Goal: Task Accomplishment & Management: Manage account settings

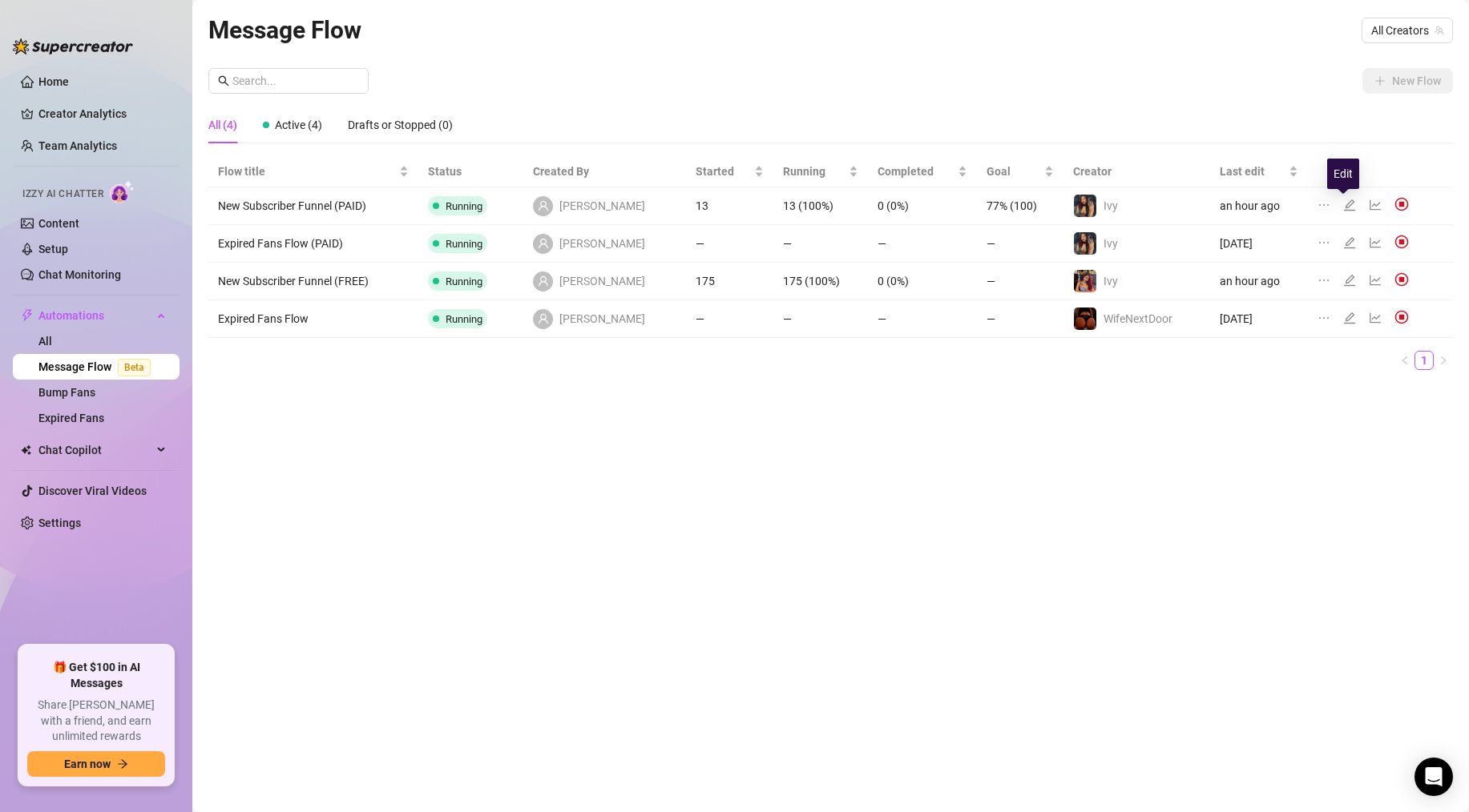
click at [1345, 202] on icon "edit" at bounding box center [1349, 205] width 12 height 12
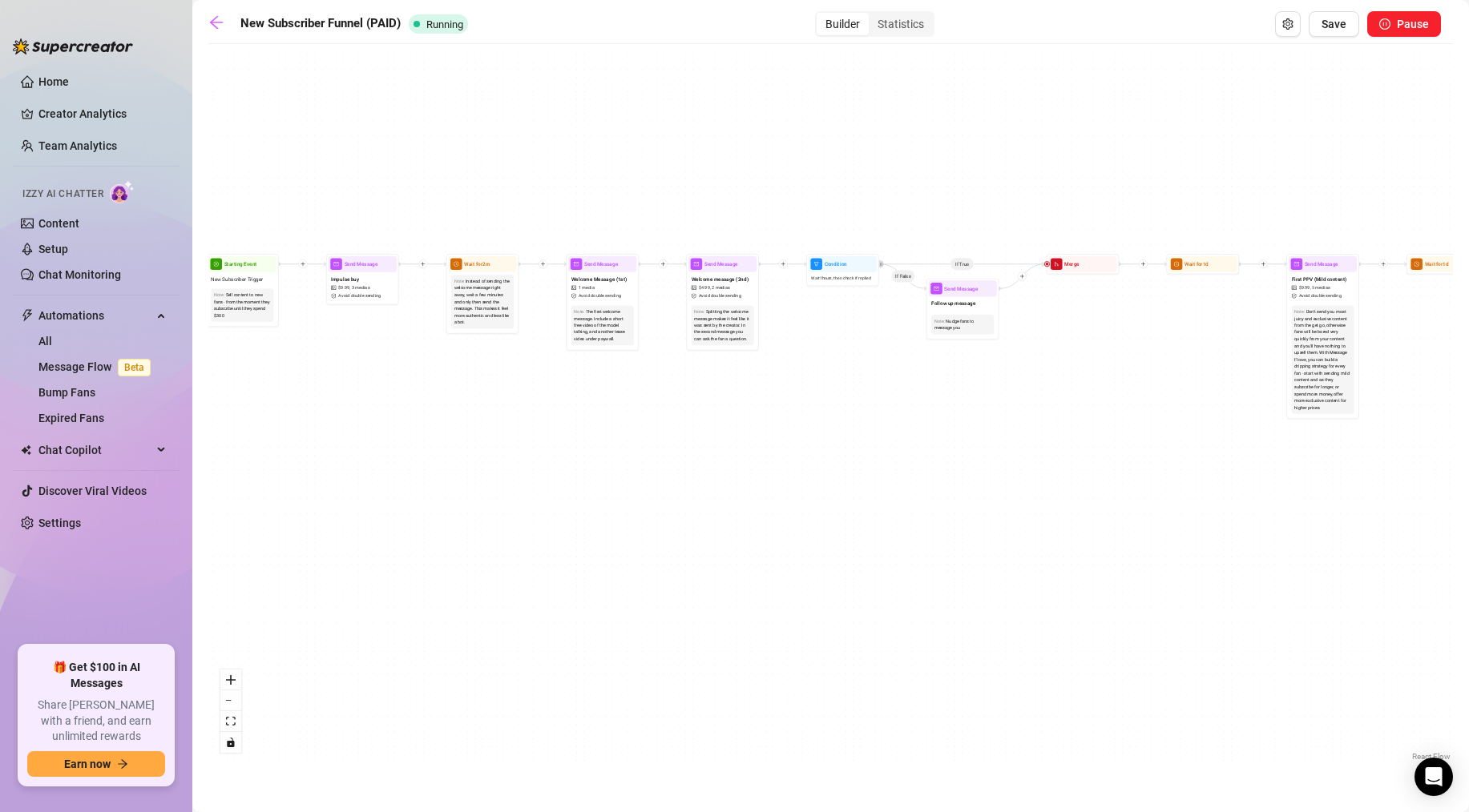
drag, startPoint x: 291, startPoint y: 406, endPoint x: 462, endPoint y: 534, distance: 213.6
click at [462, 534] on div "If True If True If True If False If False If False If True If False Send Messag…" at bounding box center [830, 408] width 1244 height 713
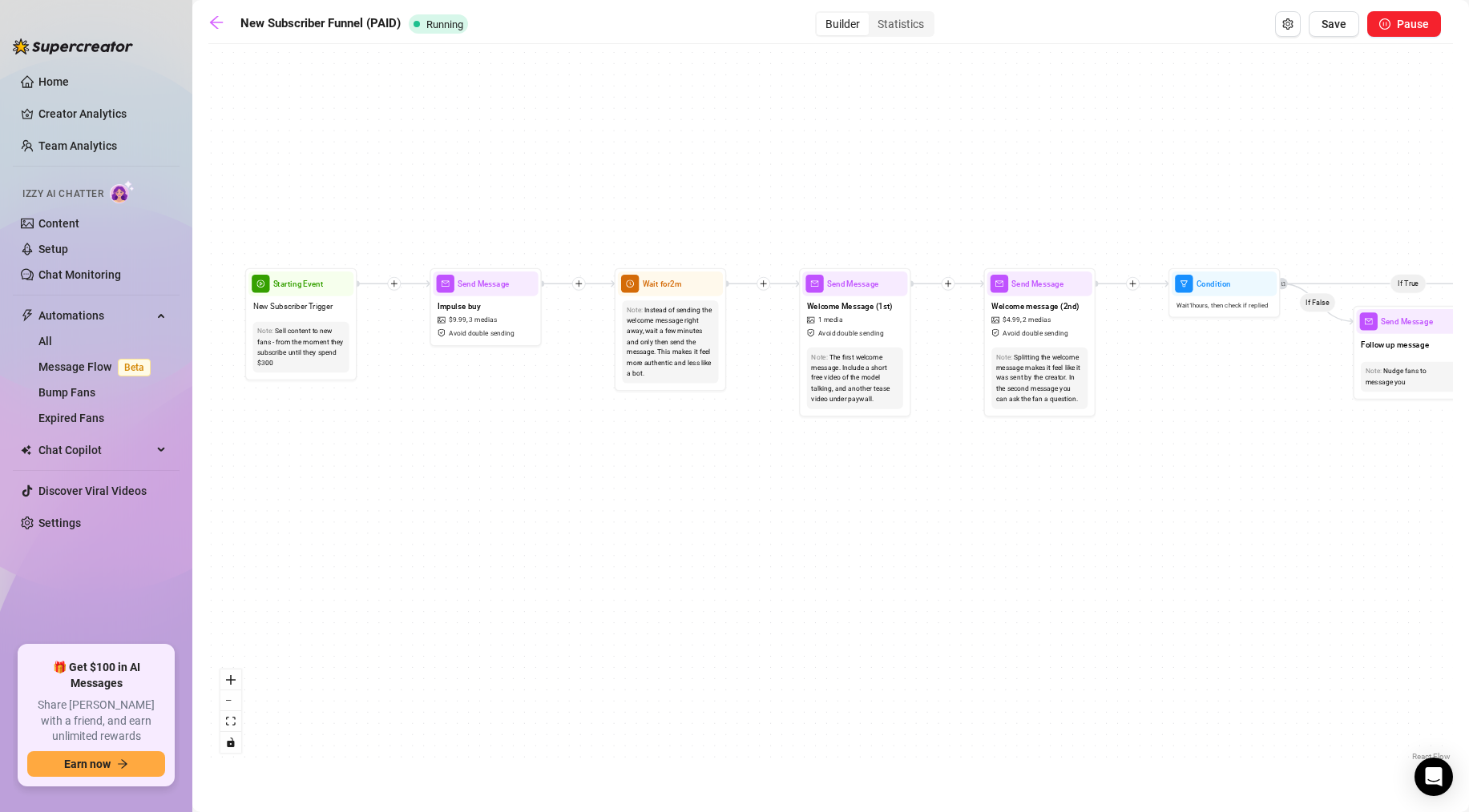
drag, startPoint x: 407, startPoint y: 400, endPoint x: 467, endPoint y: 432, distance: 68.0
click at [467, 432] on div "If True If True If True If False If False If False If True If False Send Messag…" at bounding box center [830, 408] width 1244 height 713
click at [475, 294] on div "Send Message" at bounding box center [485, 284] width 105 height 25
type textarea "CONGRATS!!! You were the 50th sub of the day!! You unlock access to my $50 bund…"
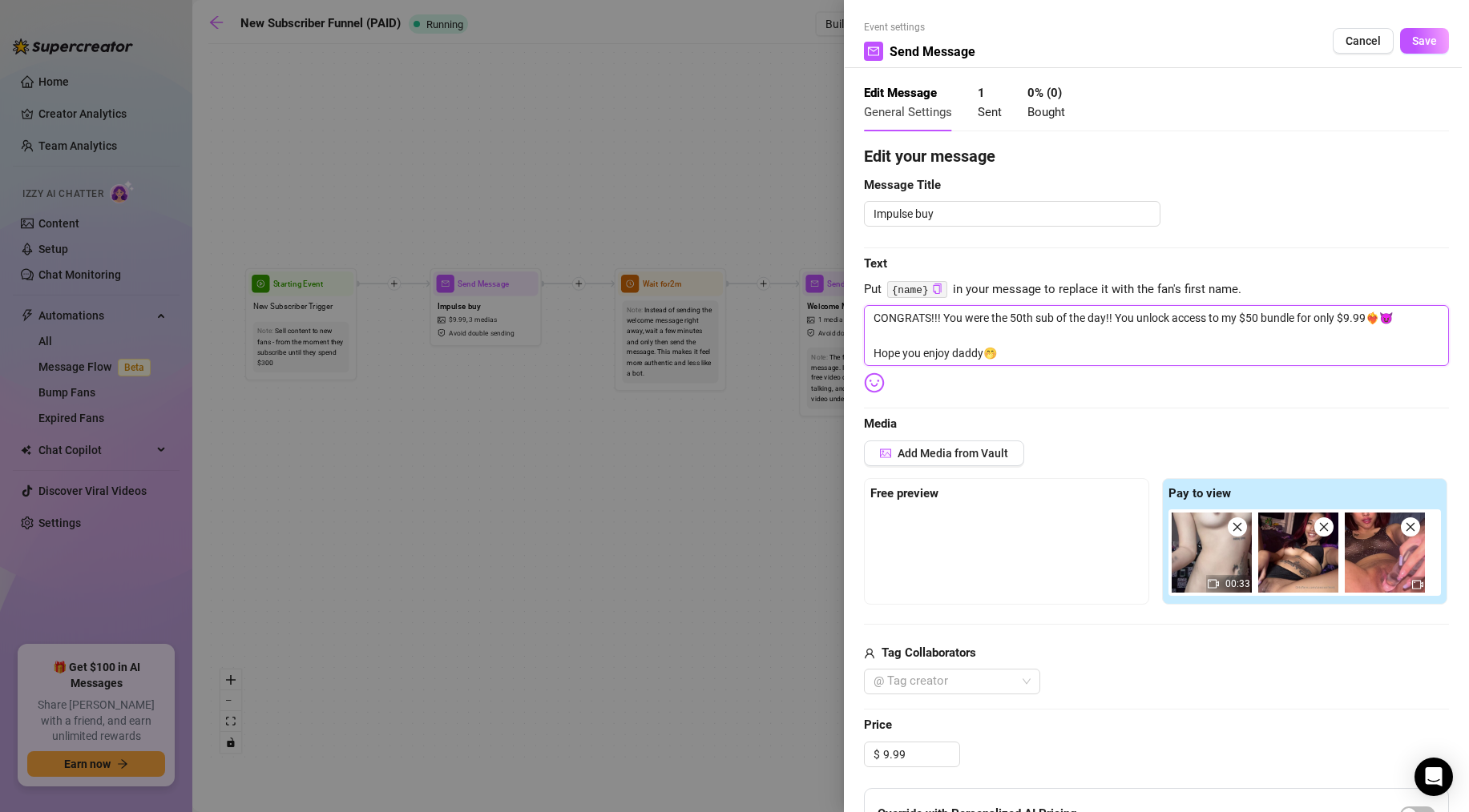
drag, startPoint x: 1005, startPoint y: 350, endPoint x: 872, endPoint y: 320, distance: 136.3
click at [872, 320] on textarea "CONGRATS!!! You were the 50th sub of the day!! You unlock access to my $50 bund…" at bounding box center [1155, 336] width 585 height 61
click at [850, 458] on div "Event settings Send Message Cancel Save Edit Message General Settings 1 Sent 0 …" at bounding box center [1156, 406] width 625 height 812
click at [557, 404] on div at bounding box center [734, 406] width 1469 height 812
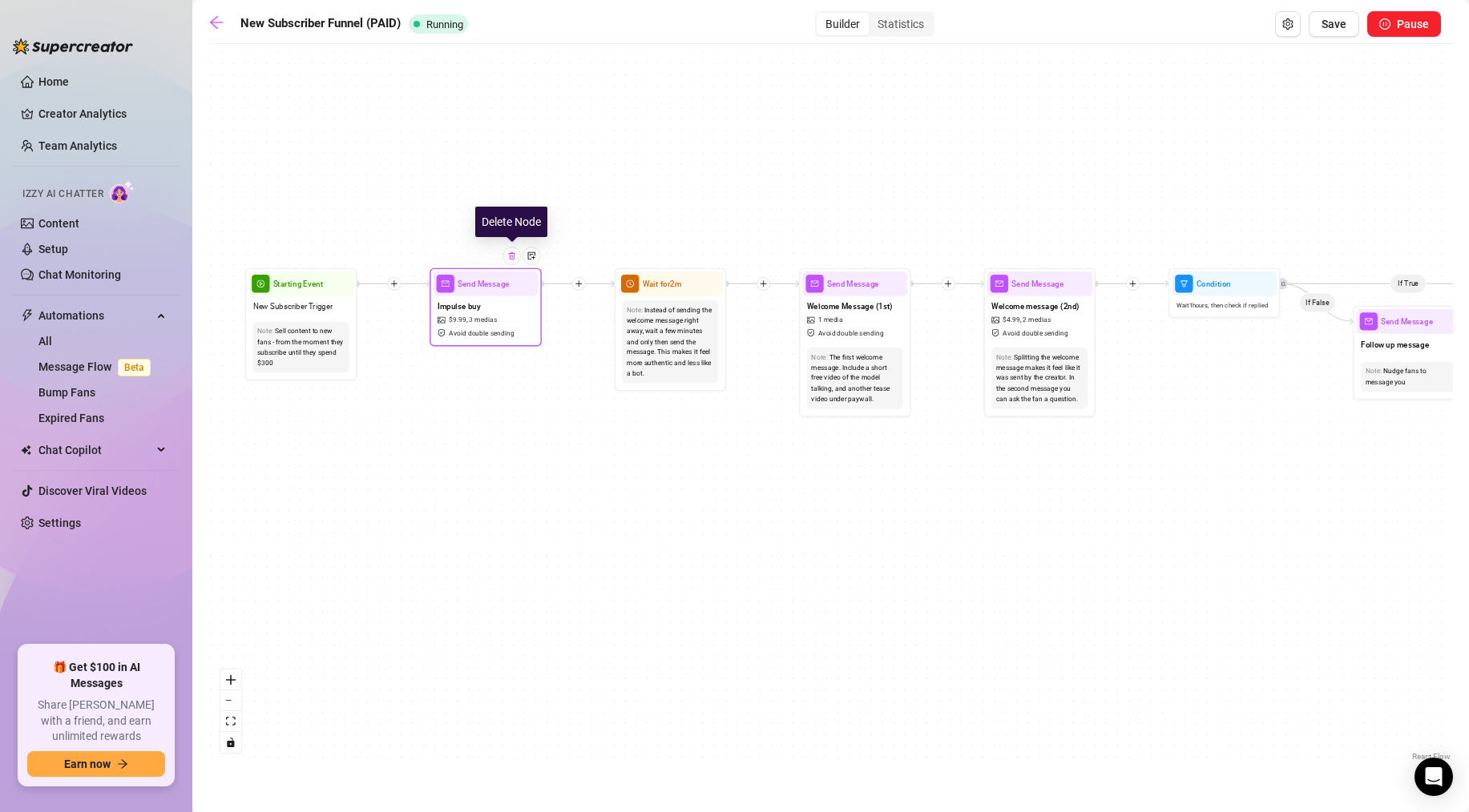
click at [513, 262] on div at bounding box center [512, 256] width 18 height 18
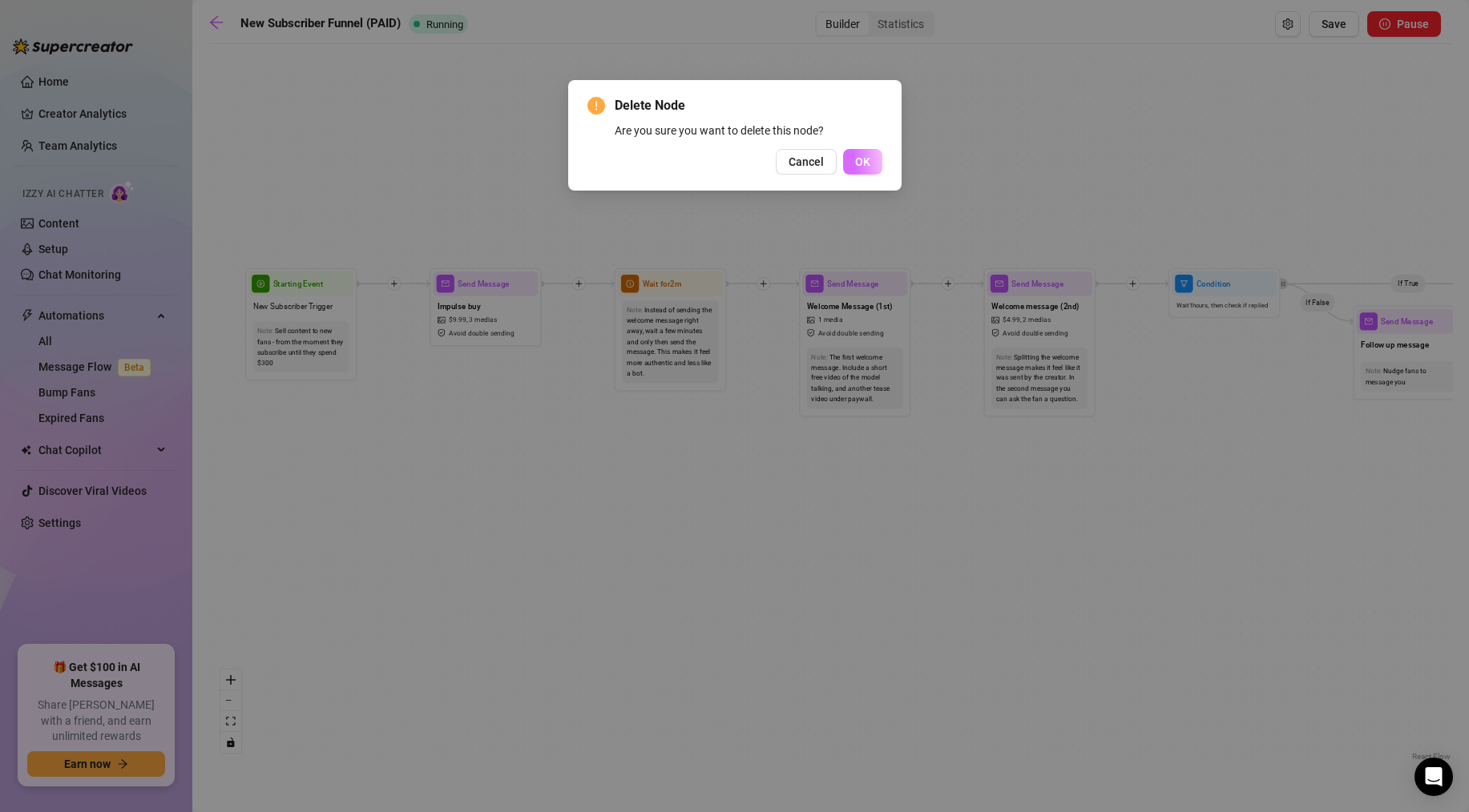
click at [856, 161] on span "OK" at bounding box center [862, 162] width 15 height 13
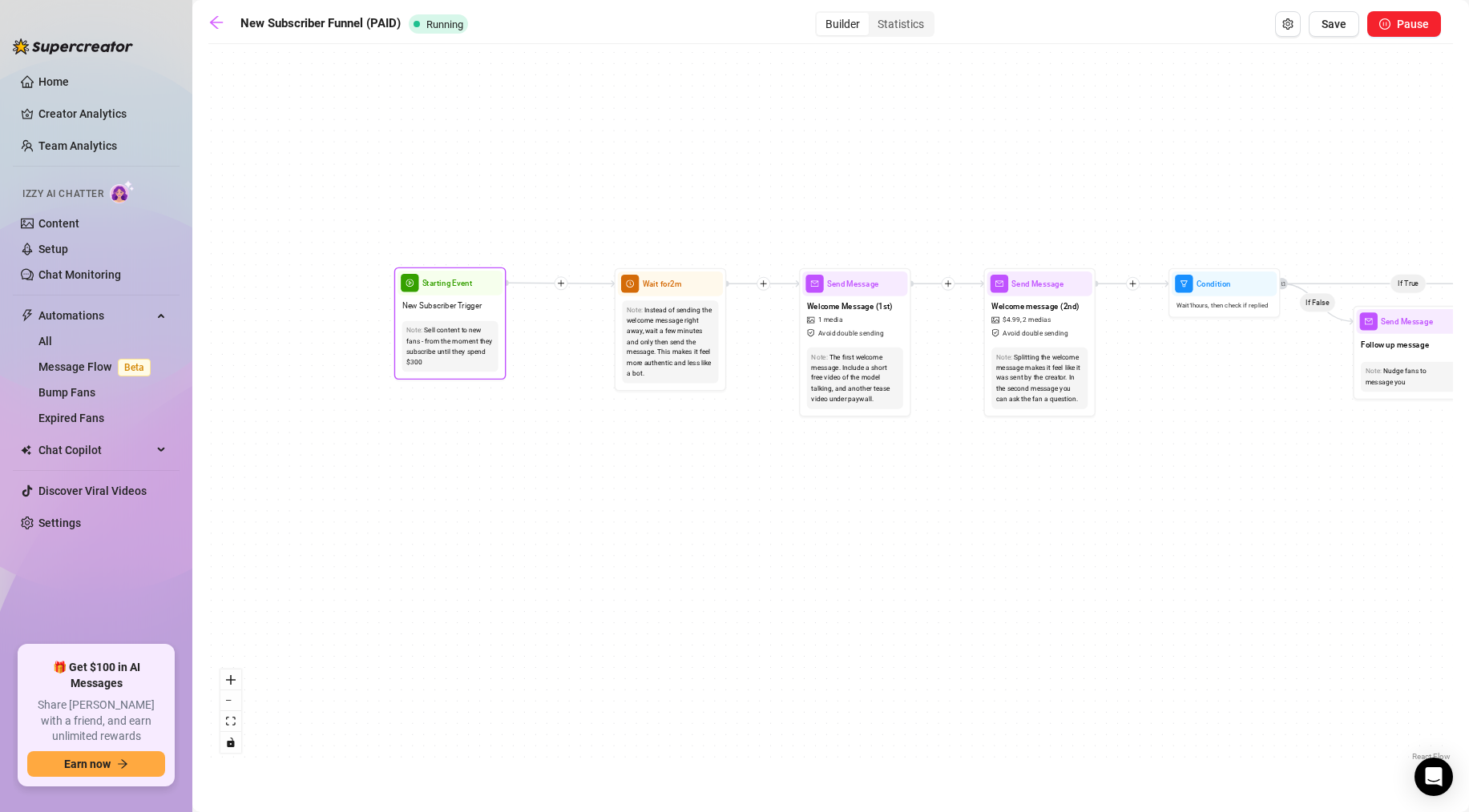
drag, startPoint x: 321, startPoint y: 293, endPoint x: 470, endPoint y: 292, distance: 149.0
click at [470, 292] on div "Starting Event" at bounding box center [450, 283] width 105 height 25
click at [434, 424] on div "If True If True If True If False If False If False If True If False Merge Merge…" at bounding box center [830, 408] width 1244 height 713
drag, startPoint x: 443, startPoint y: 283, endPoint x: 476, endPoint y: 283, distance: 33.0
click at [476, 283] on span "Starting Event" at bounding box center [479, 283] width 50 height 12
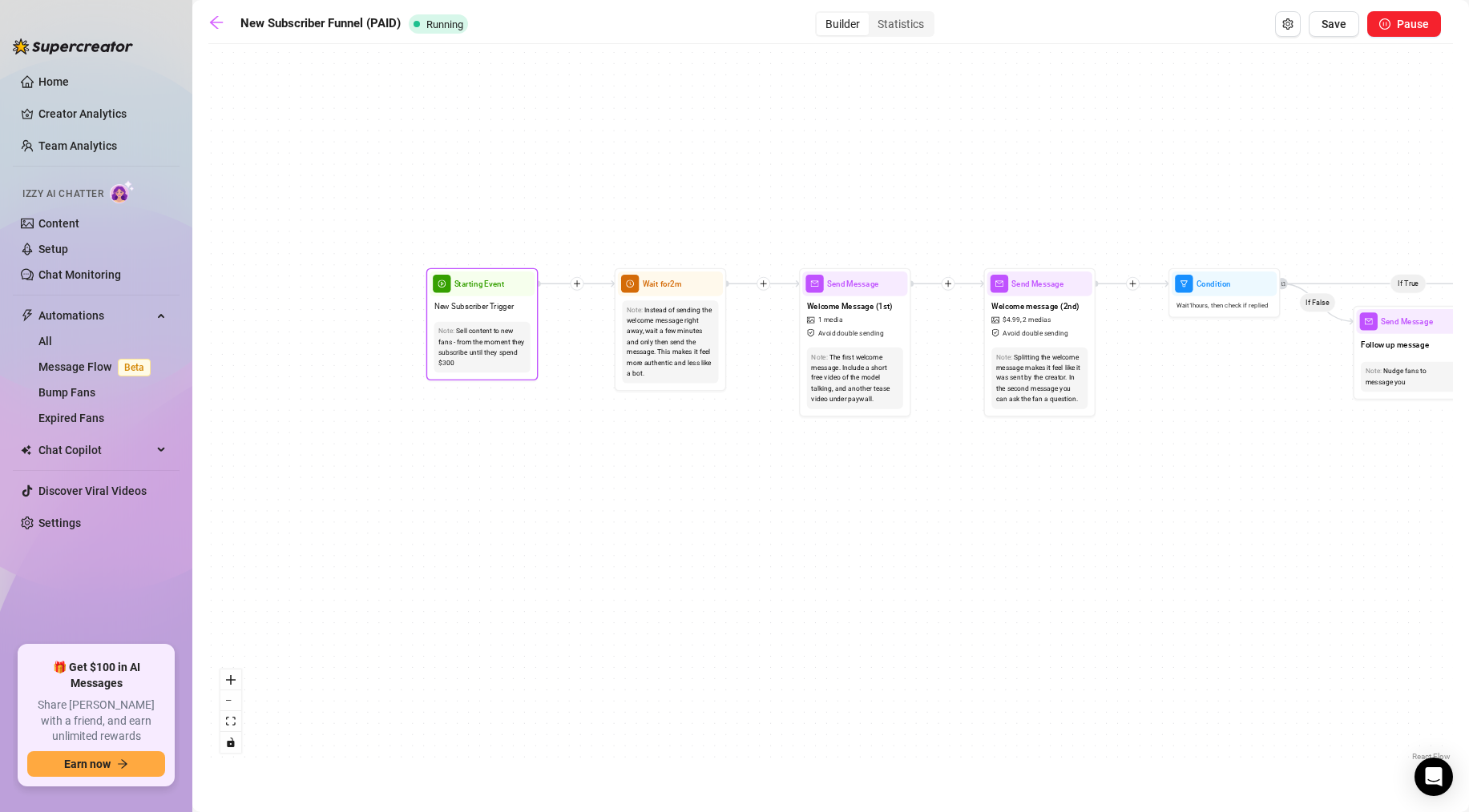
click at [478, 288] on span "Starting Event" at bounding box center [479, 283] width 50 height 12
click at [473, 429] on div "If True If True If True If False If False If False If True If False Merge Merge…" at bounding box center [830, 408] width 1244 height 713
click at [1332, 31] on button "Save" at bounding box center [1334, 24] width 50 height 26
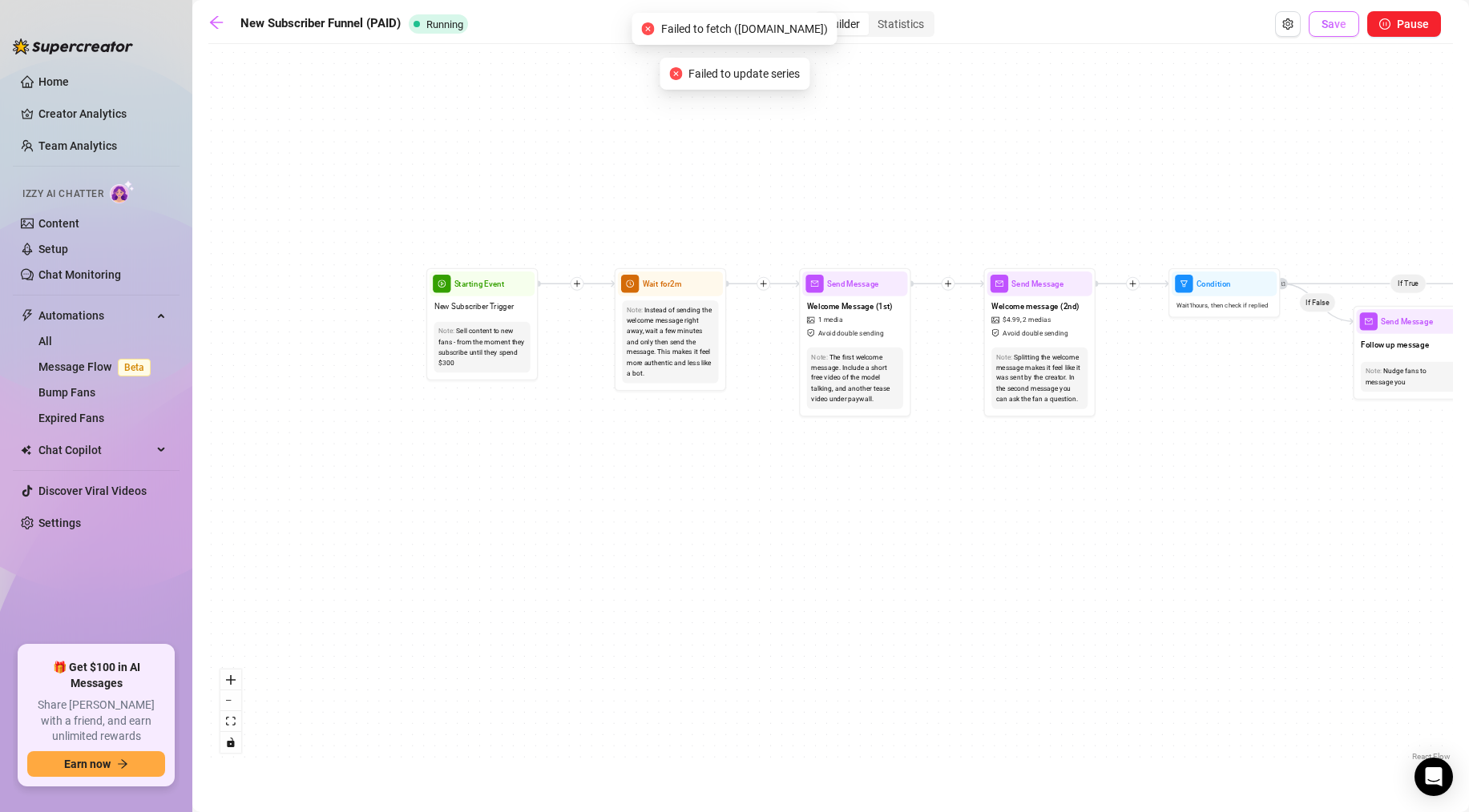
click at [1328, 29] on span "Save" at bounding box center [1334, 24] width 25 height 13
click at [1325, 22] on span "Save" at bounding box center [1334, 24] width 25 height 13
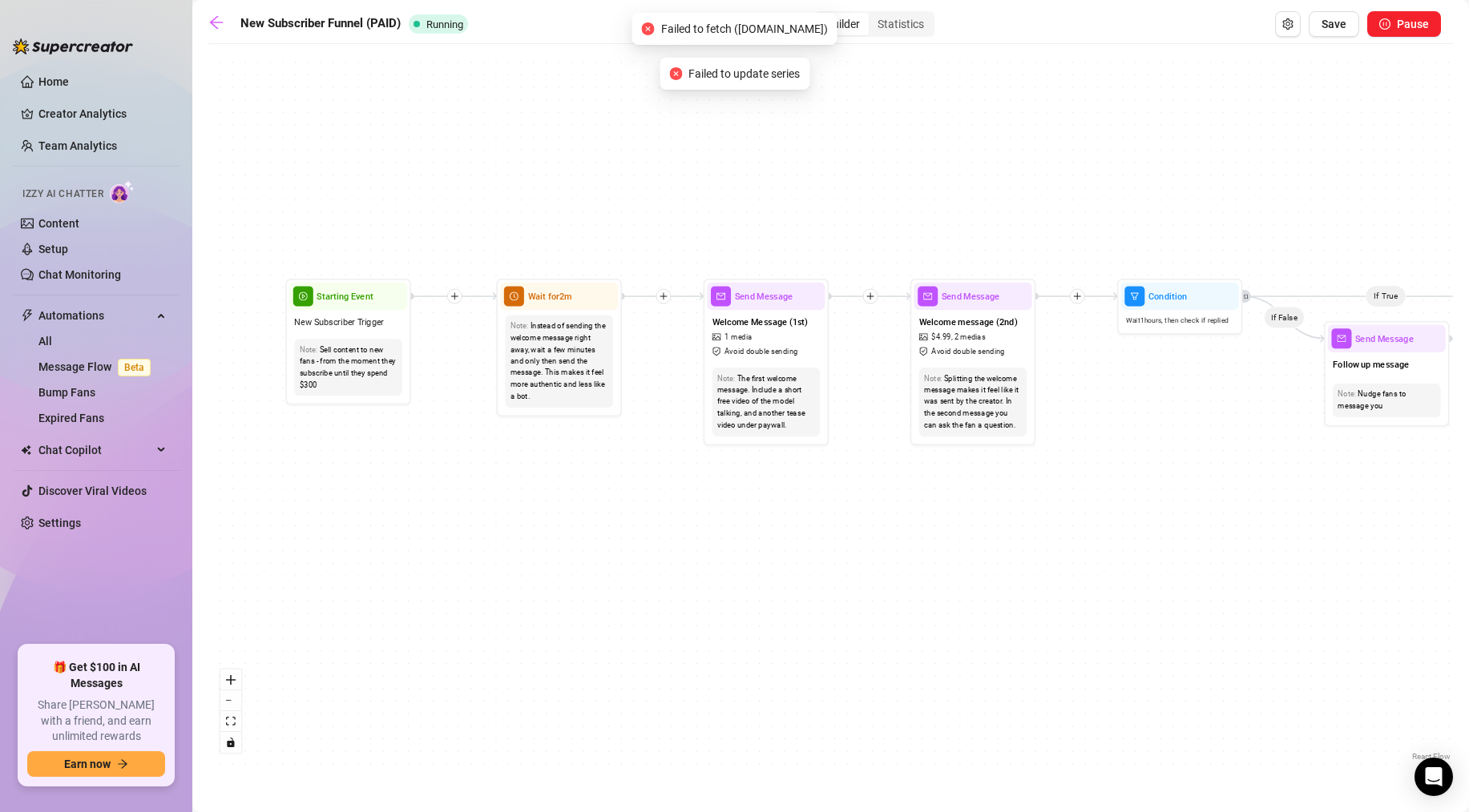
drag, startPoint x: 875, startPoint y: 217, endPoint x: 640, endPoint y: 218, distance: 235.0
click at [632, 218] on div "If True If True If True If False If False If False If True If False Merge Merge…" at bounding box center [830, 408] width 1244 height 713
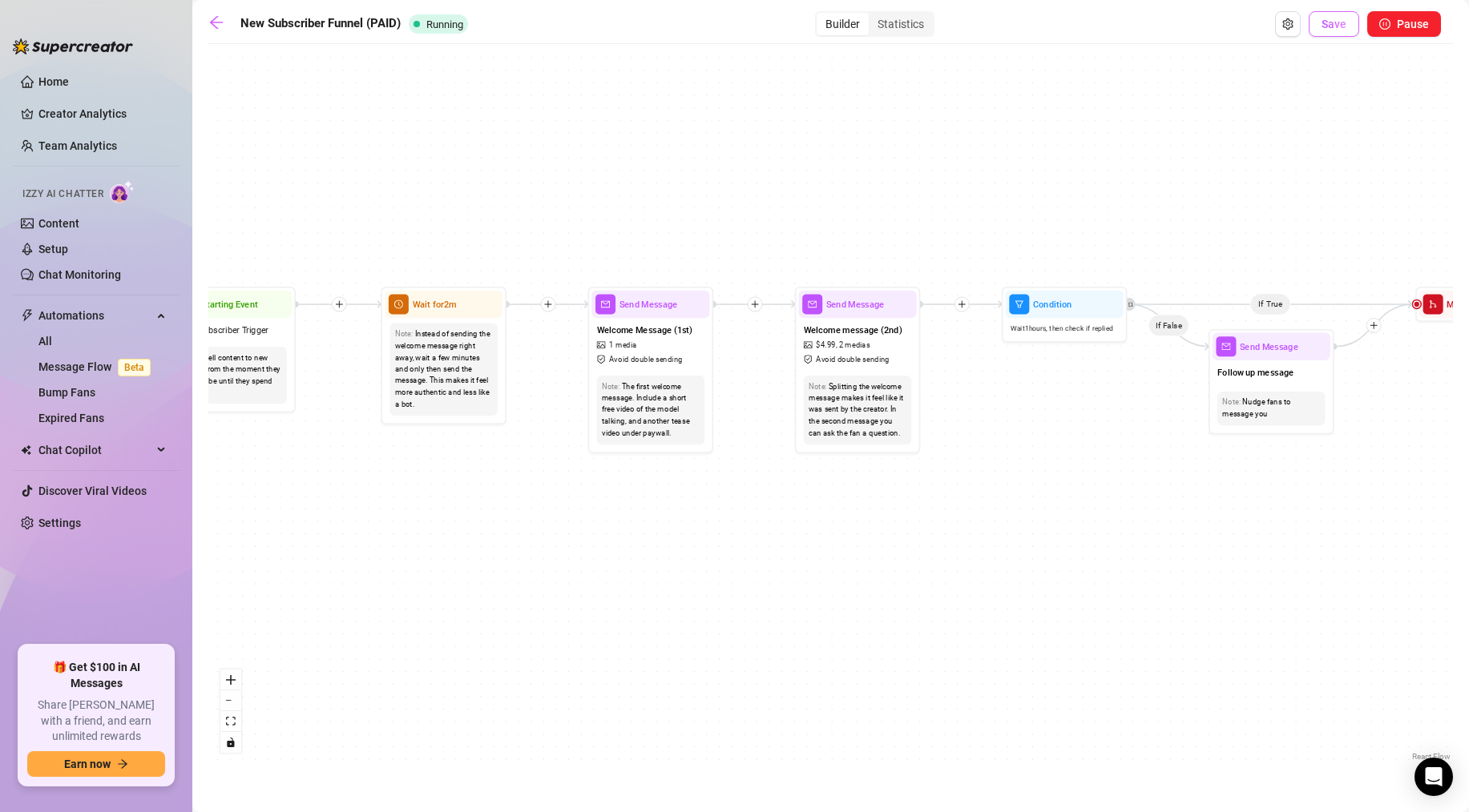
click at [1327, 23] on span "Save" at bounding box center [1334, 24] width 25 height 13
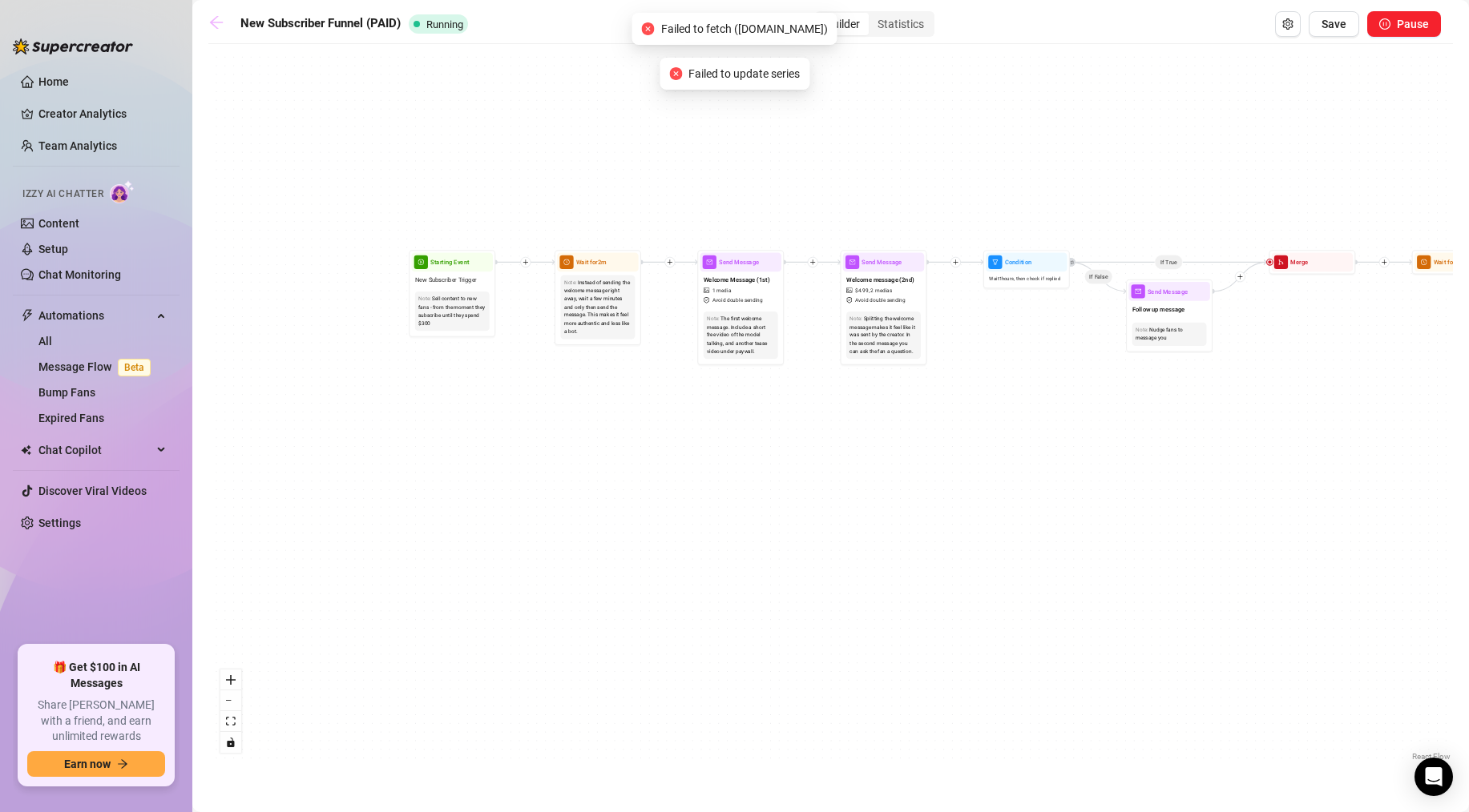
click at [219, 31] on link at bounding box center [220, 23] width 24 height 19
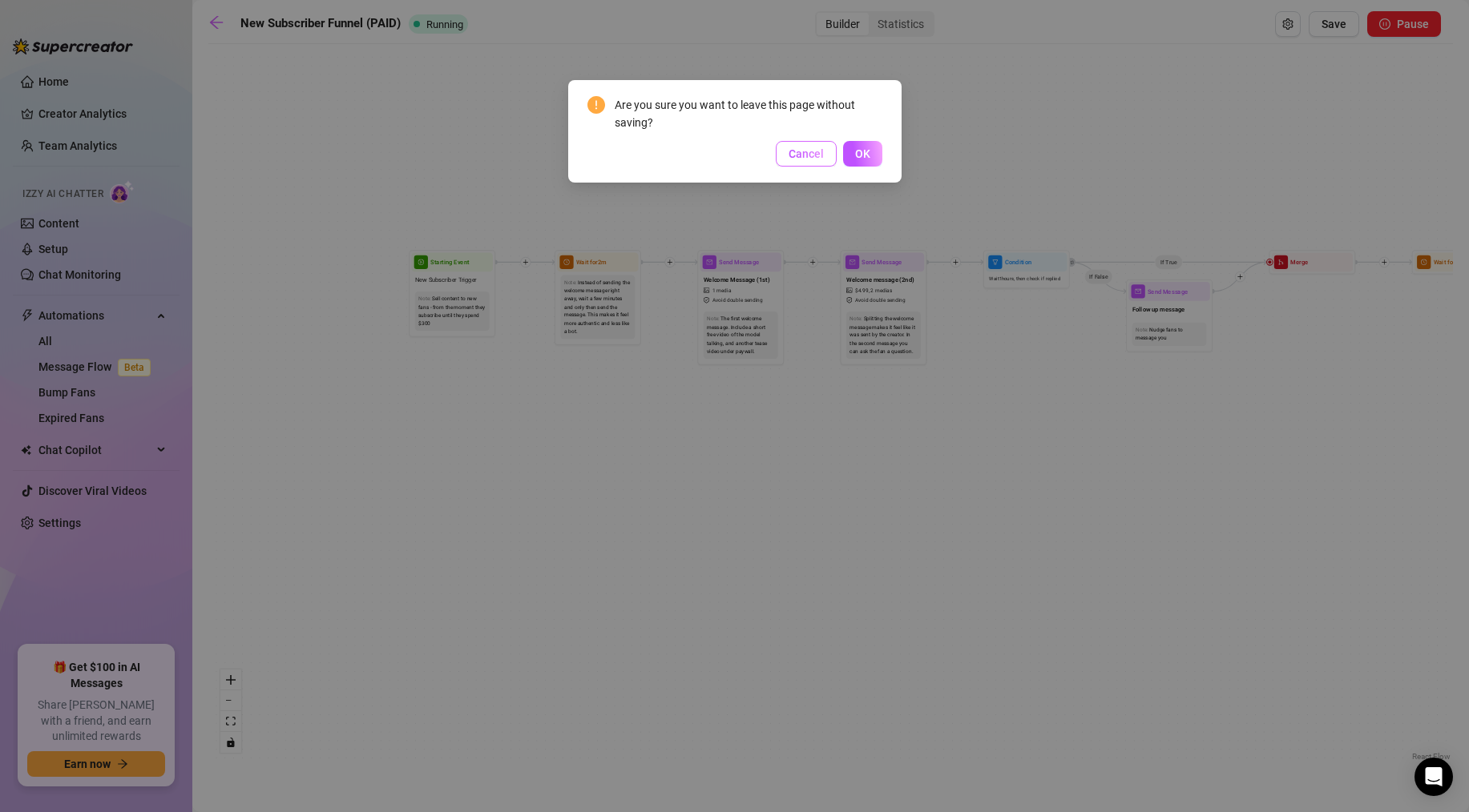
click at [790, 149] on span "Cancel" at bounding box center [805, 154] width 35 height 13
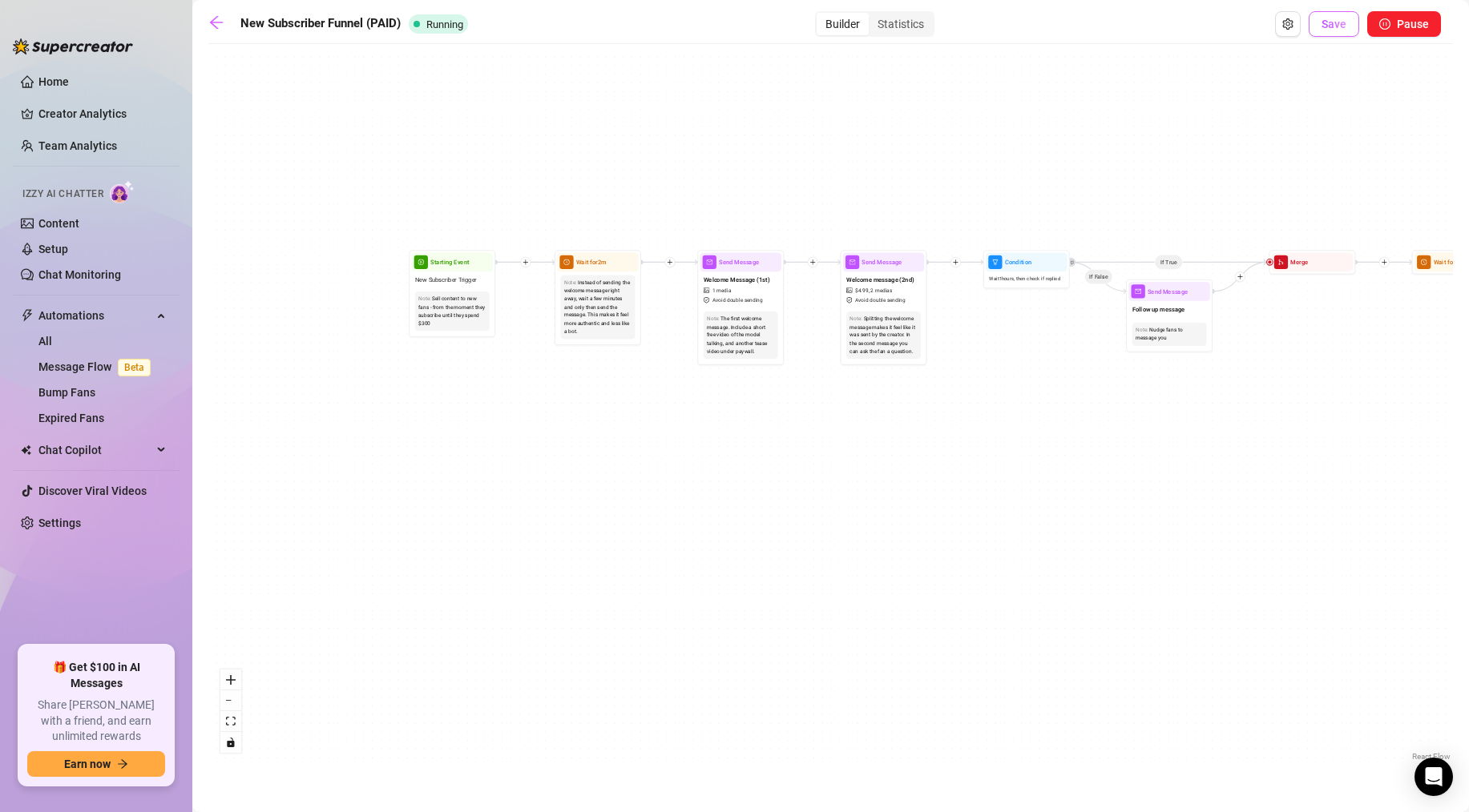
click at [1326, 26] on span "Save" at bounding box center [1334, 24] width 25 height 13
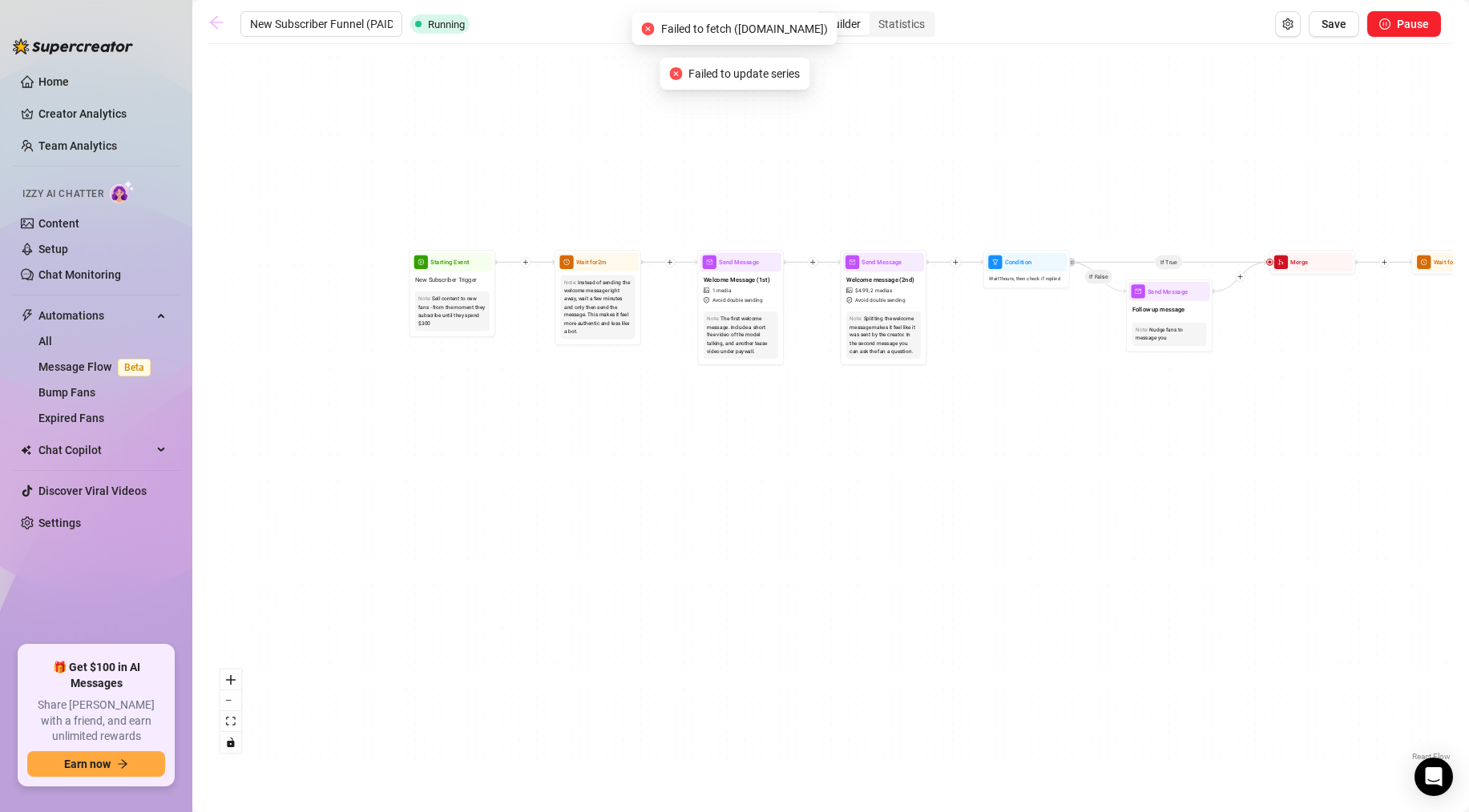
click at [217, 22] on icon "arrow-left" at bounding box center [216, 22] width 13 height 13
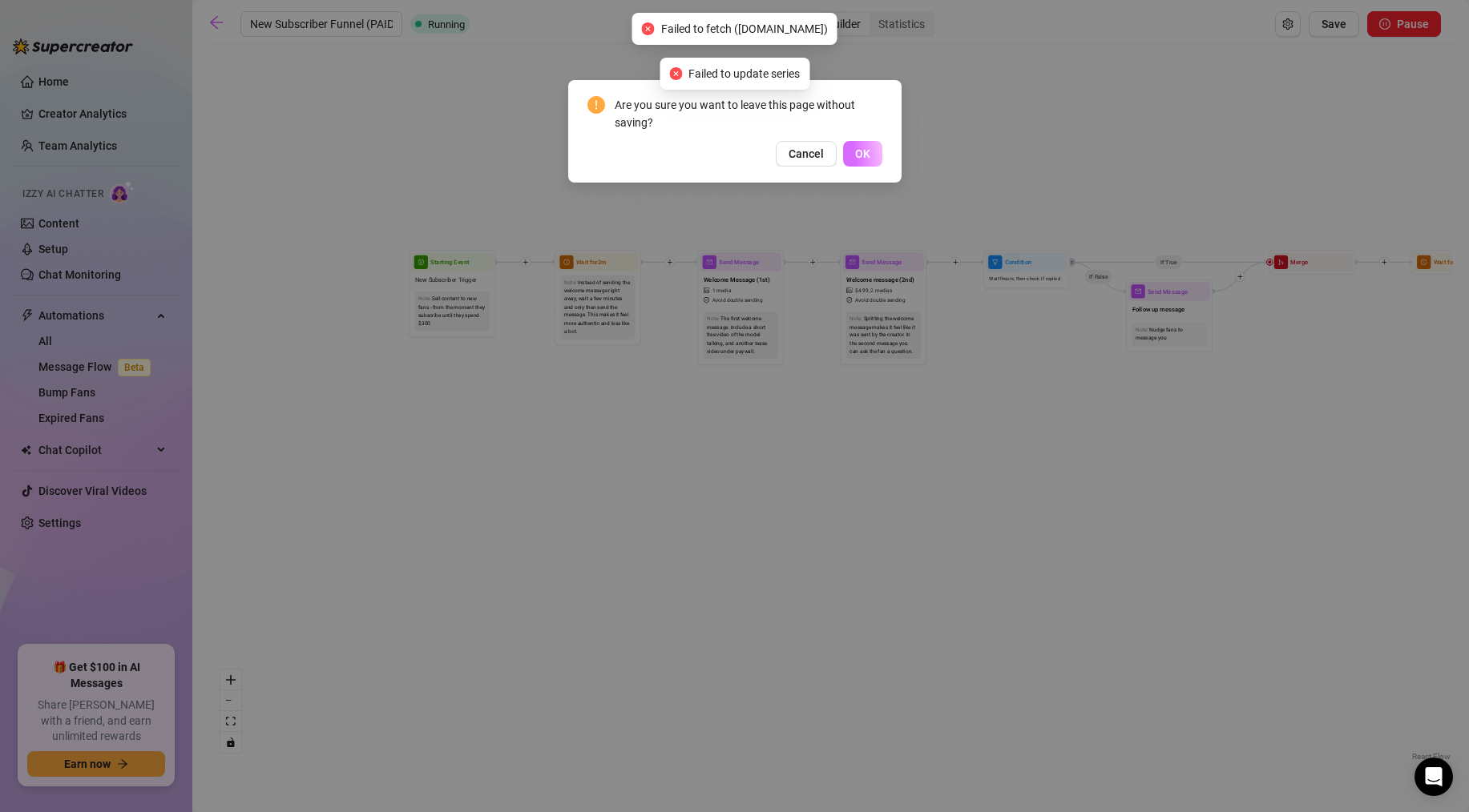
click at [846, 150] on button "OK" at bounding box center [863, 153] width 39 height 26
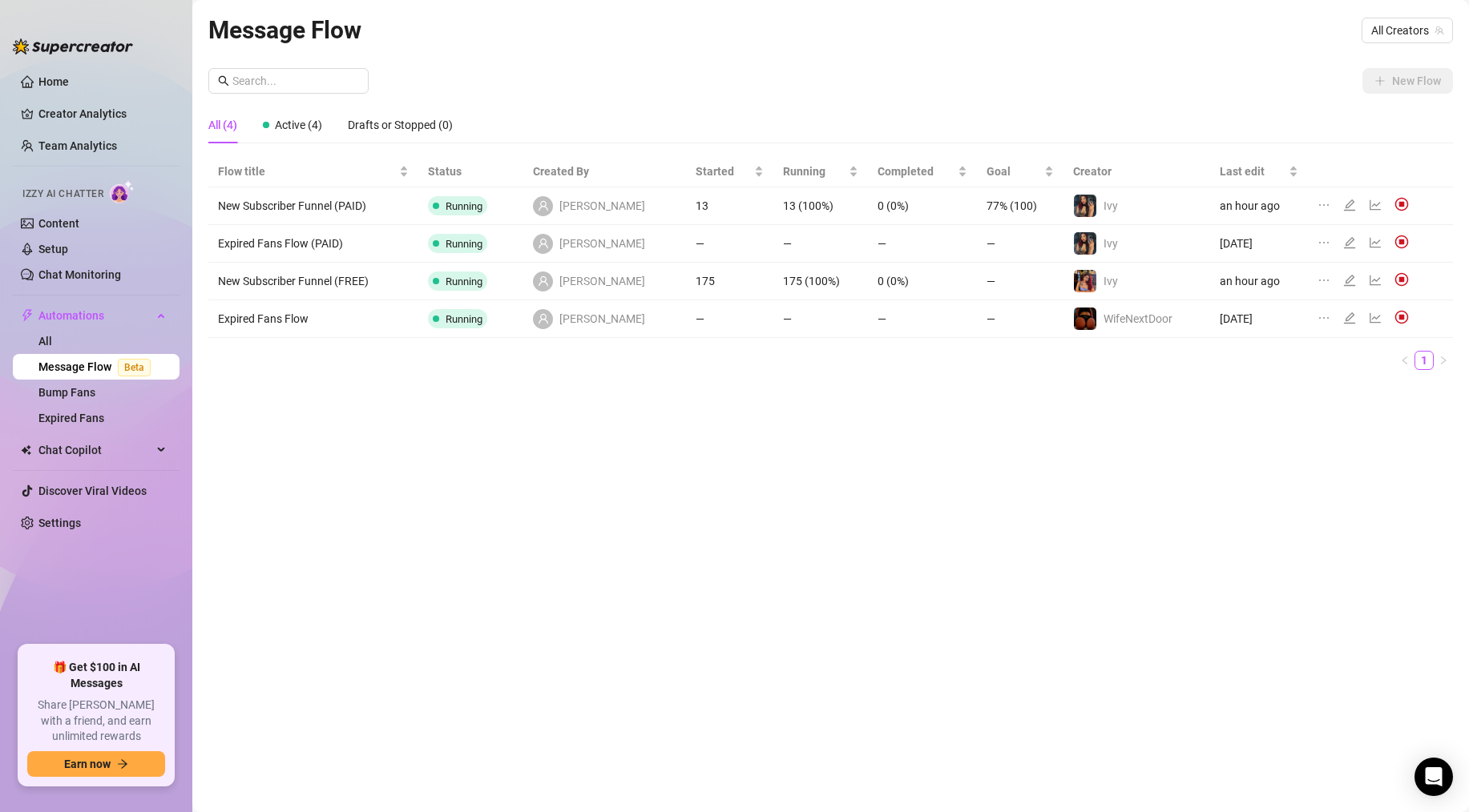
click at [1352, 207] on div at bounding box center [1352, 206] width 19 height 18
click at [1344, 205] on icon "edit" at bounding box center [1349, 205] width 12 height 12
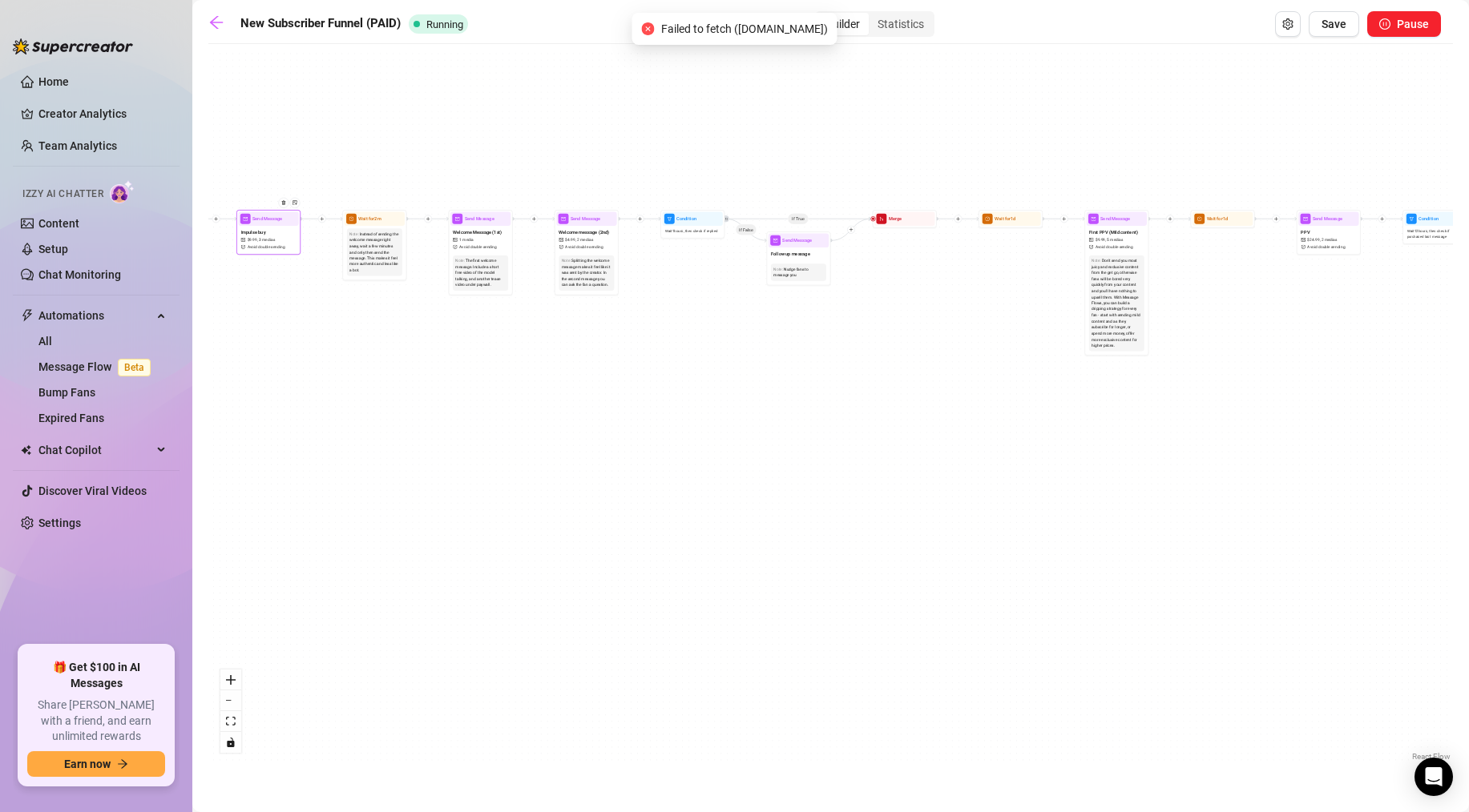
click at [282, 223] on div at bounding box center [285, 208] width 28 height 33
type textarea "CONGRATS!!! You were the 50th sub of the day!! You unlock access to my $50 bund…"
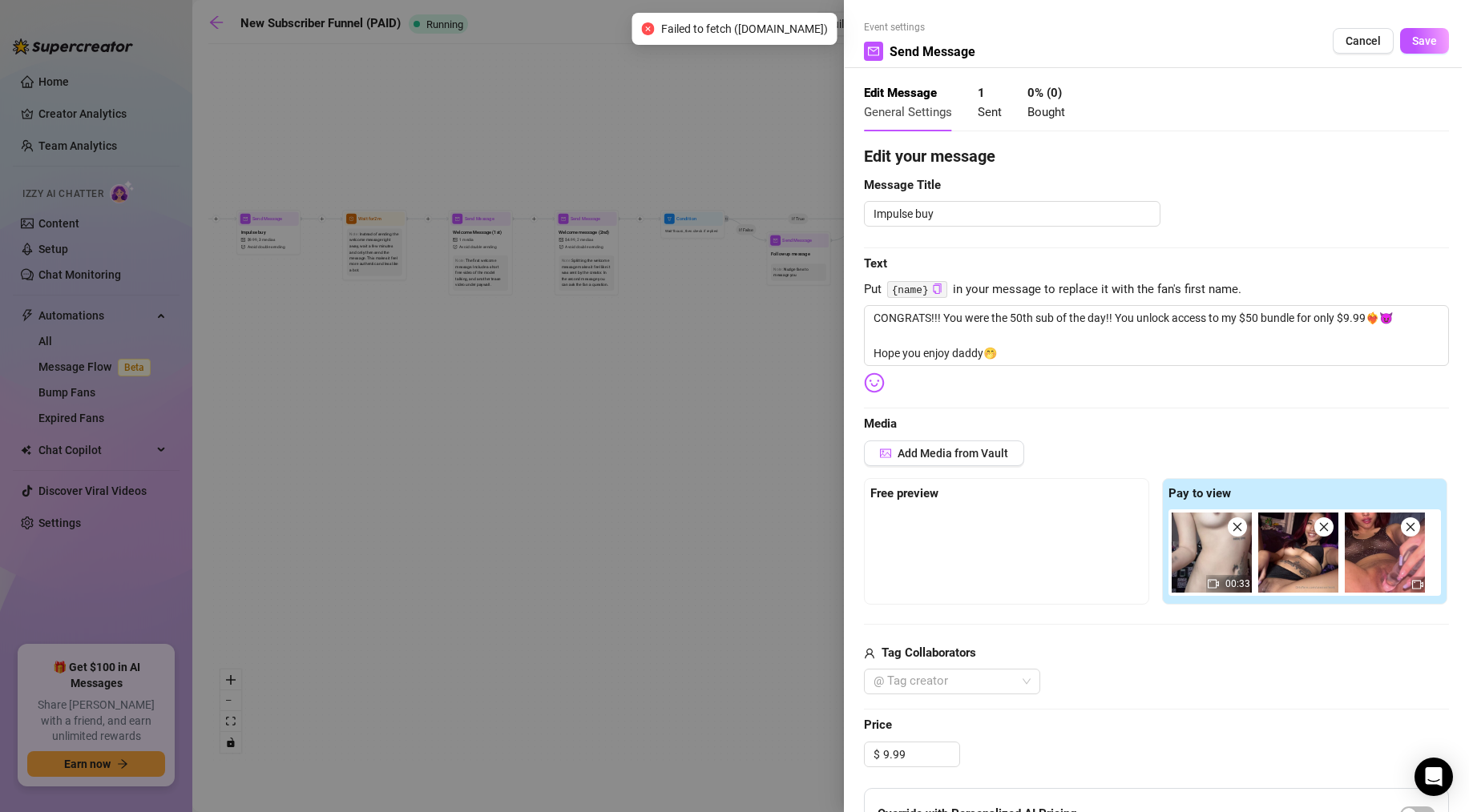
click at [293, 156] on div at bounding box center [734, 406] width 1469 height 812
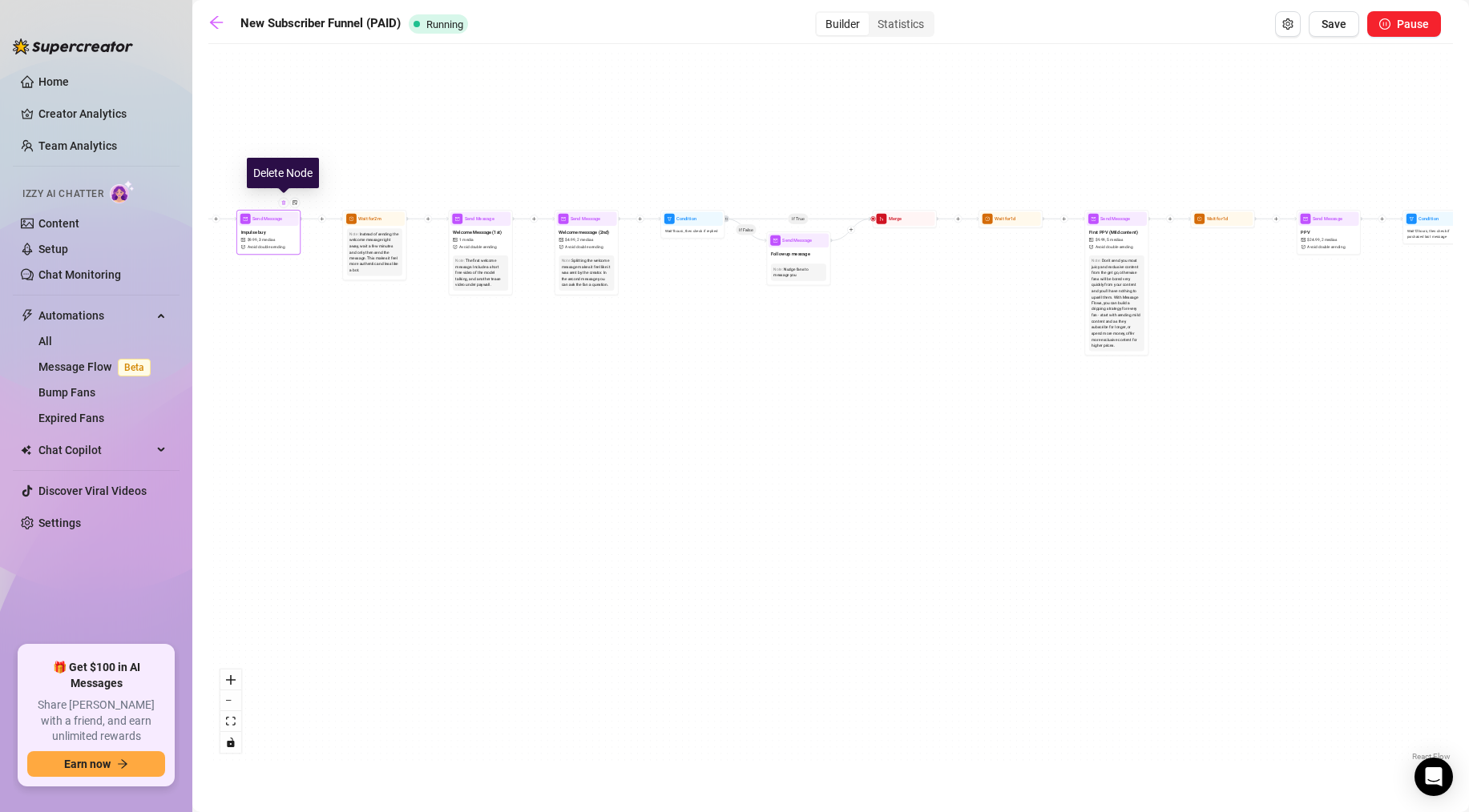
click at [281, 204] on img at bounding box center [283, 202] width 4 height 4
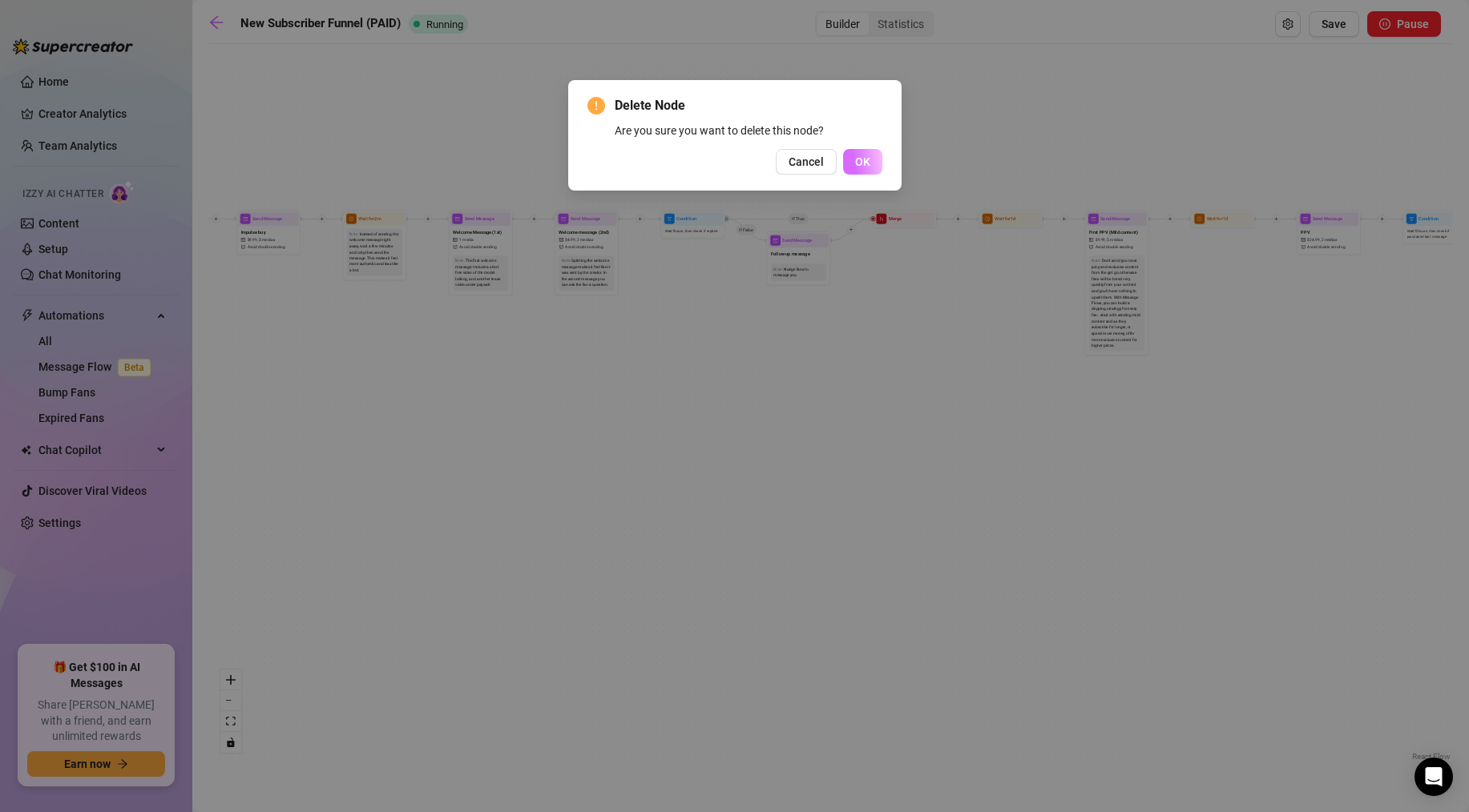
click at [859, 167] on span "OK" at bounding box center [862, 162] width 15 height 13
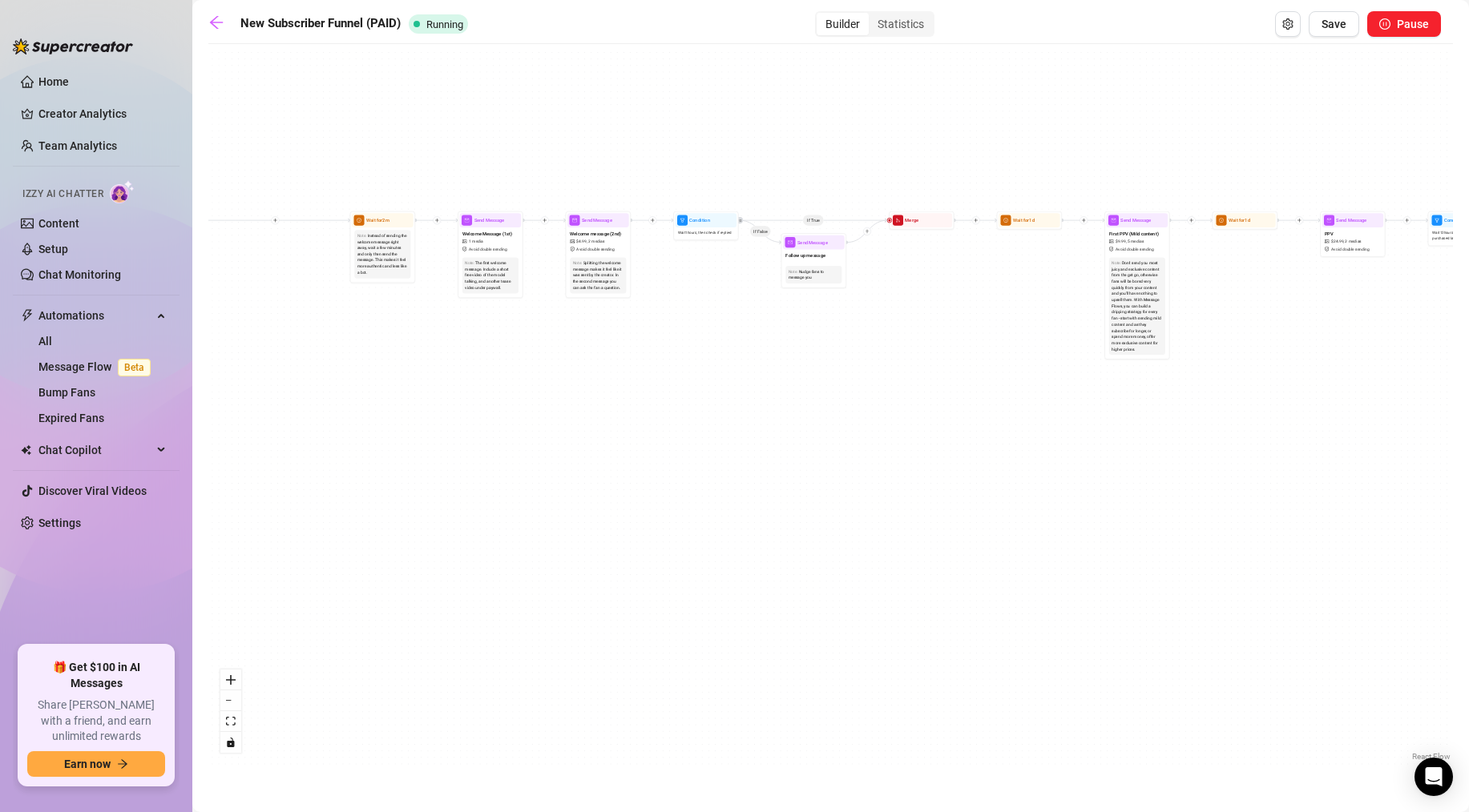
drag, startPoint x: 319, startPoint y: 438, endPoint x: 500, endPoint y: 437, distance: 181.0
click at [515, 444] on div "If True If True If True If False If False If False If True If False Merge Merge…" at bounding box center [830, 408] width 1244 height 713
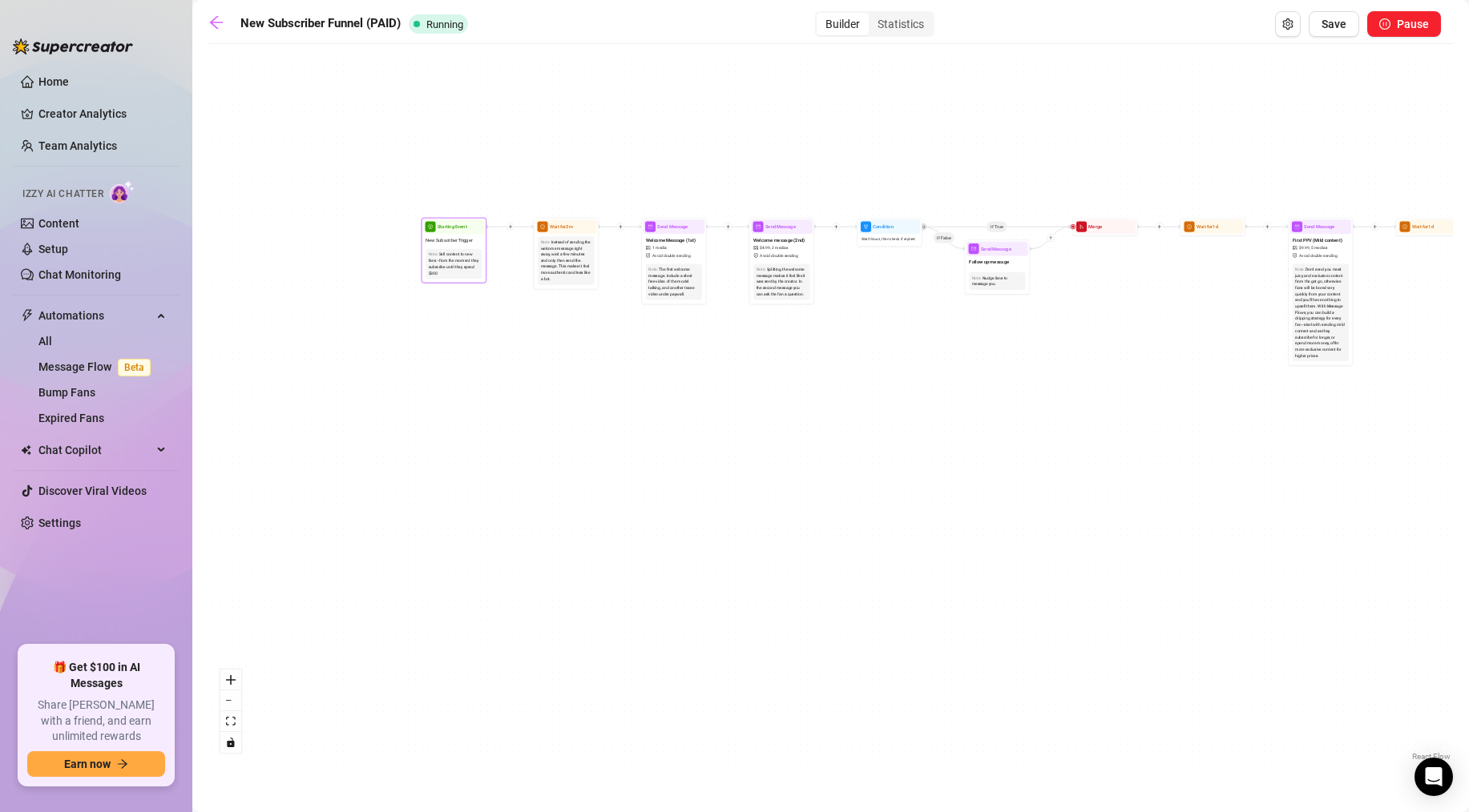
drag, startPoint x: 341, startPoint y: 230, endPoint x: 445, endPoint y: 230, distance: 104.0
click at [445, 230] on div "Starting Event" at bounding box center [453, 227] width 62 height 14
click at [1324, 28] on span "Save" at bounding box center [1334, 24] width 25 height 13
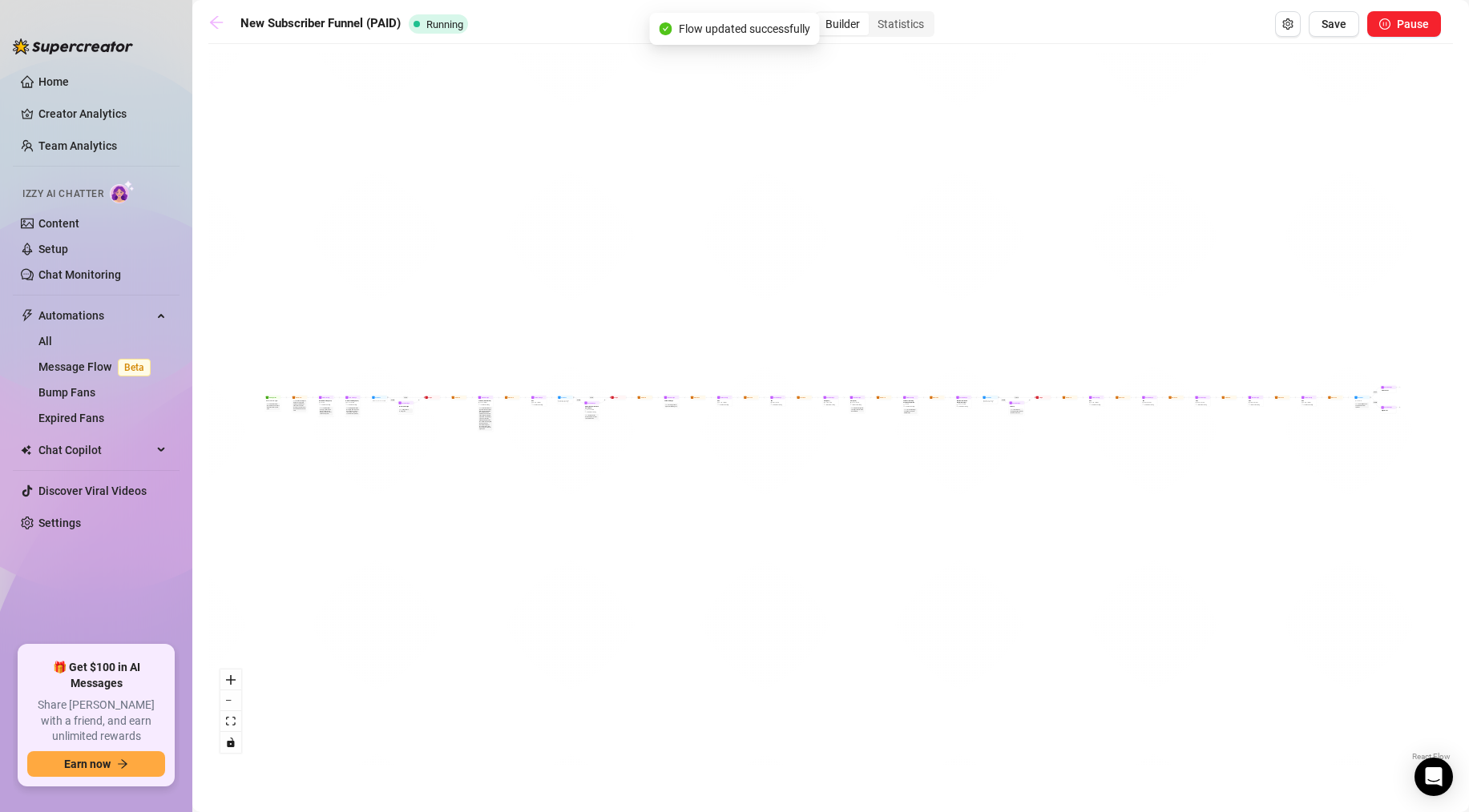
click at [217, 22] on icon "arrow-left" at bounding box center [216, 22] width 13 height 13
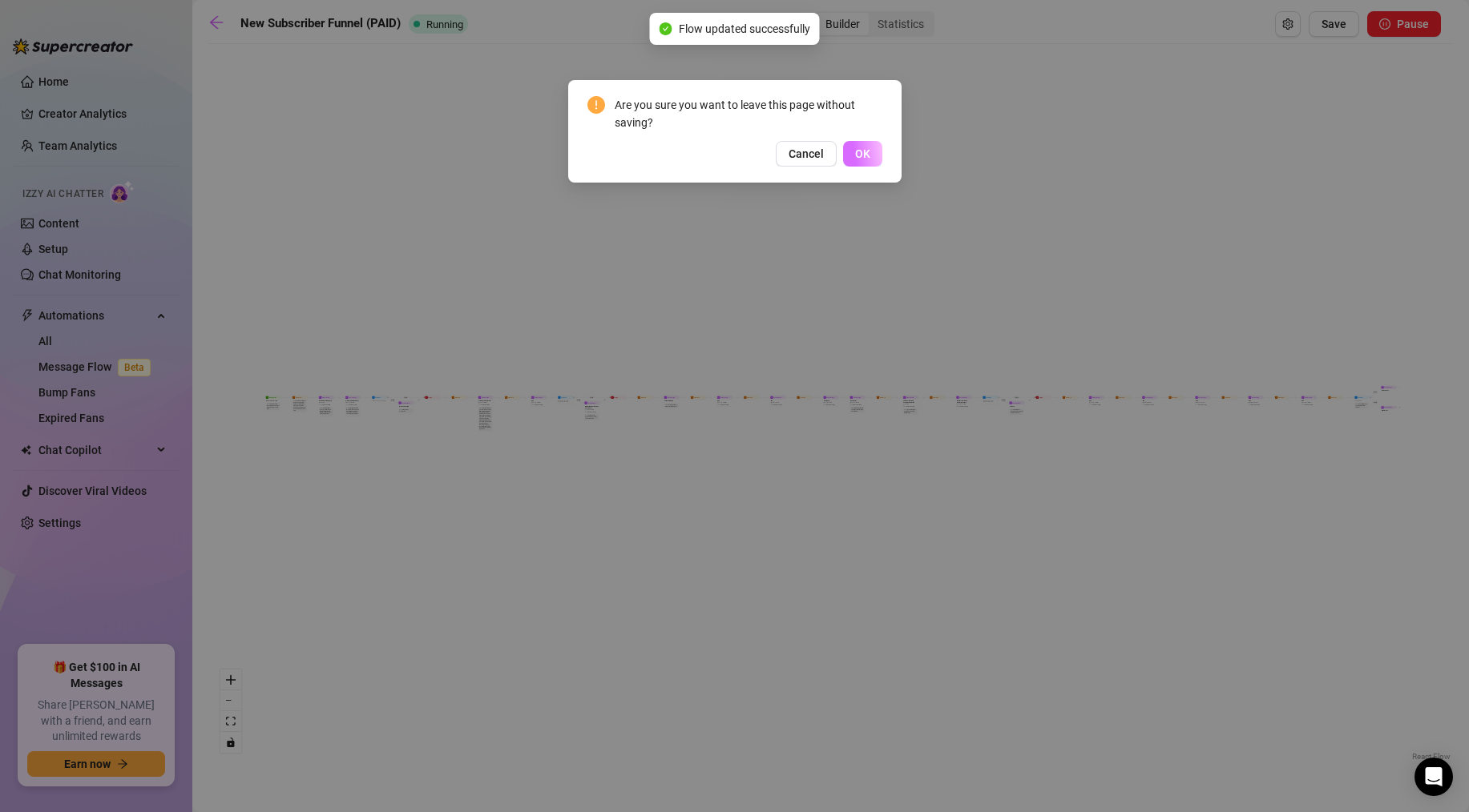
click at [877, 148] on button "OK" at bounding box center [863, 153] width 39 height 26
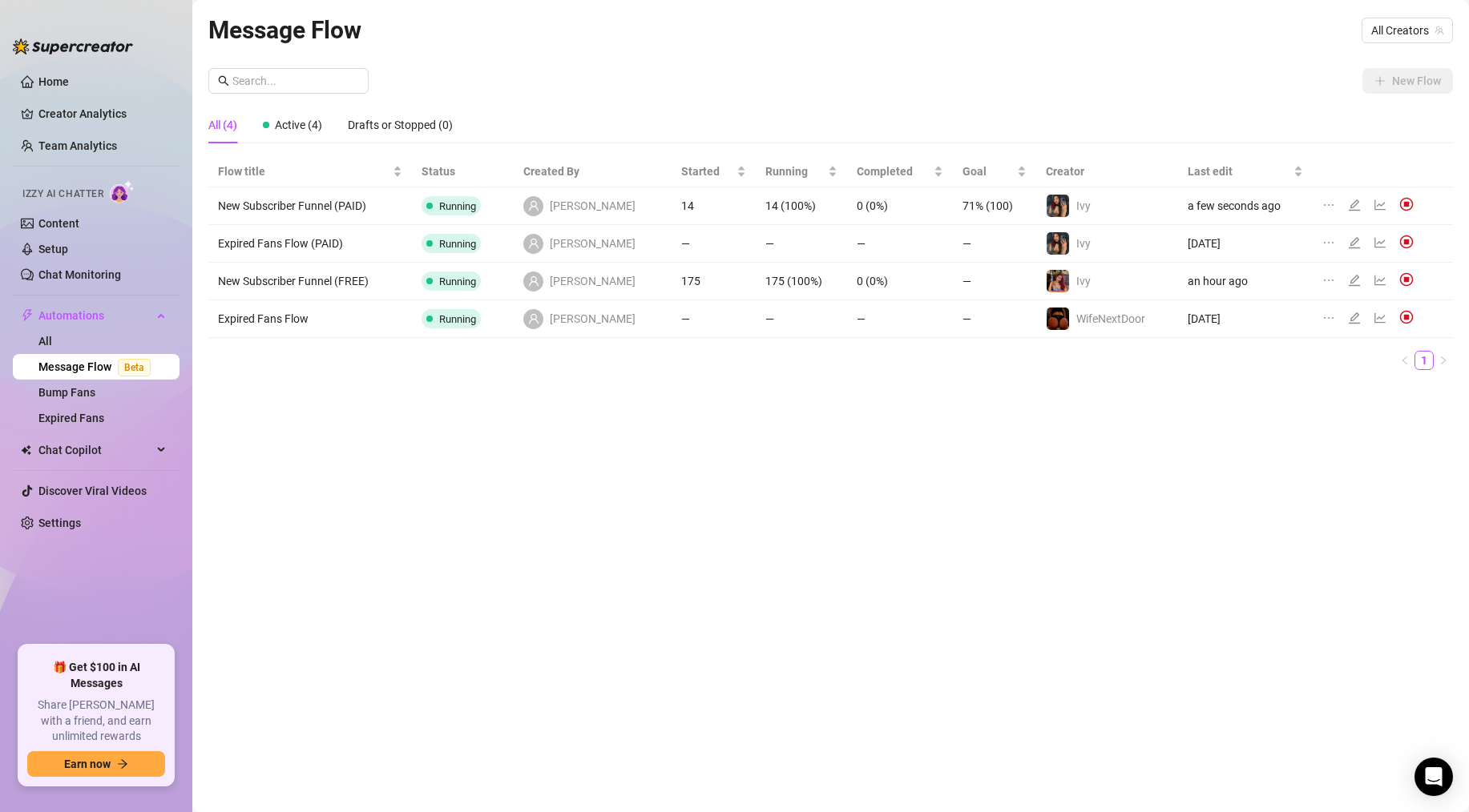
click at [1354, 278] on div at bounding box center [1357, 281] width 19 height 18
click at [1353, 278] on icon "edit" at bounding box center [1354, 280] width 13 height 13
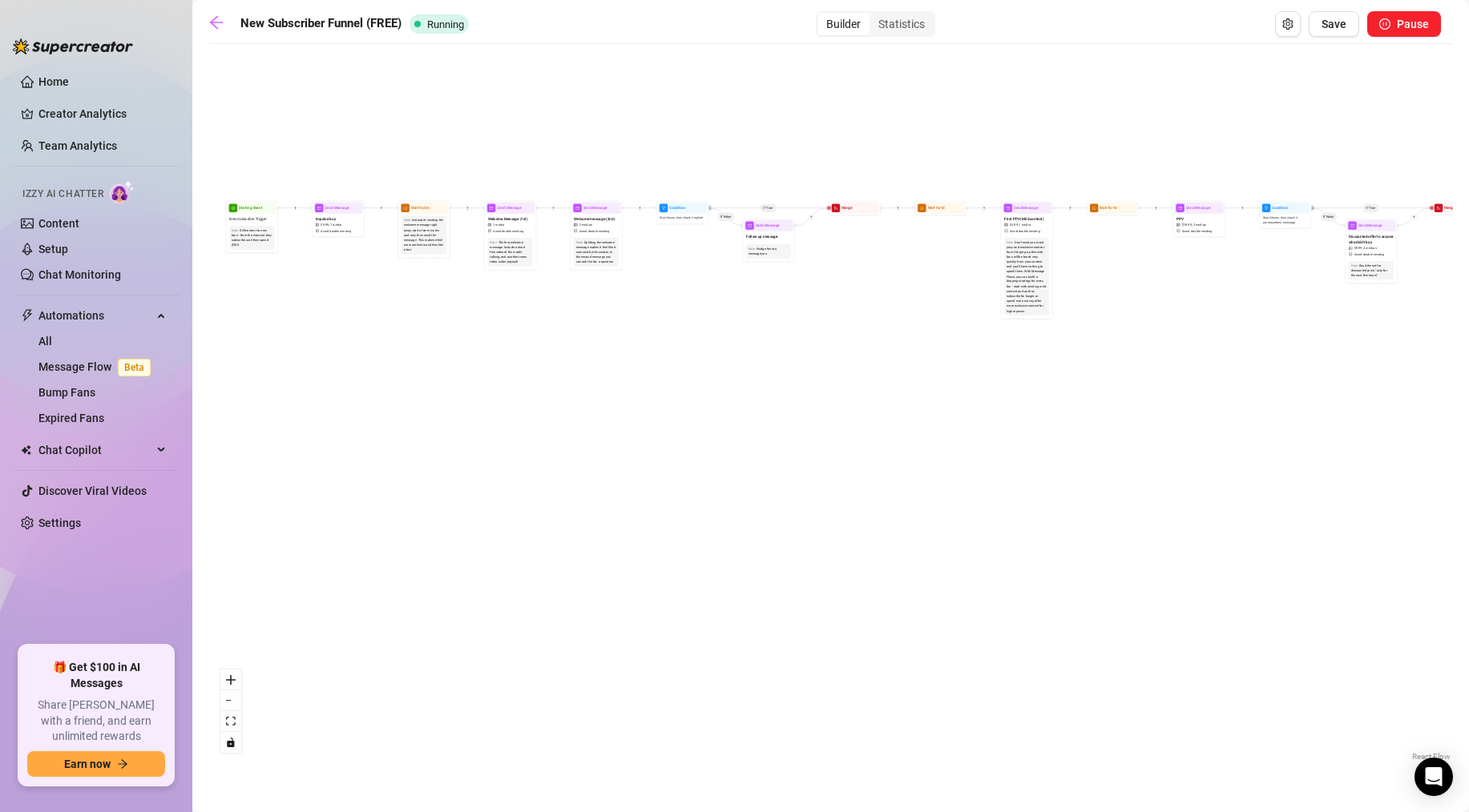
drag, startPoint x: 315, startPoint y: 356, endPoint x: 396, endPoint y: 449, distance: 123.3
click at [396, 449] on div "If True If True If True If False If False If False If True If False Send Messag…" at bounding box center [830, 408] width 1244 height 713
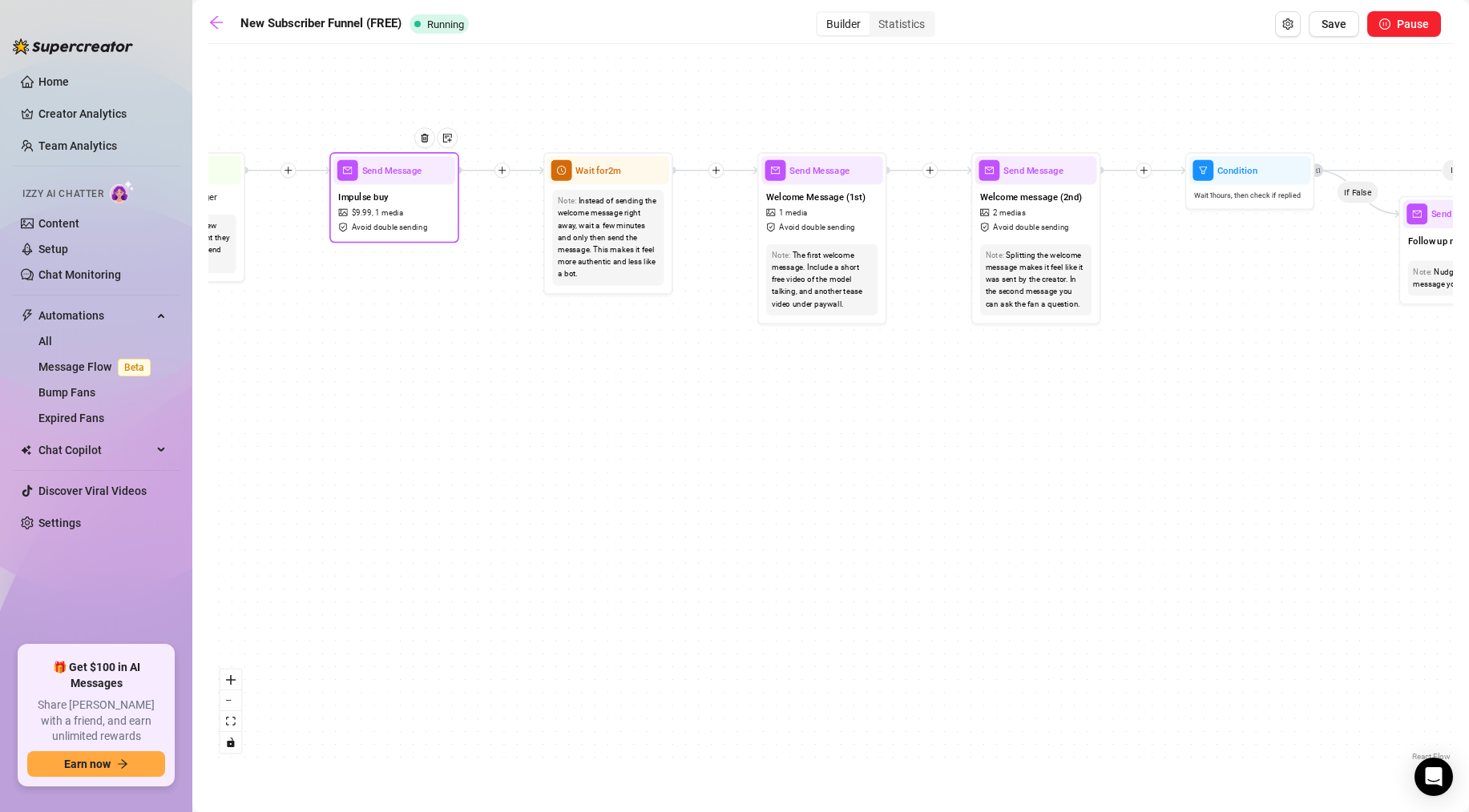
click at [378, 180] on div "Send Message" at bounding box center [394, 170] width 122 height 29
type textarea "hi baby!!! so glad you are here🥰here is one of my fan favorite videos at a disc…"
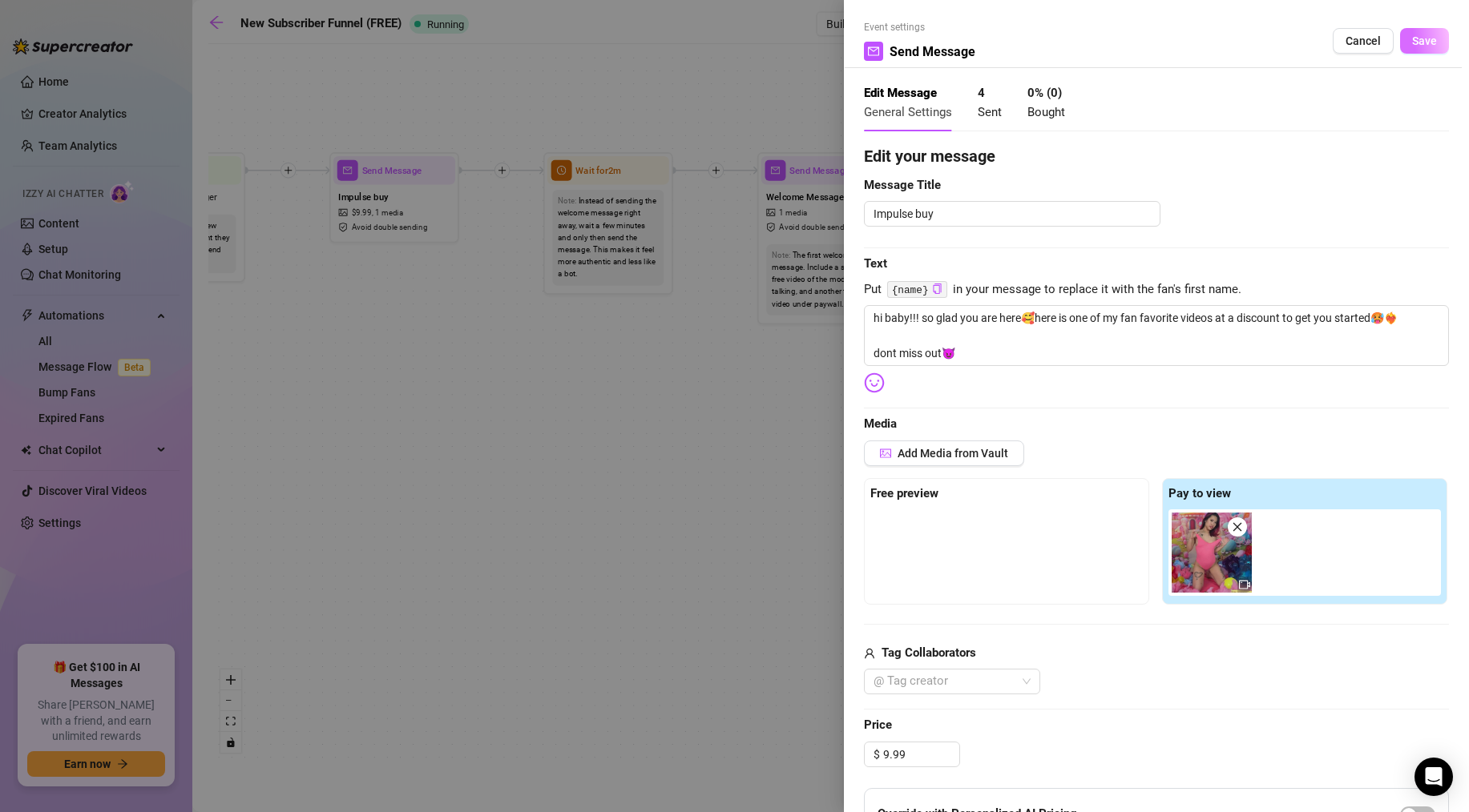
click at [1409, 42] on button "Save" at bounding box center [1424, 40] width 49 height 26
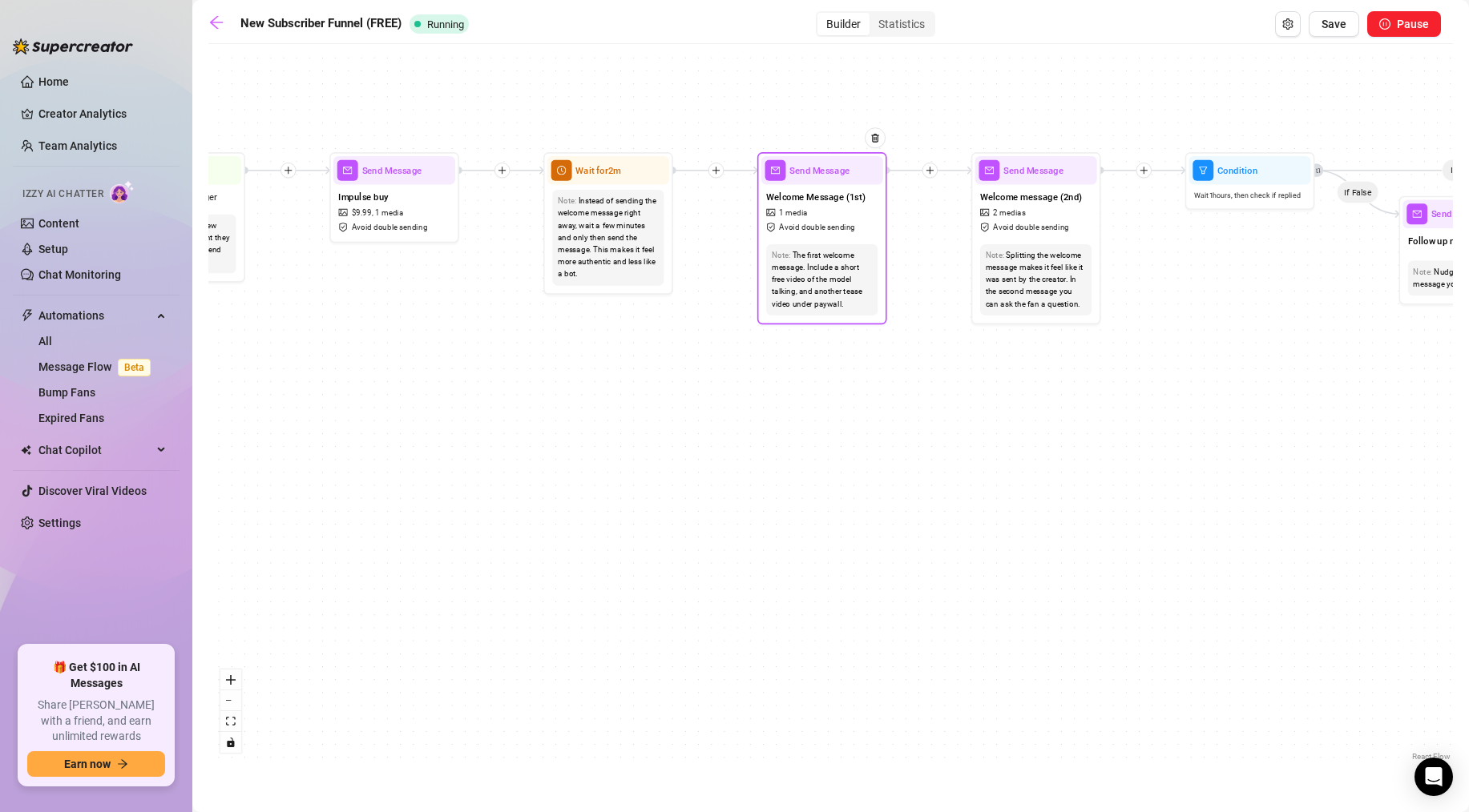
click at [825, 168] on span "Send Message" at bounding box center [819, 170] width 60 height 14
type textarea "thanks for being here baby, dont forget to check out my vip exclusive page wher…"
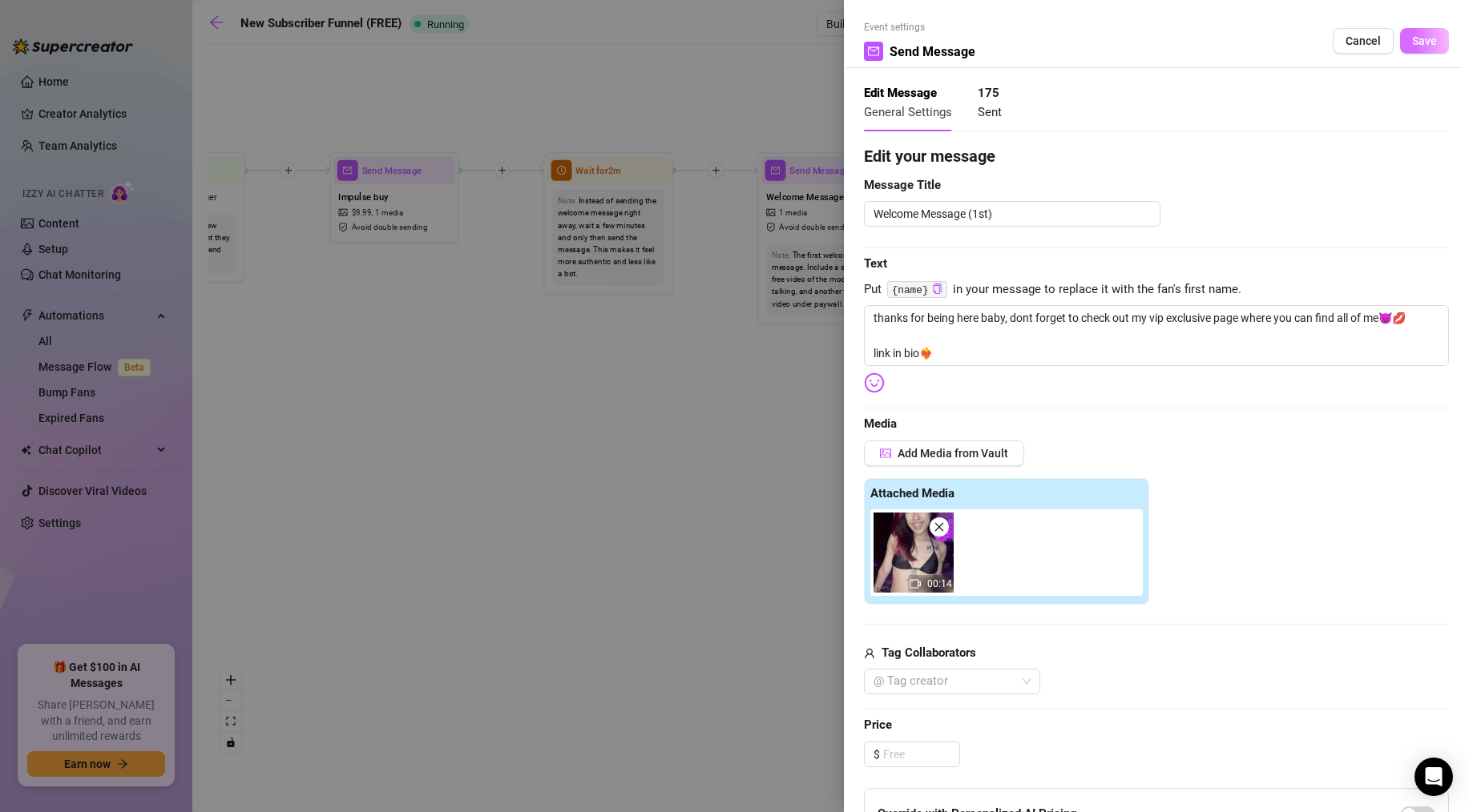
click at [1419, 39] on span "Save" at bounding box center [1424, 40] width 25 height 13
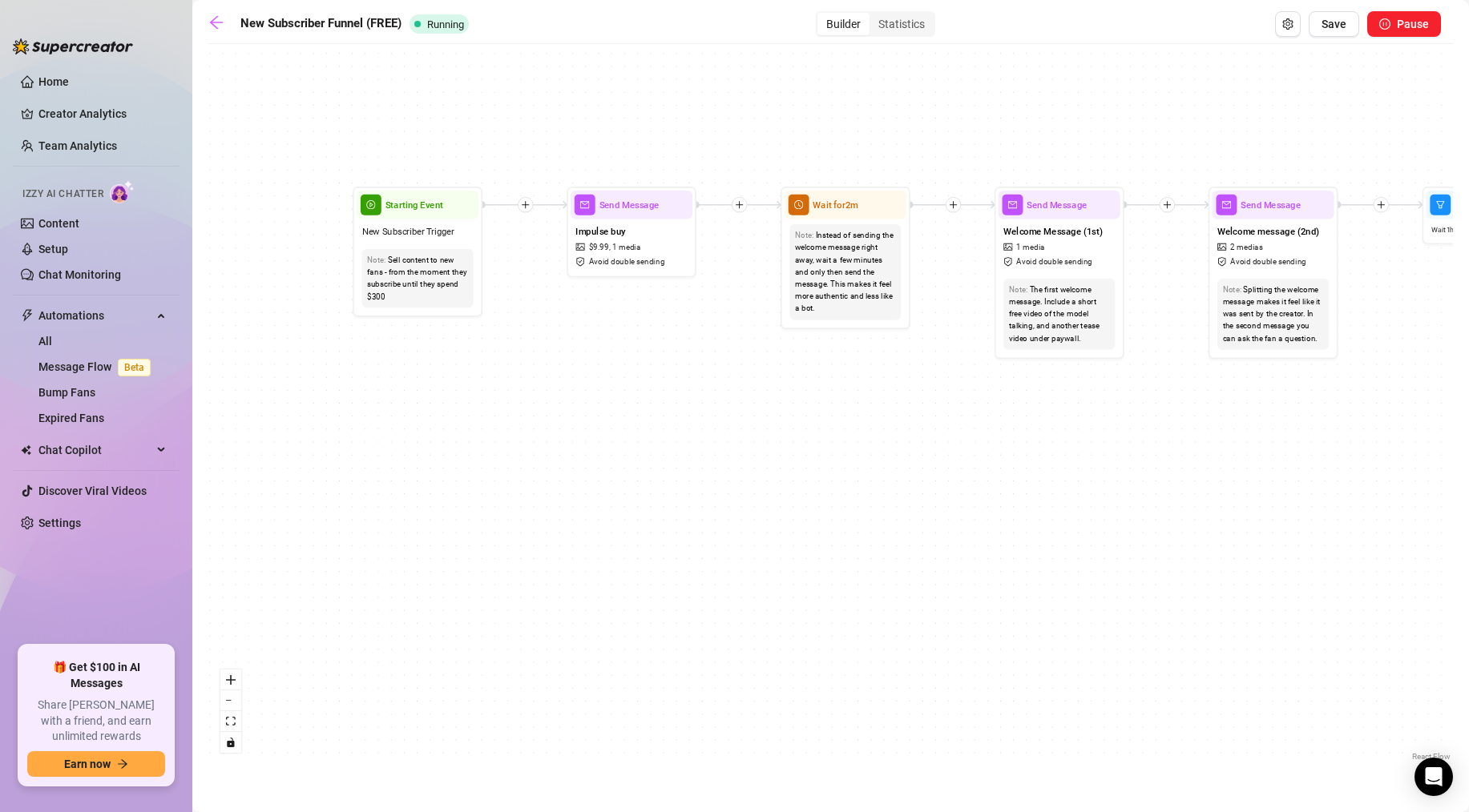
drag, startPoint x: 490, startPoint y: 393, endPoint x: 734, endPoint y: 432, distance: 247.1
click at [734, 432] on div "If True If True If True If False If False If False If True If False Send Messag…" at bounding box center [830, 408] width 1244 height 713
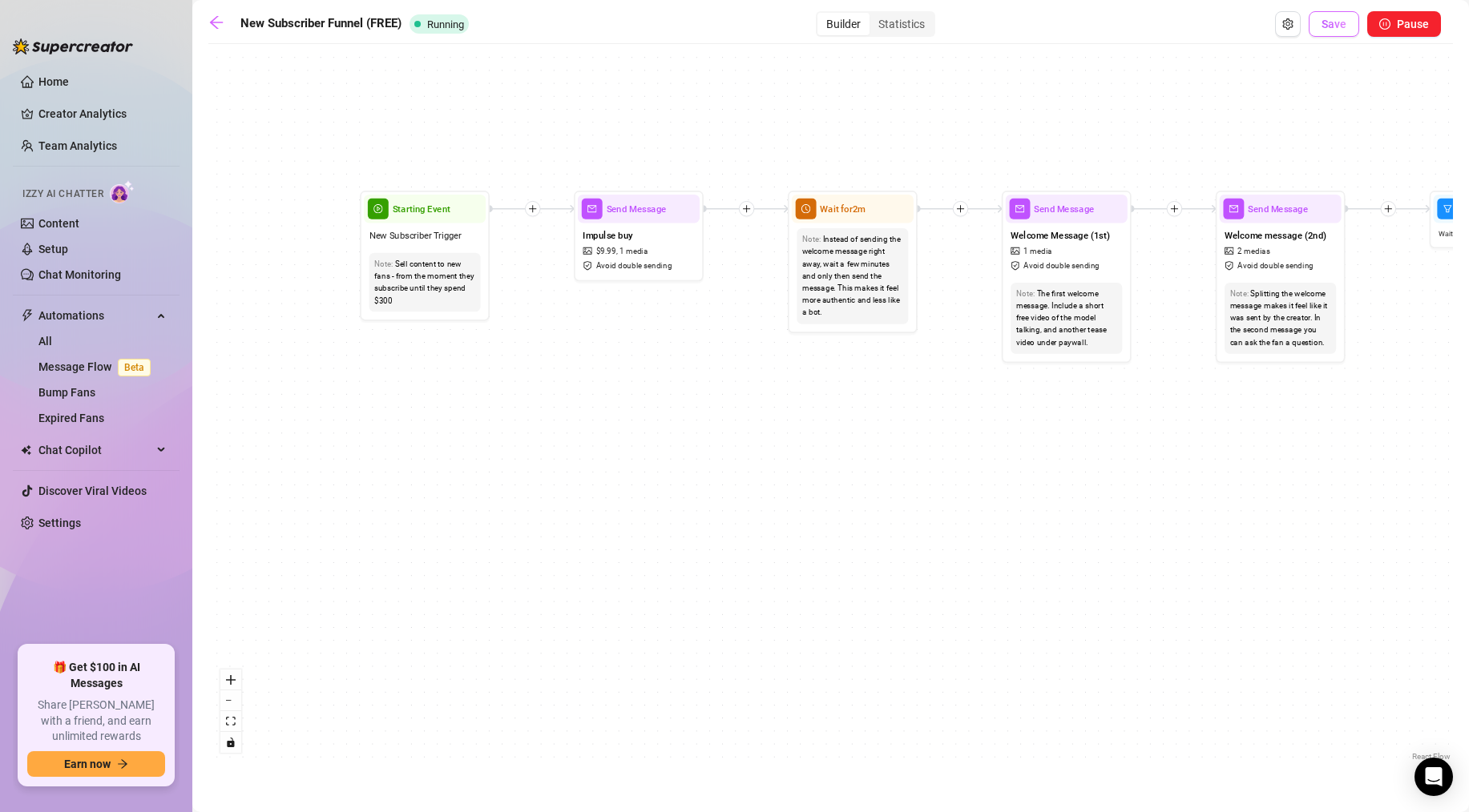
click at [1331, 30] on button "Save" at bounding box center [1334, 24] width 50 height 26
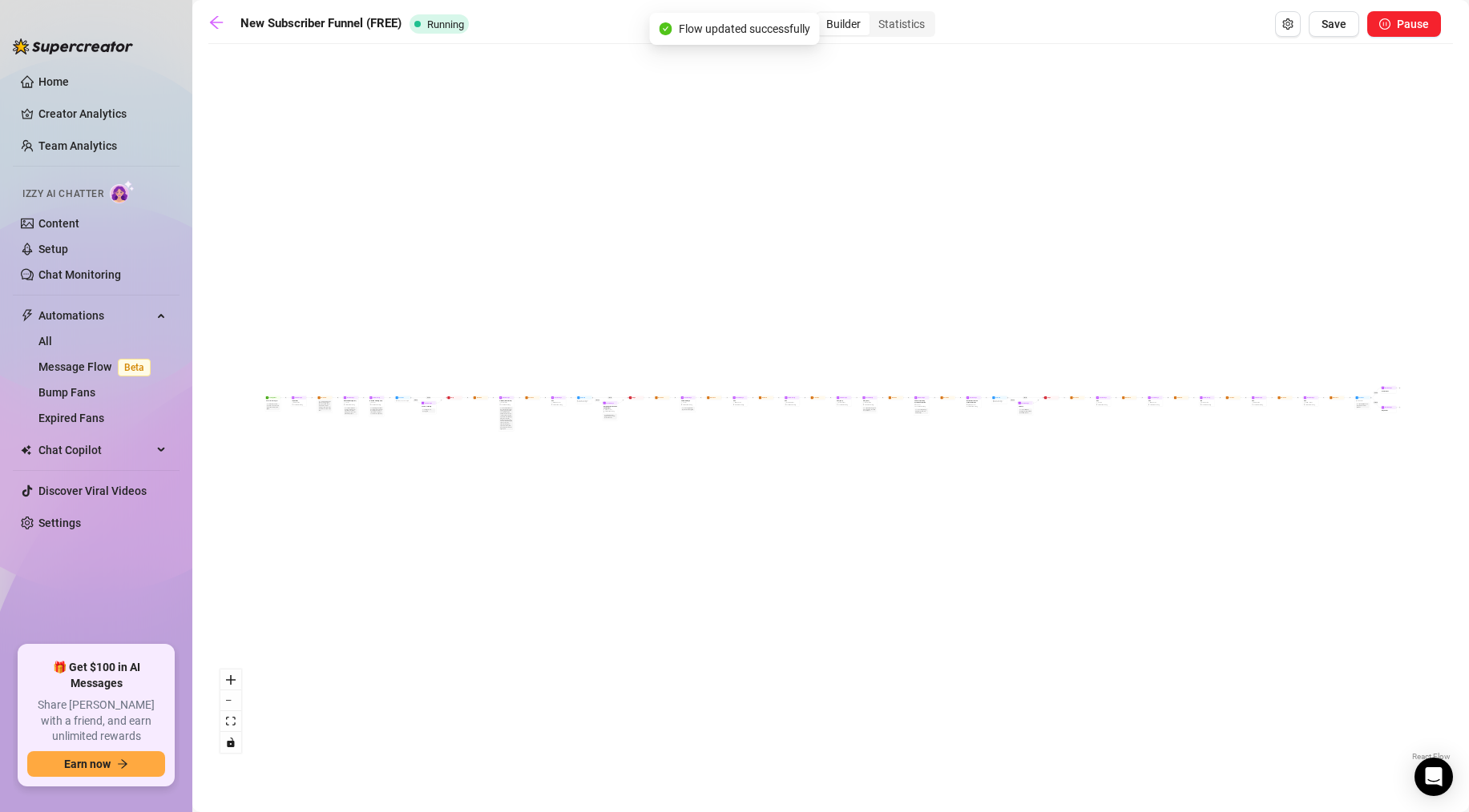
click at [208, 7] on main "New Subscriber Funnel (FREE) Running Builder Statistics Save Pause If True If F…" at bounding box center [830, 406] width 1276 height 812
click at [211, 17] on icon "arrow-left" at bounding box center [217, 22] width 16 height 16
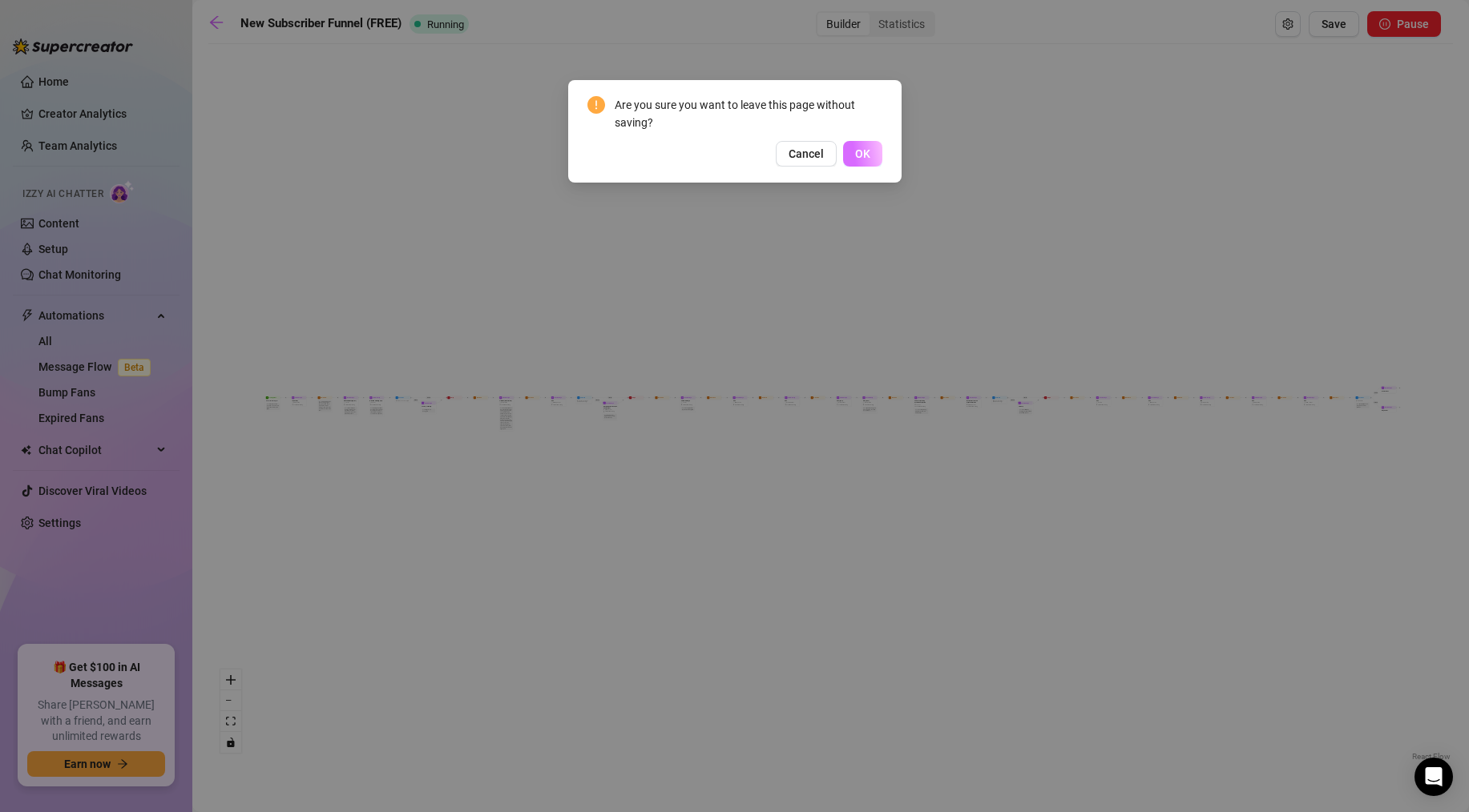
click at [861, 152] on span "OK" at bounding box center [862, 154] width 15 height 13
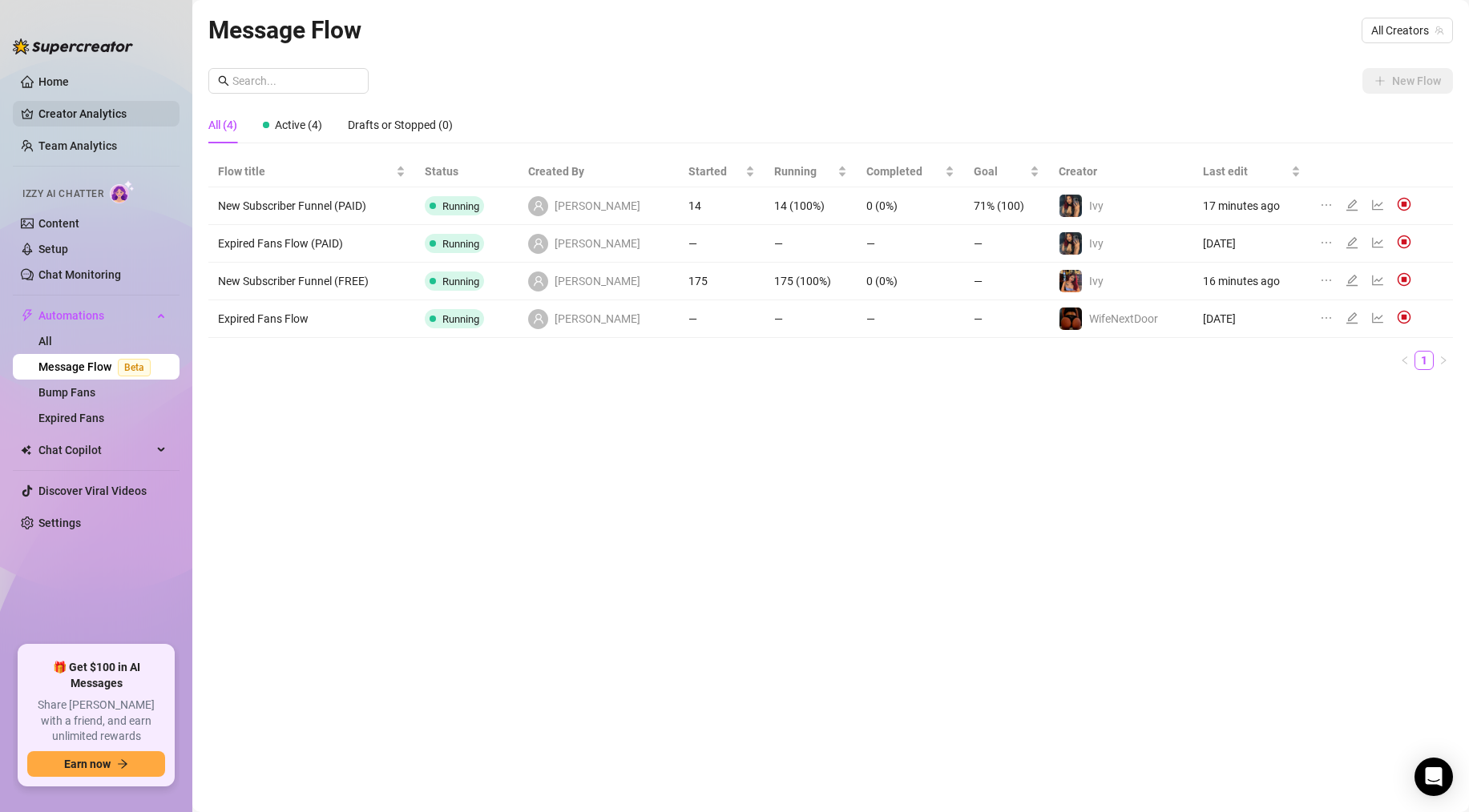
click at [79, 110] on link "Creator Analytics" at bounding box center [102, 114] width 128 height 26
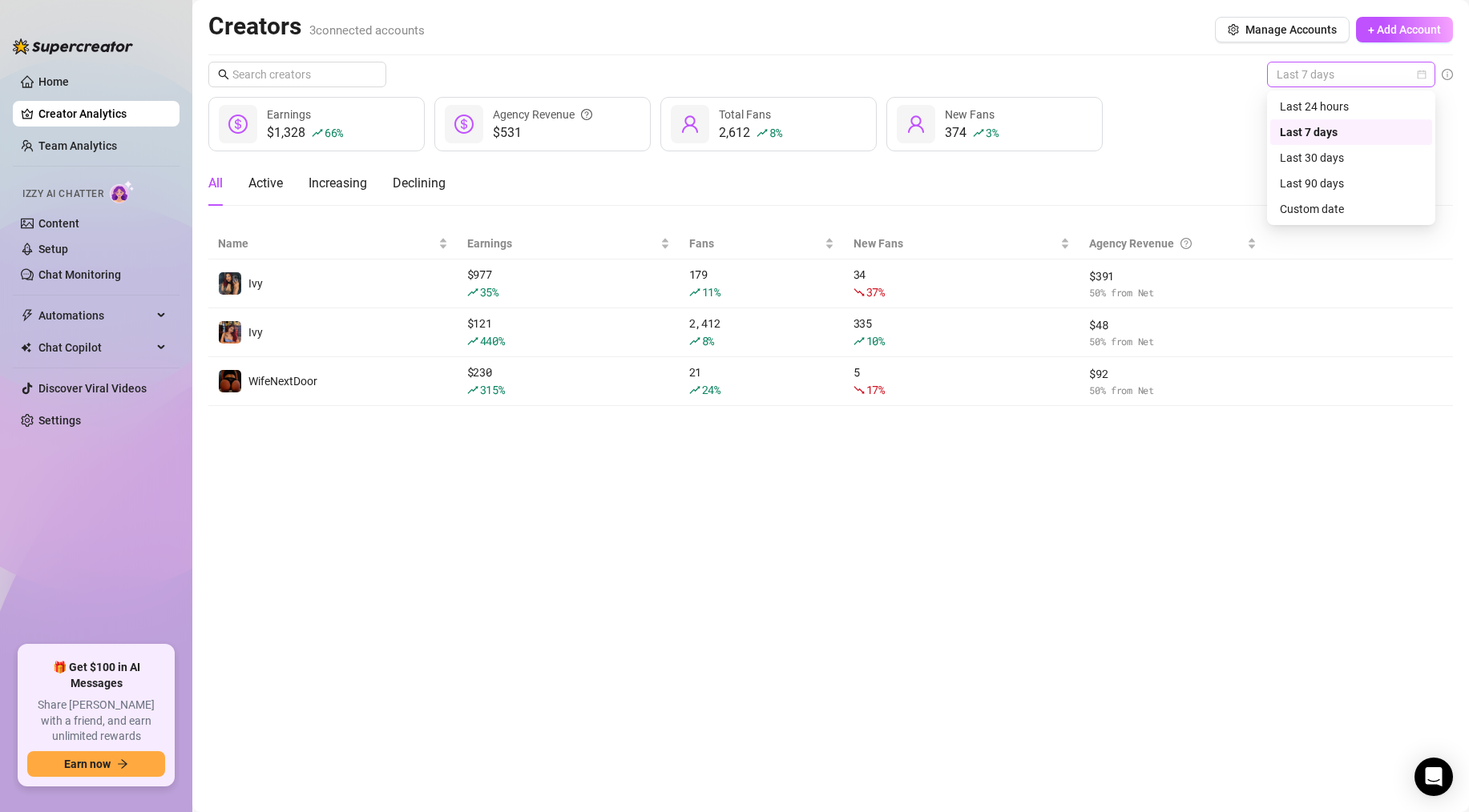
click at [1307, 70] on span "Last 7 days" at bounding box center [1351, 74] width 149 height 24
click at [1302, 104] on div "Last 24 hours" at bounding box center [1351, 107] width 142 height 18
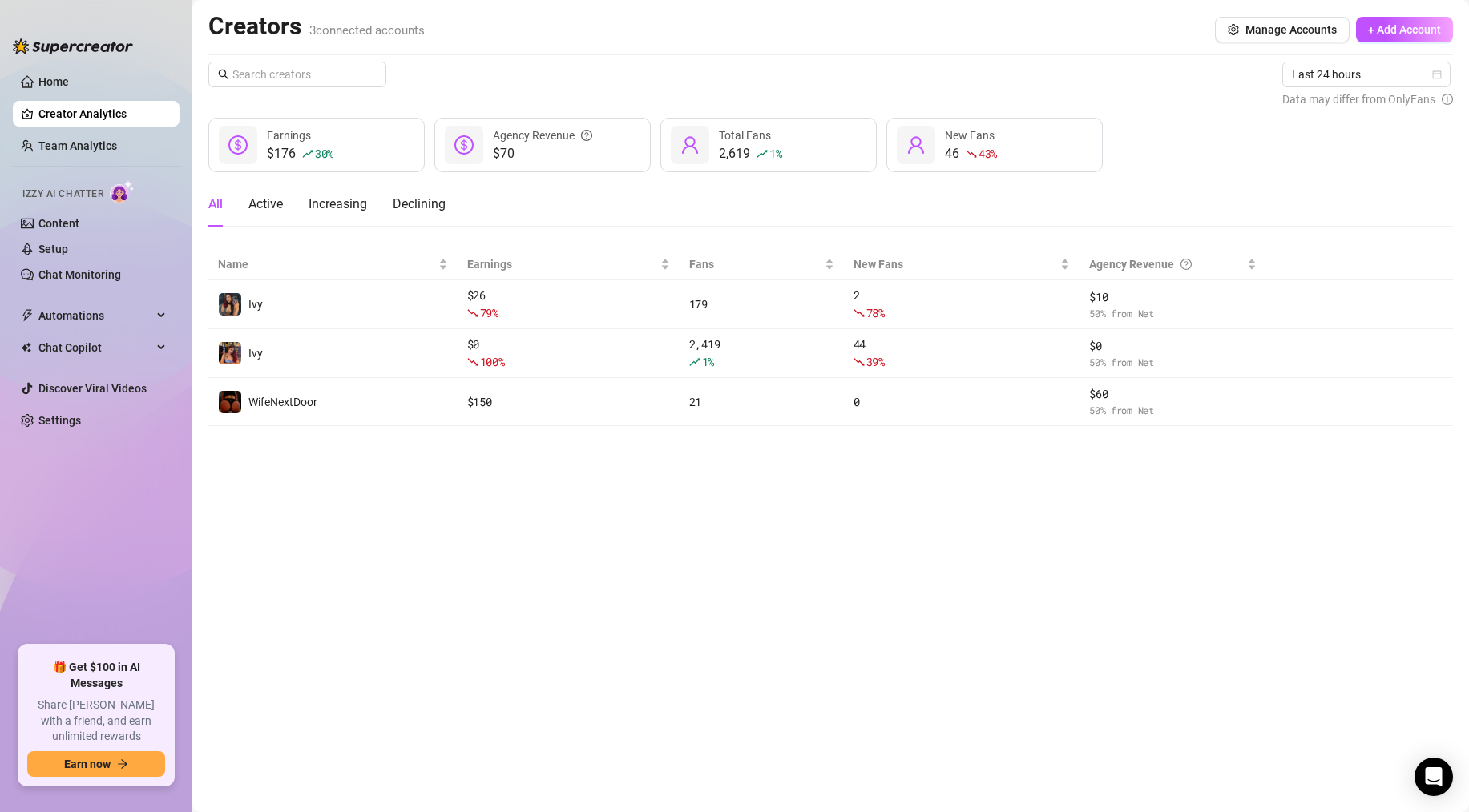
click at [597, 496] on main "Creators 3 connected accounts Manage Accounts + Add Account Last 24 hours Data …" at bounding box center [830, 406] width 1276 height 812
click at [98, 278] on link "Chat Monitoring" at bounding box center [80, 275] width 82 height 13
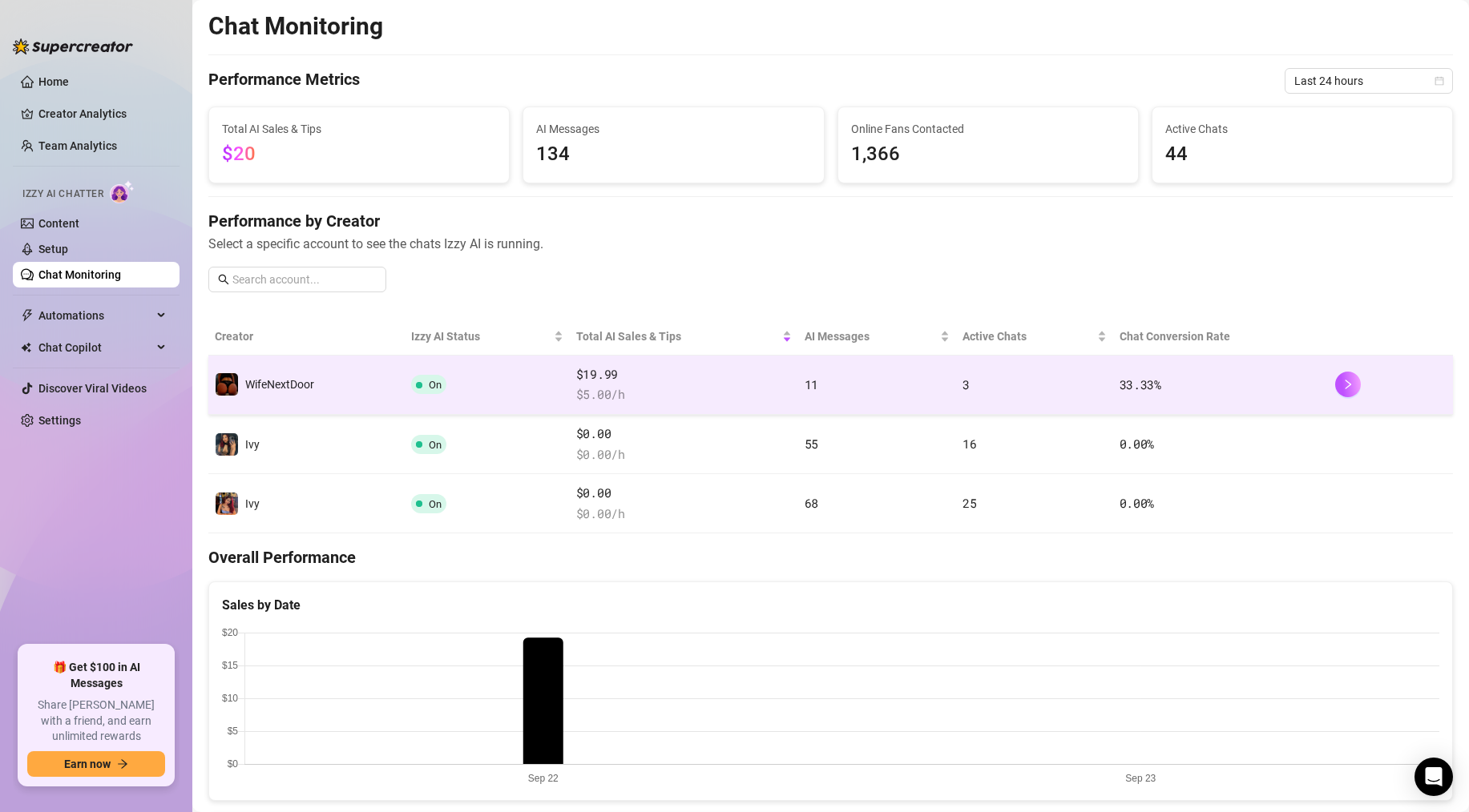
click at [353, 376] on td "WifeNextDoor" at bounding box center [306, 385] width 196 height 59
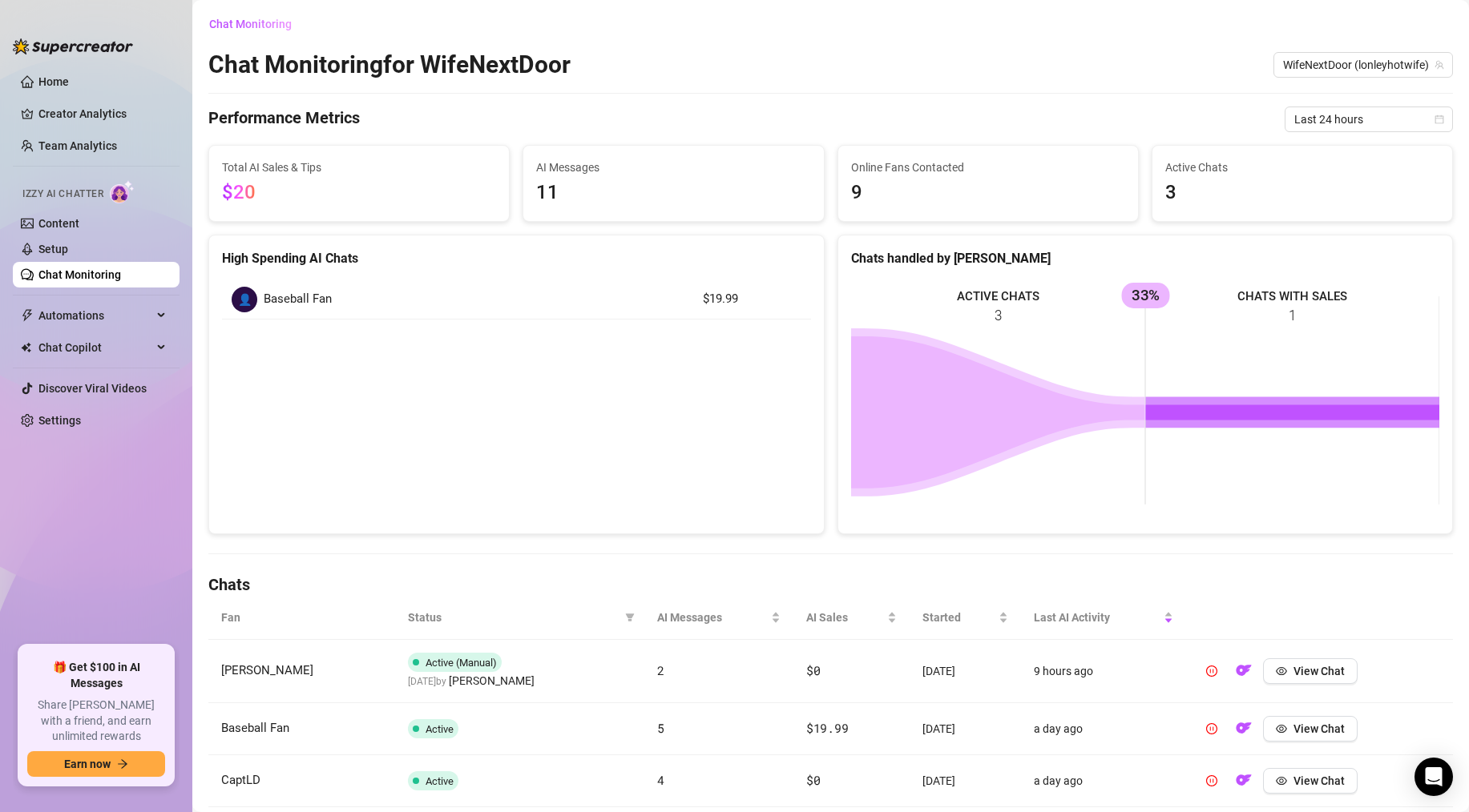
click at [98, 278] on link "Chat Monitoring" at bounding box center [80, 275] width 82 height 13
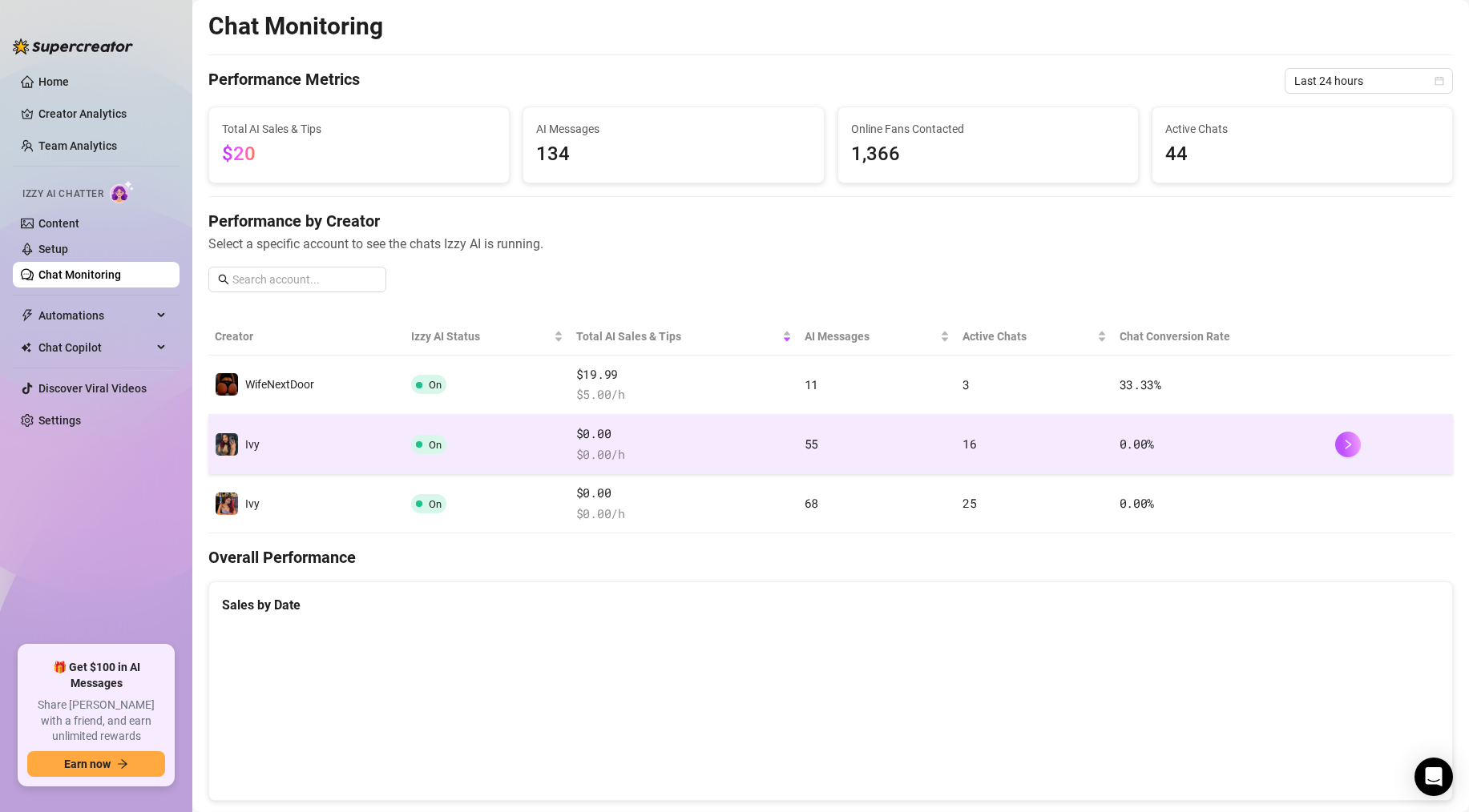
click at [305, 441] on td "Ivy" at bounding box center [306, 444] width 196 height 59
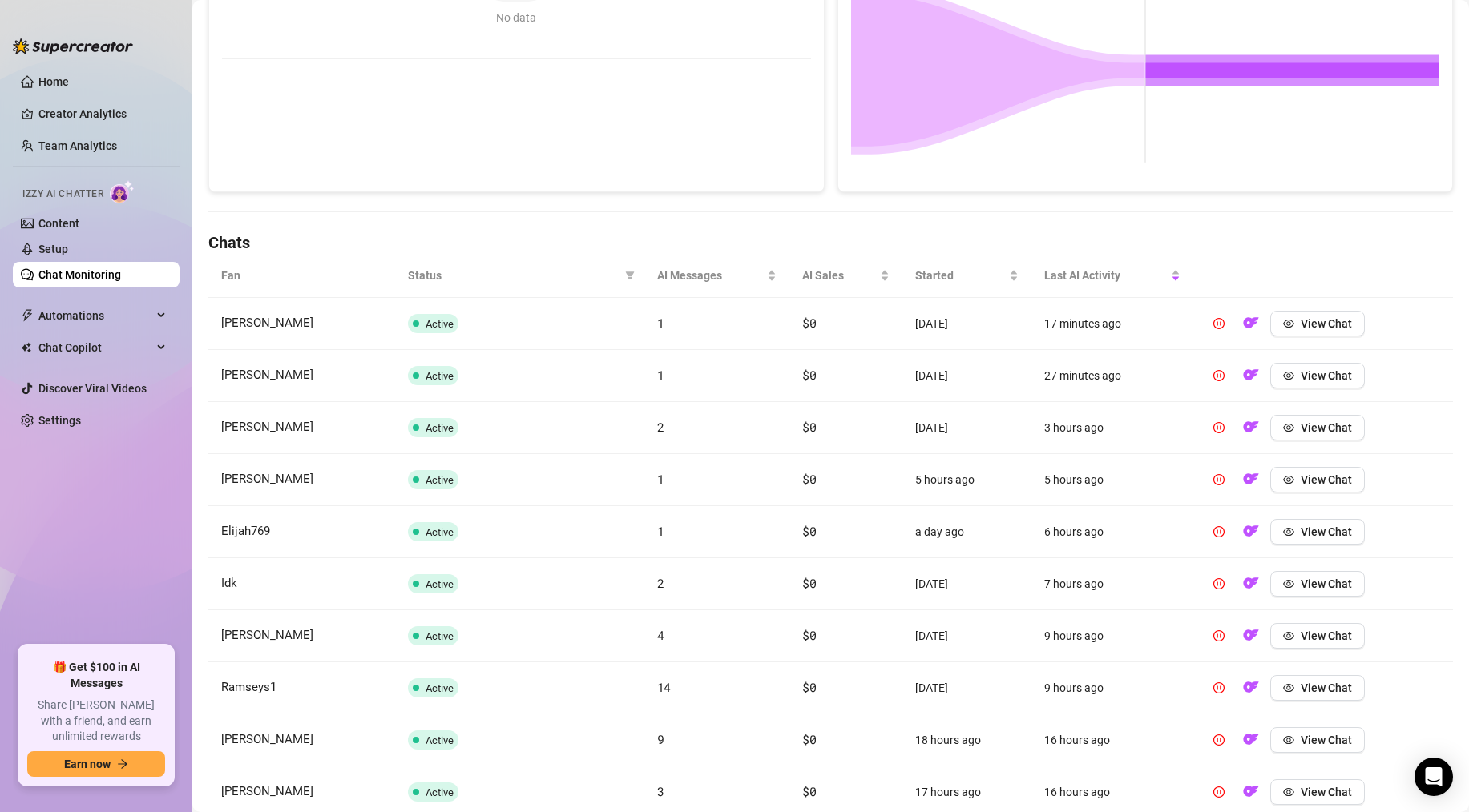
scroll to position [448, 0]
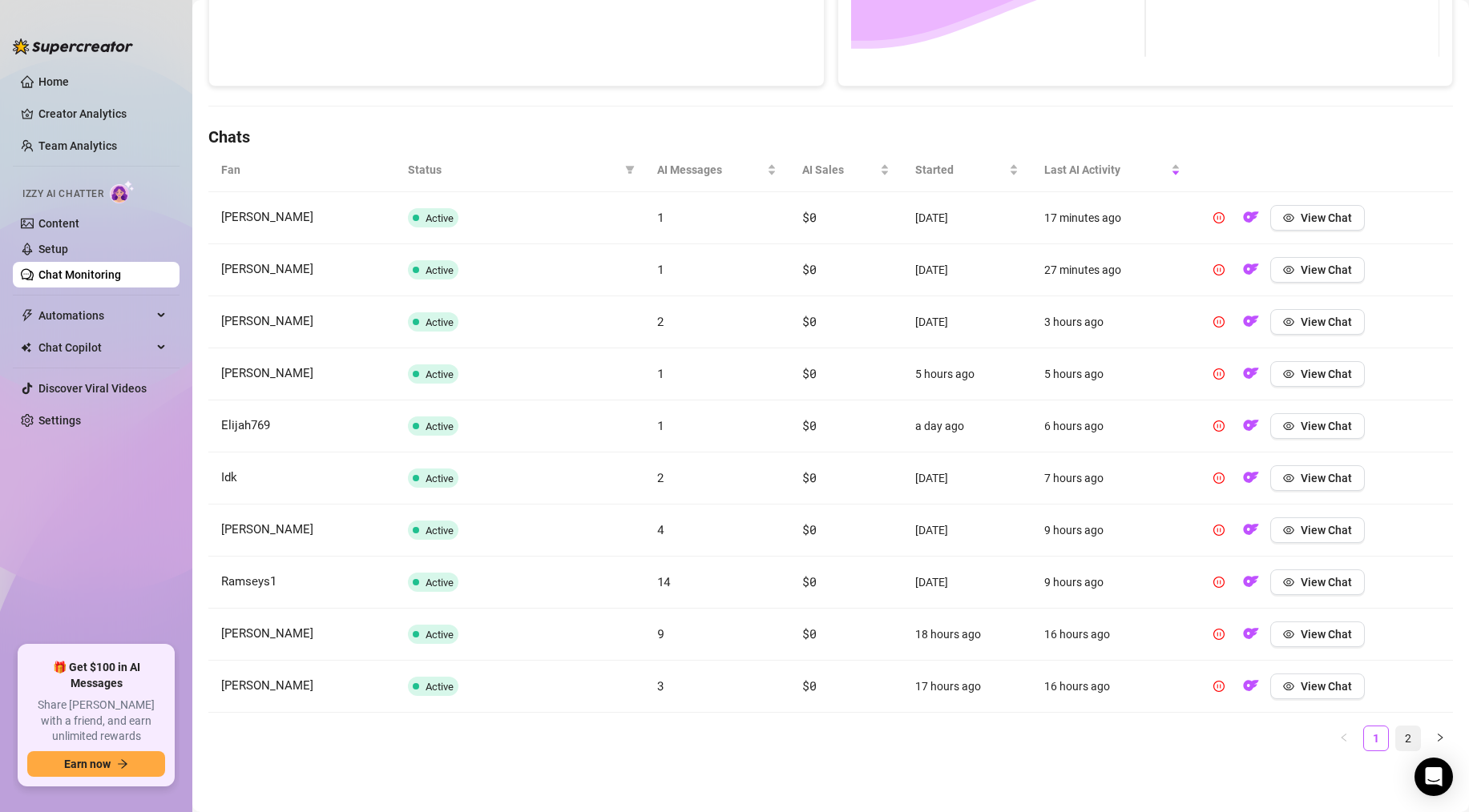
click at [1406, 729] on link "2" at bounding box center [1407, 738] width 24 height 24
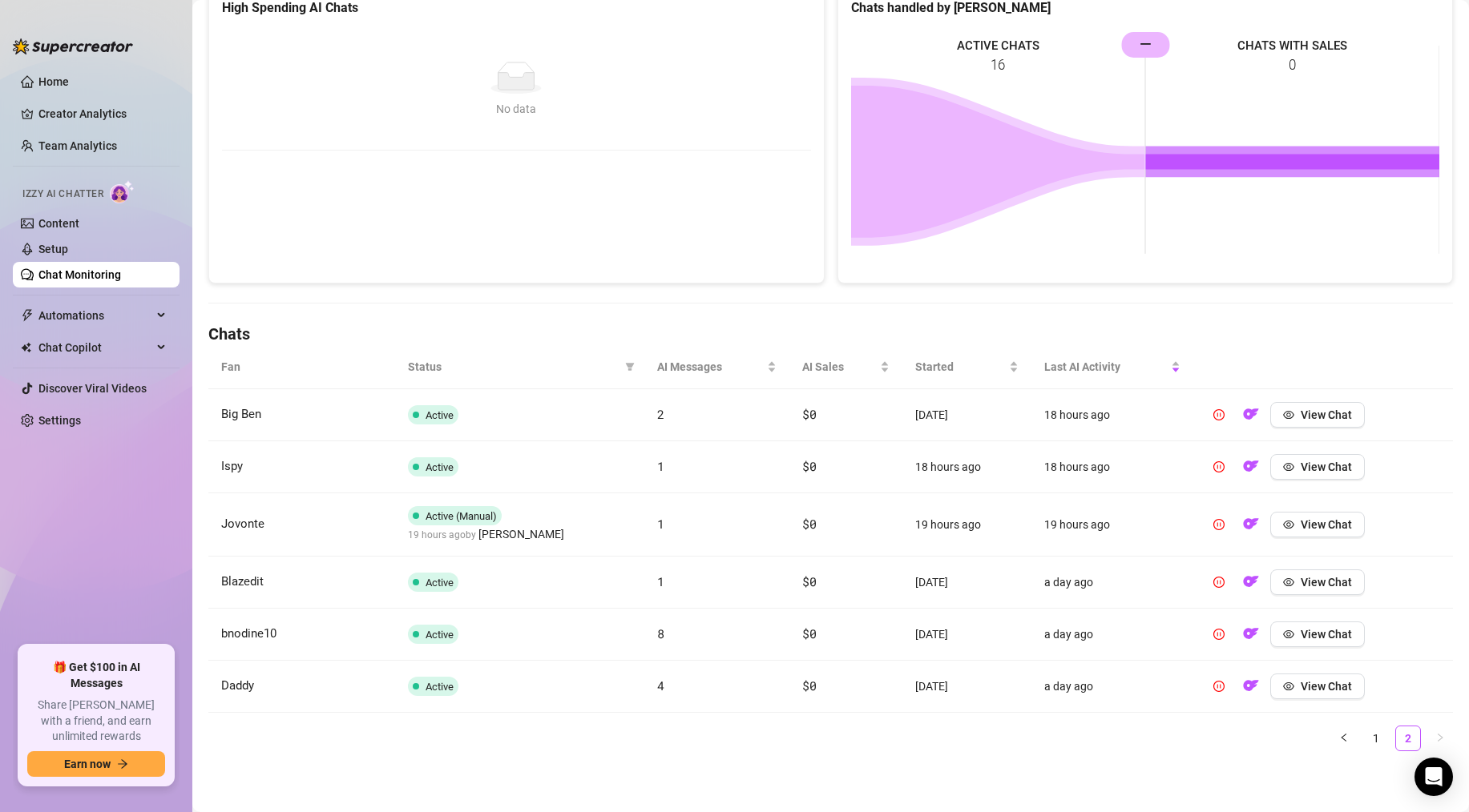
scroll to position [0, 0]
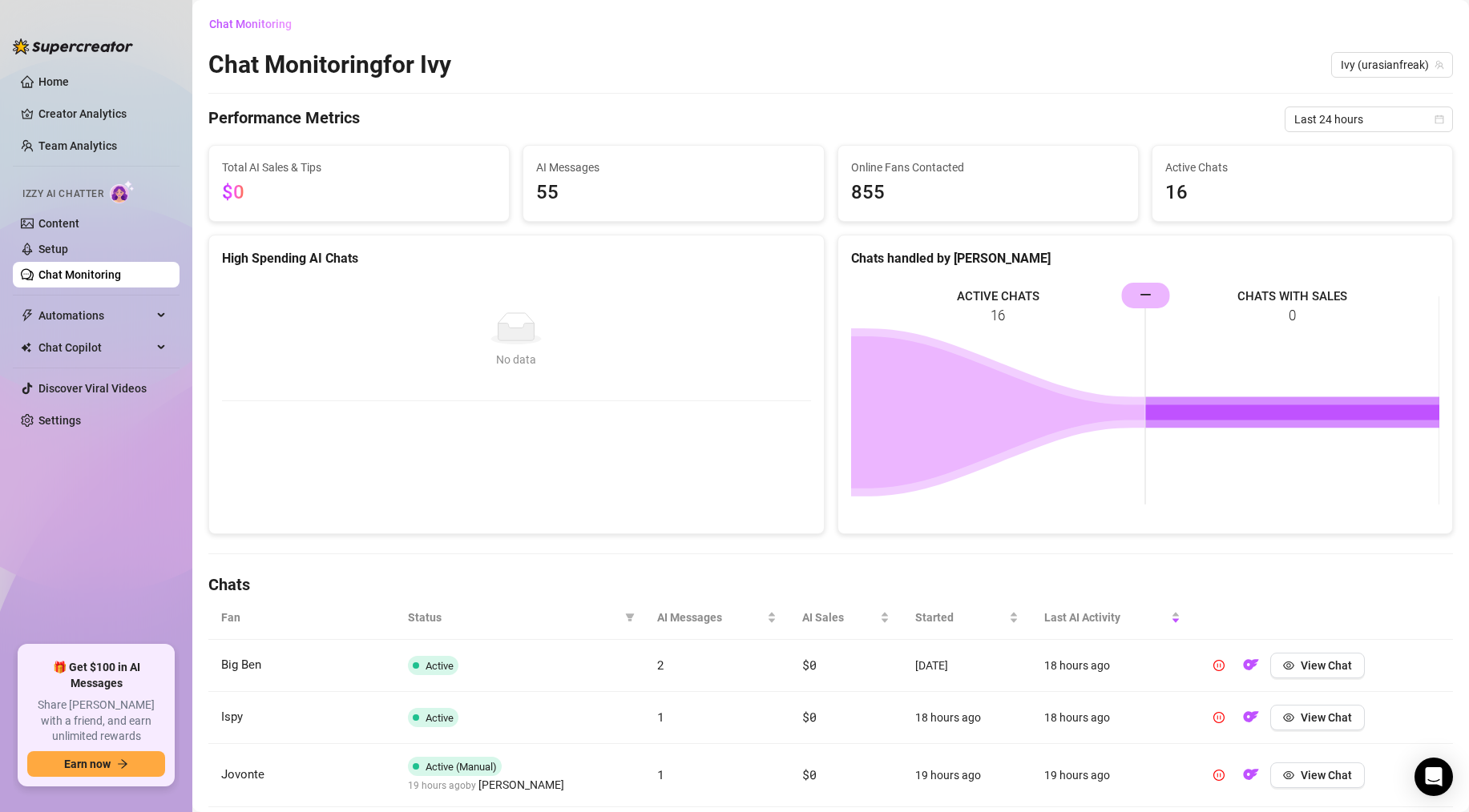
click at [121, 281] on link "Chat Monitoring" at bounding box center [80, 275] width 82 height 13
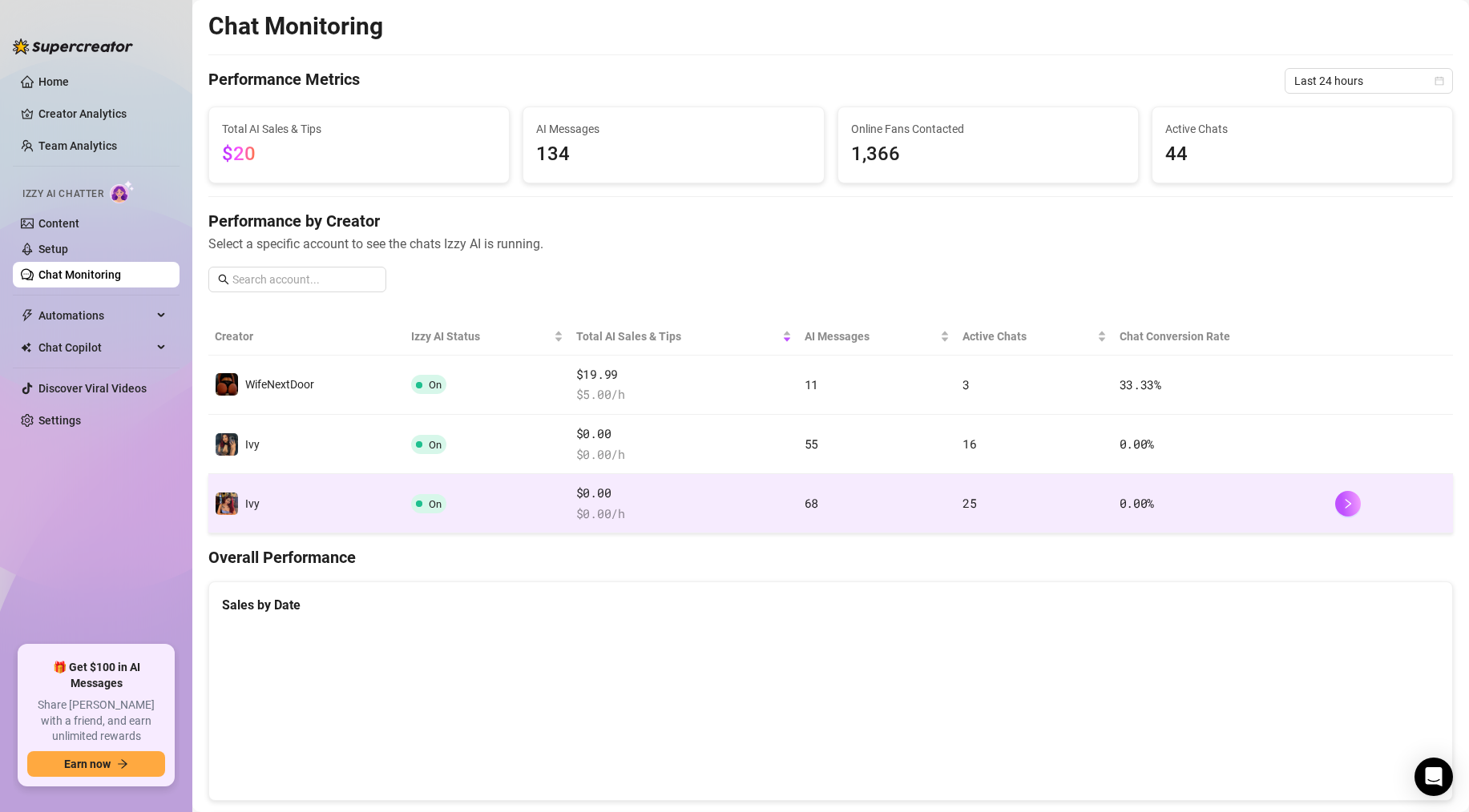
click at [898, 505] on td "68" at bounding box center [877, 504] width 158 height 59
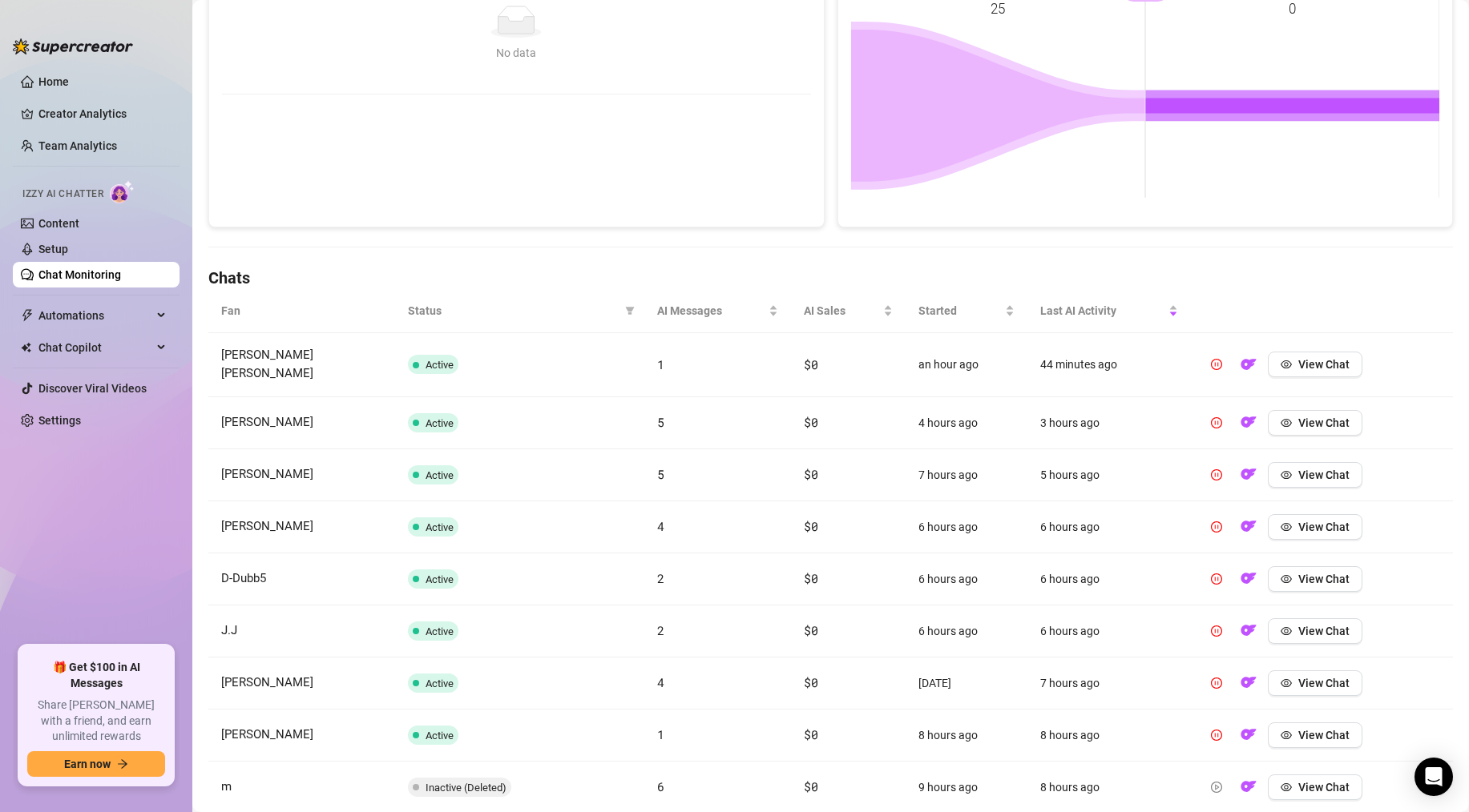
scroll to position [448, 0]
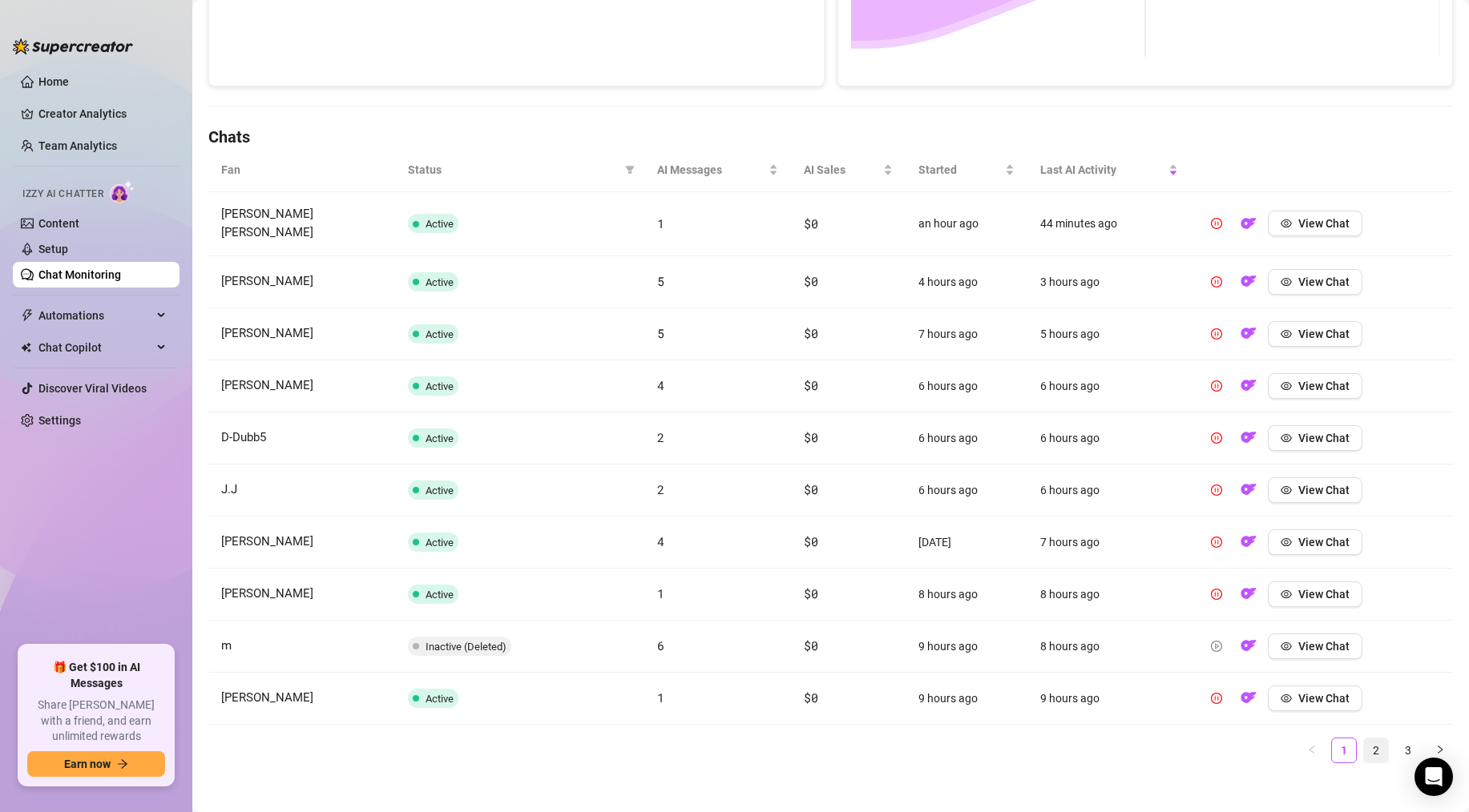
click at [1379, 742] on link "2" at bounding box center [1376, 750] width 24 height 24
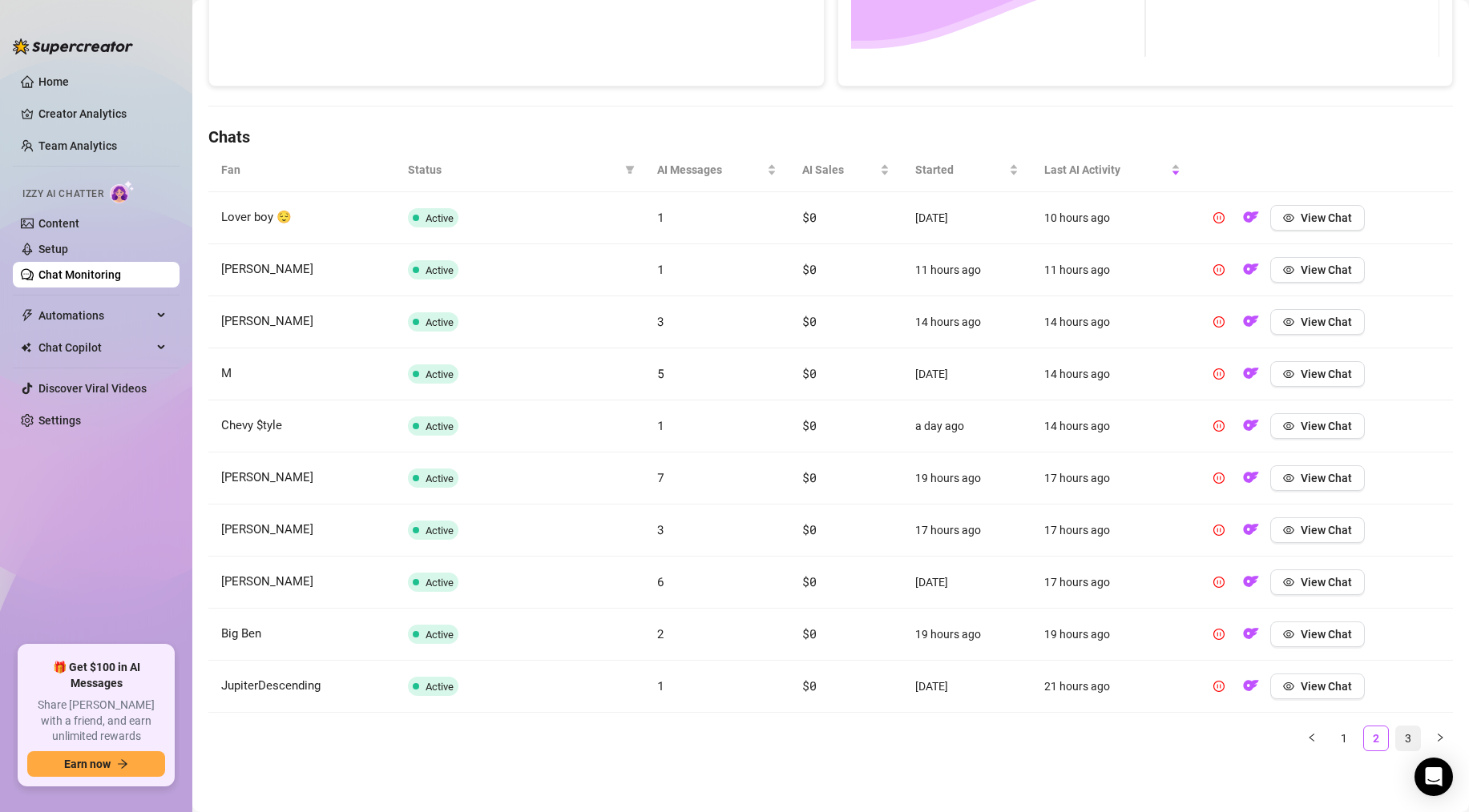
click at [1404, 733] on link "3" at bounding box center [1407, 738] width 24 height 24
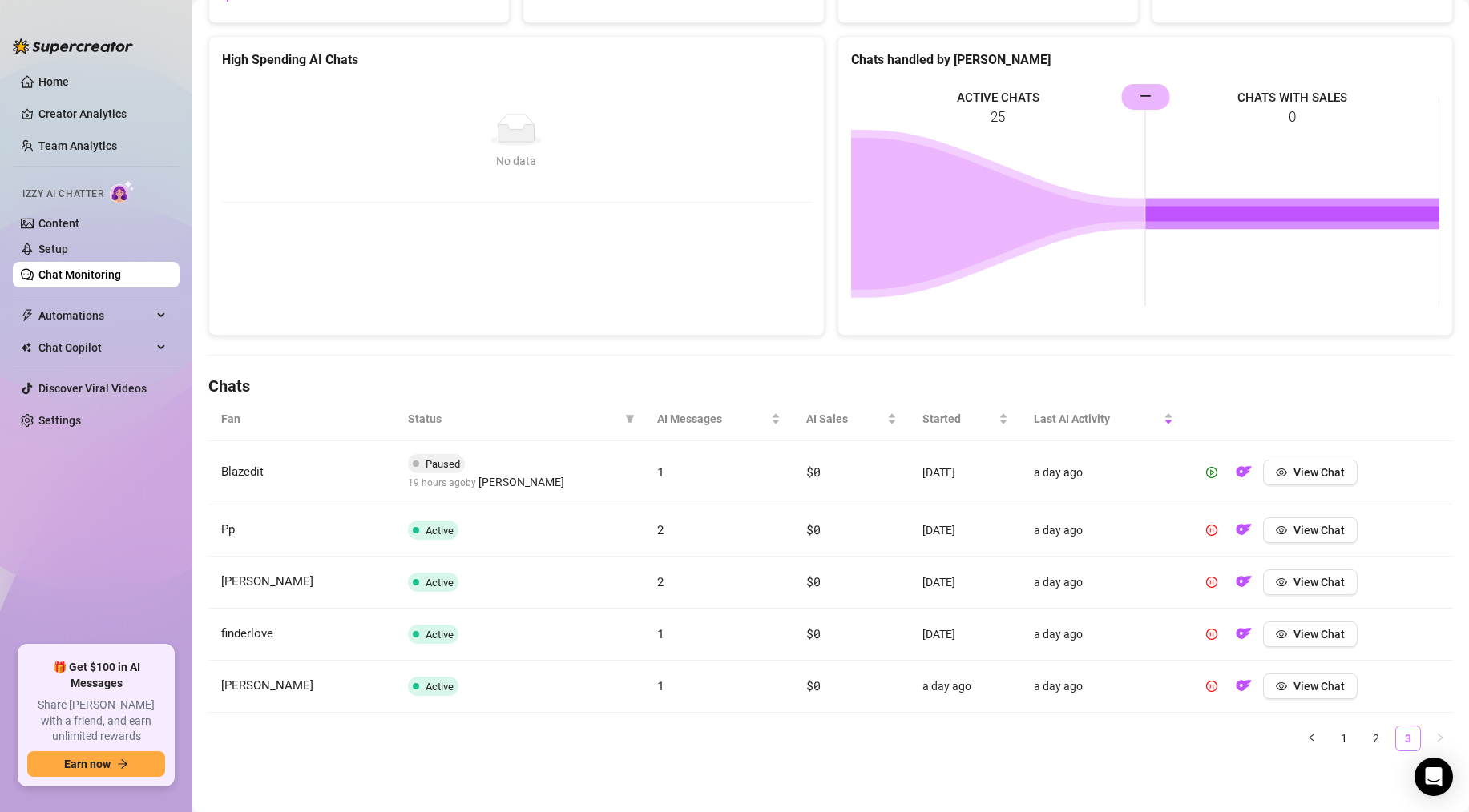
scroll to position [199, 0]
click at [1378, 732] on link "2" at bounding box center [1376, 738] width 24 height 24
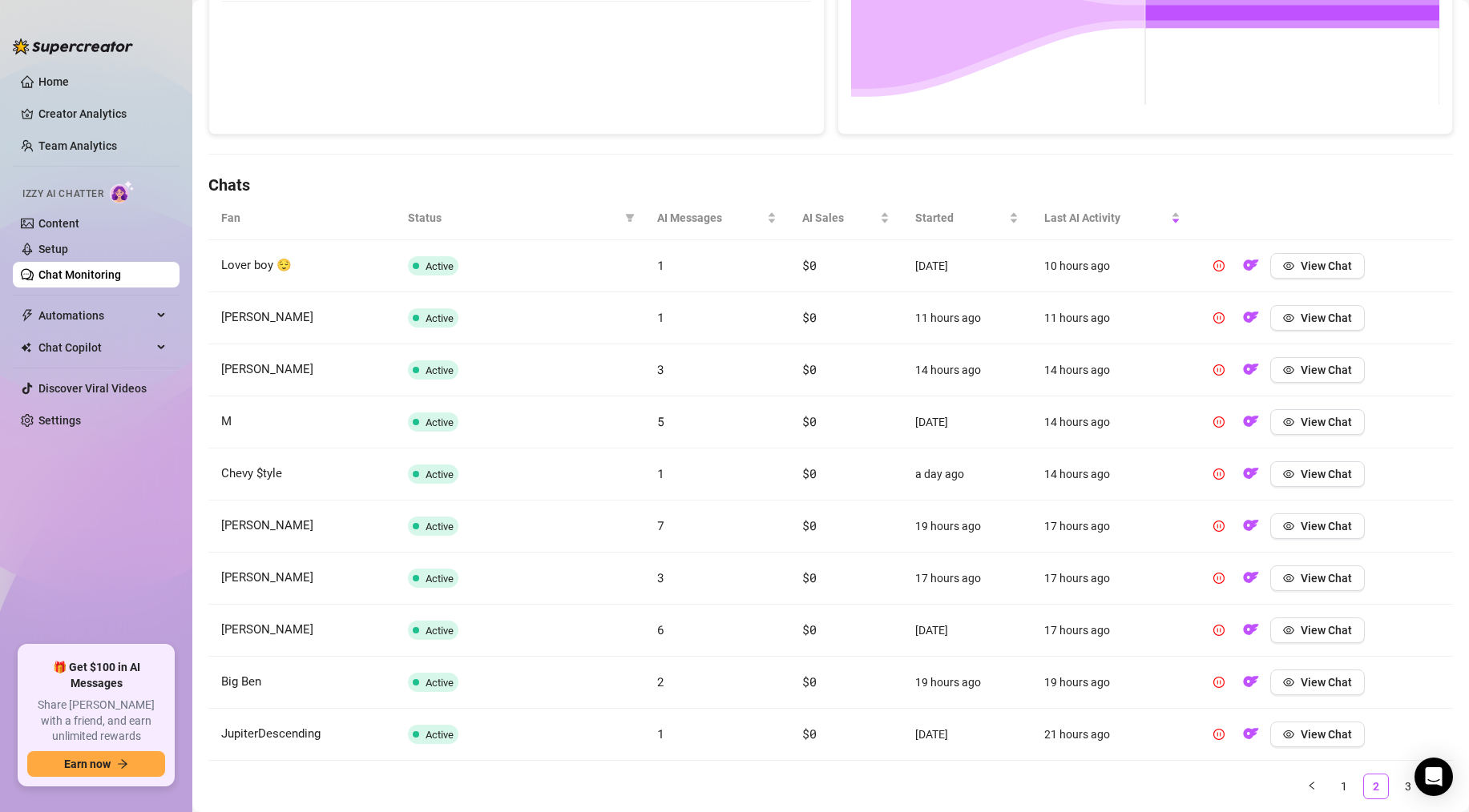
scroll to position [448, 0]
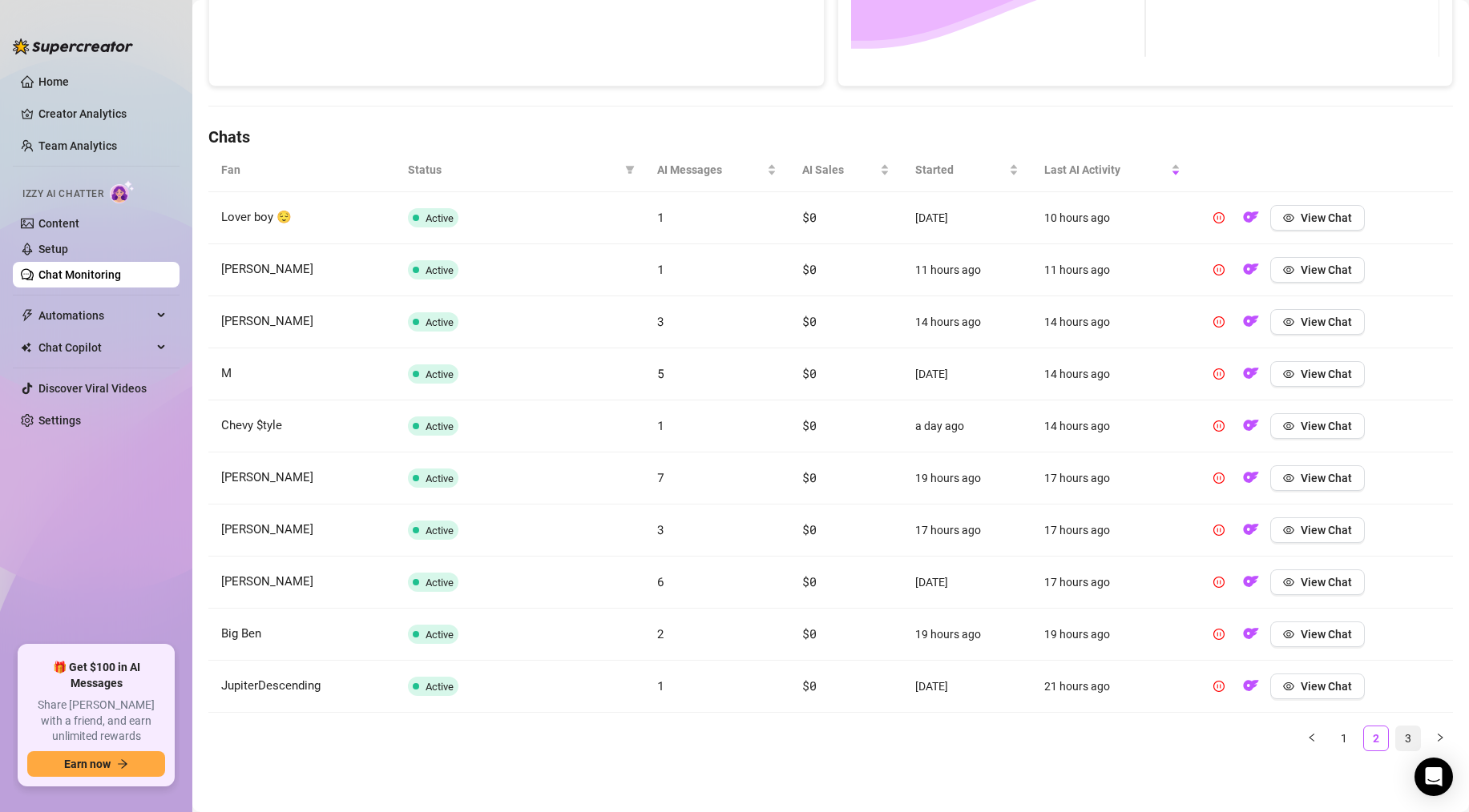
click at [1402, 731] on link "3" at bounding box center [1407, 738] width 24 height 24
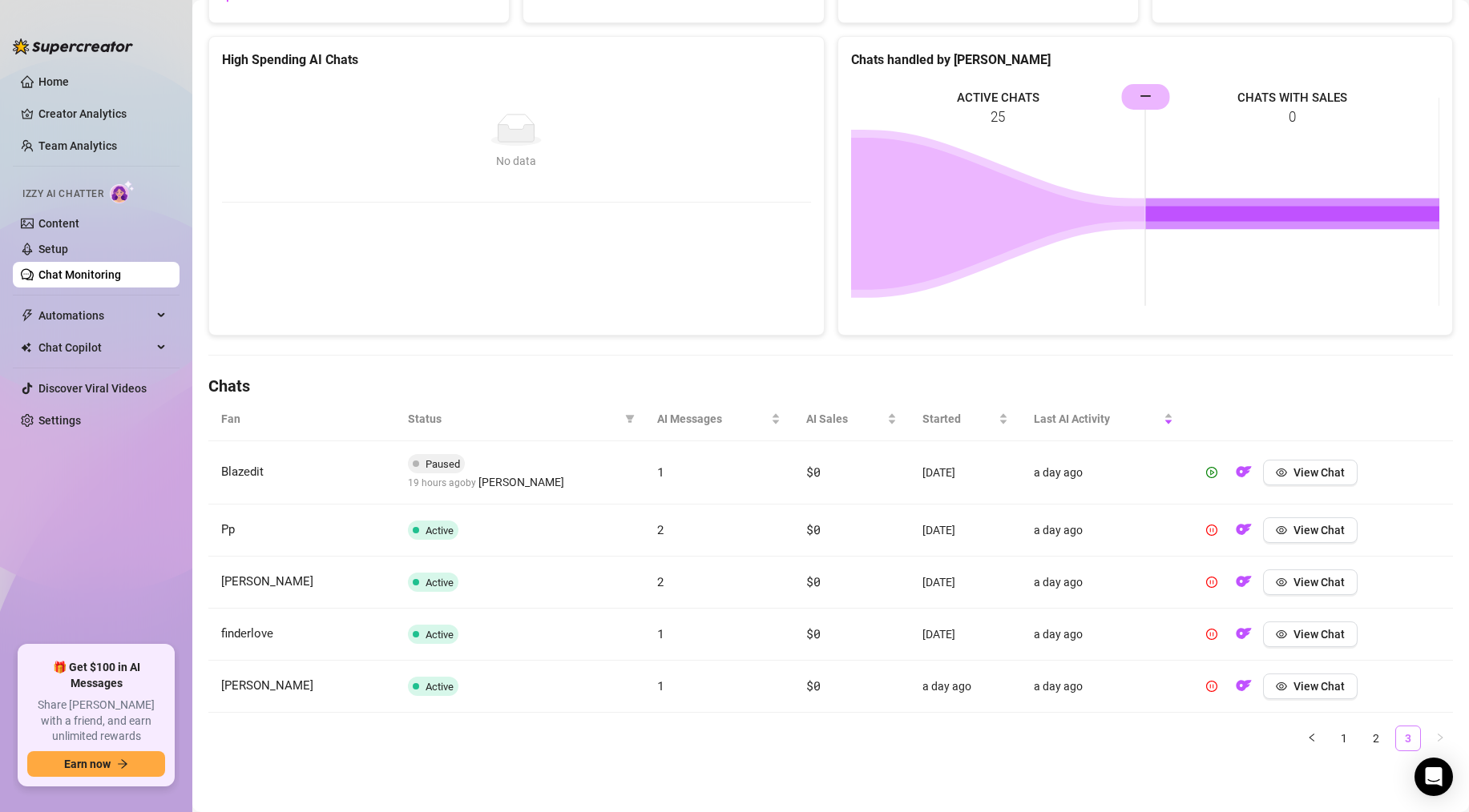
scroll to position [199, 0]
click at [1250, 463] on span "button" at bounding box center [1243, 472] width 16 height 20
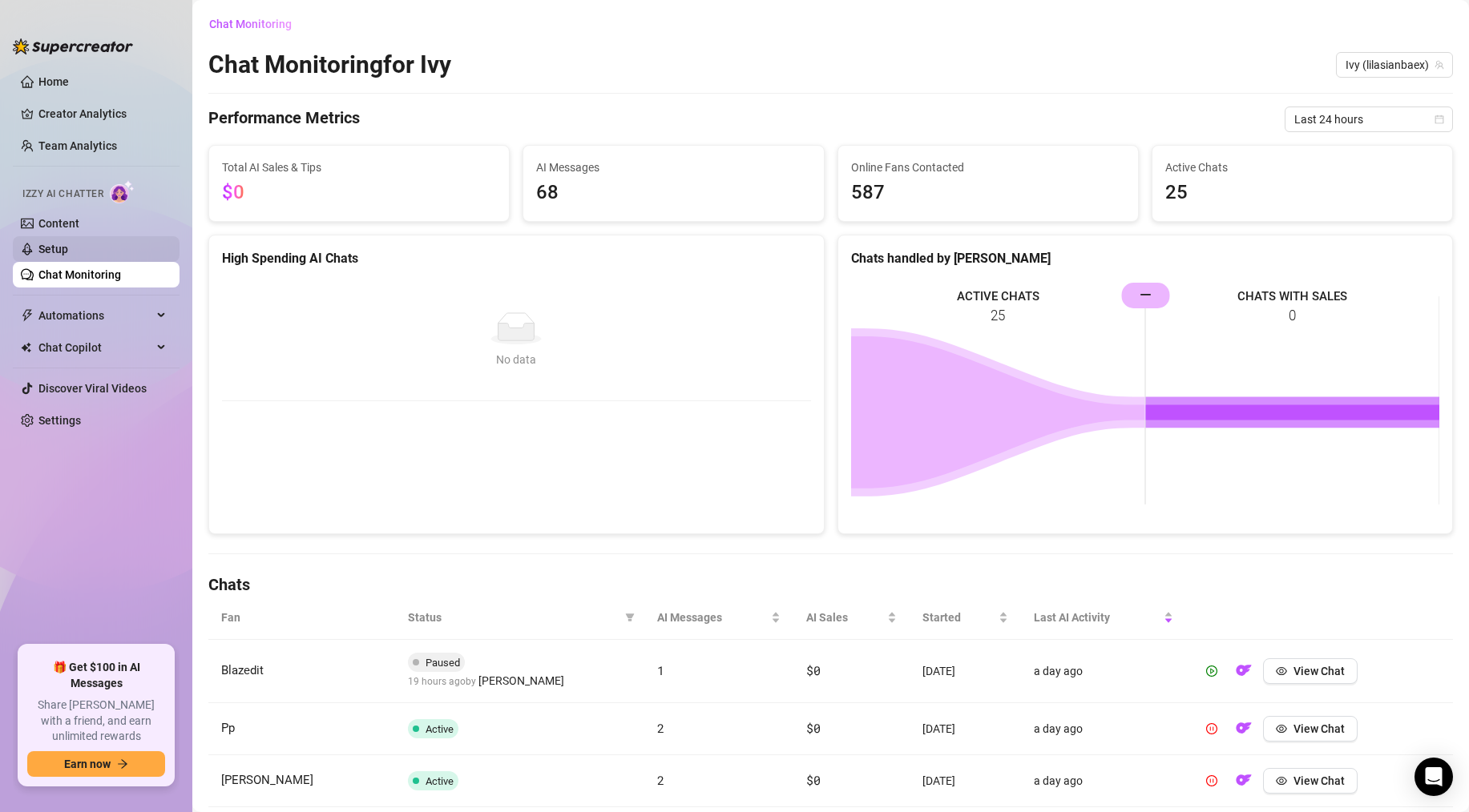
click at [68, 255] on link "Setup" at bounding box center [53, 249] width 30 height 13
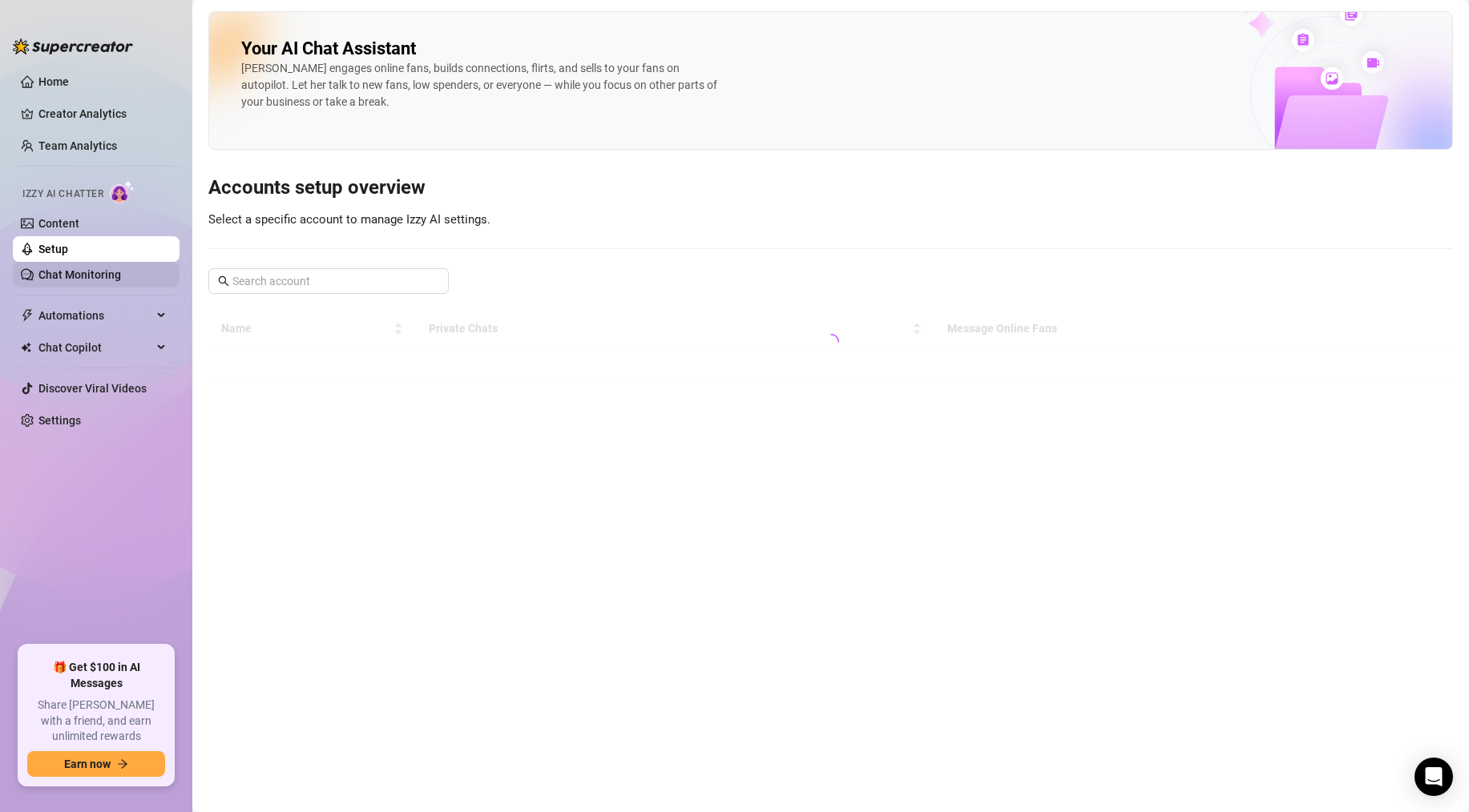
click at [88, 269] on link "Chat Monitoring" at bounding box center [80, 275] width 82 height 13
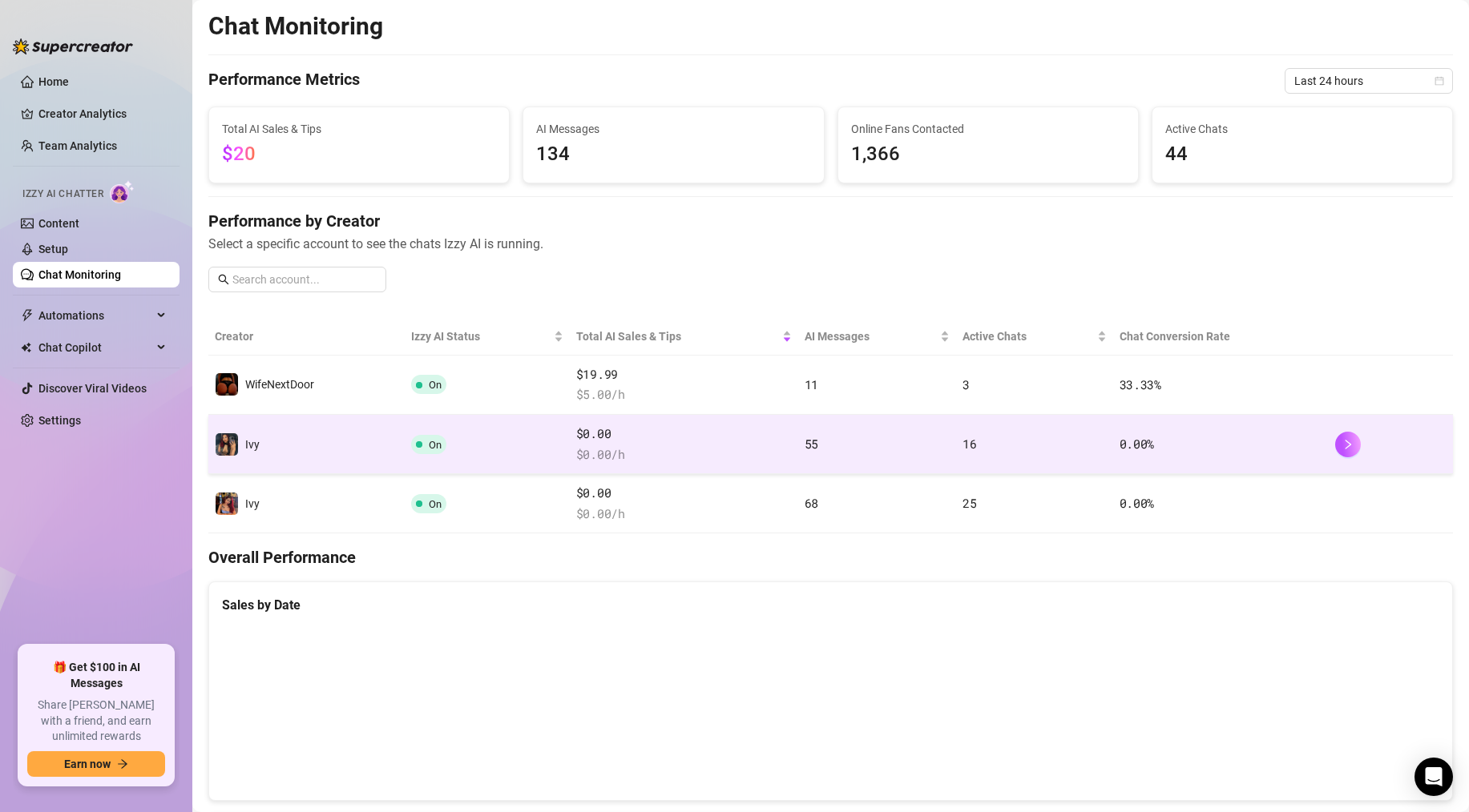
click at [322, 436] on td "Ivy" at bounding box center [306, 444] width 196 height 59
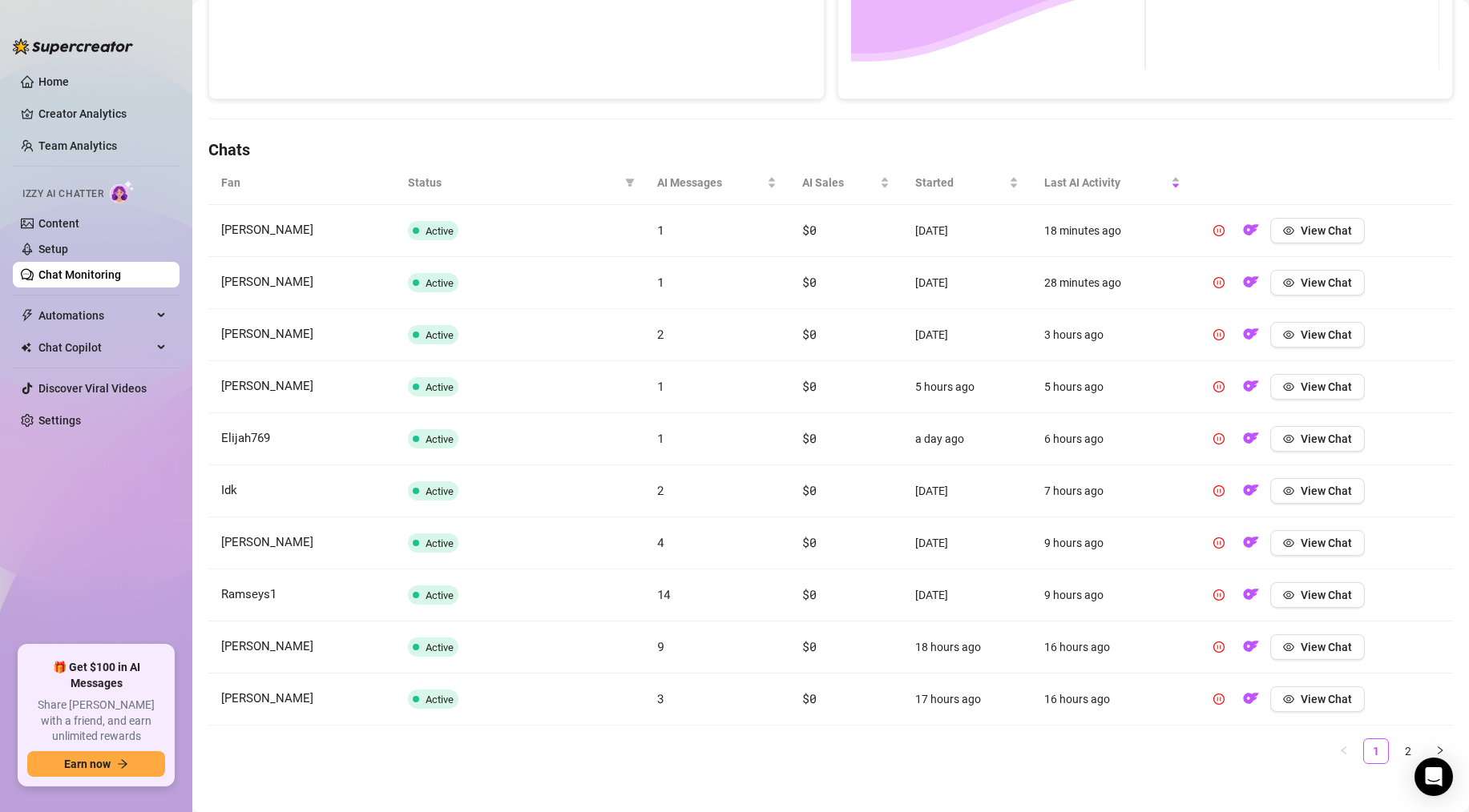
scroll to position [448, 0]
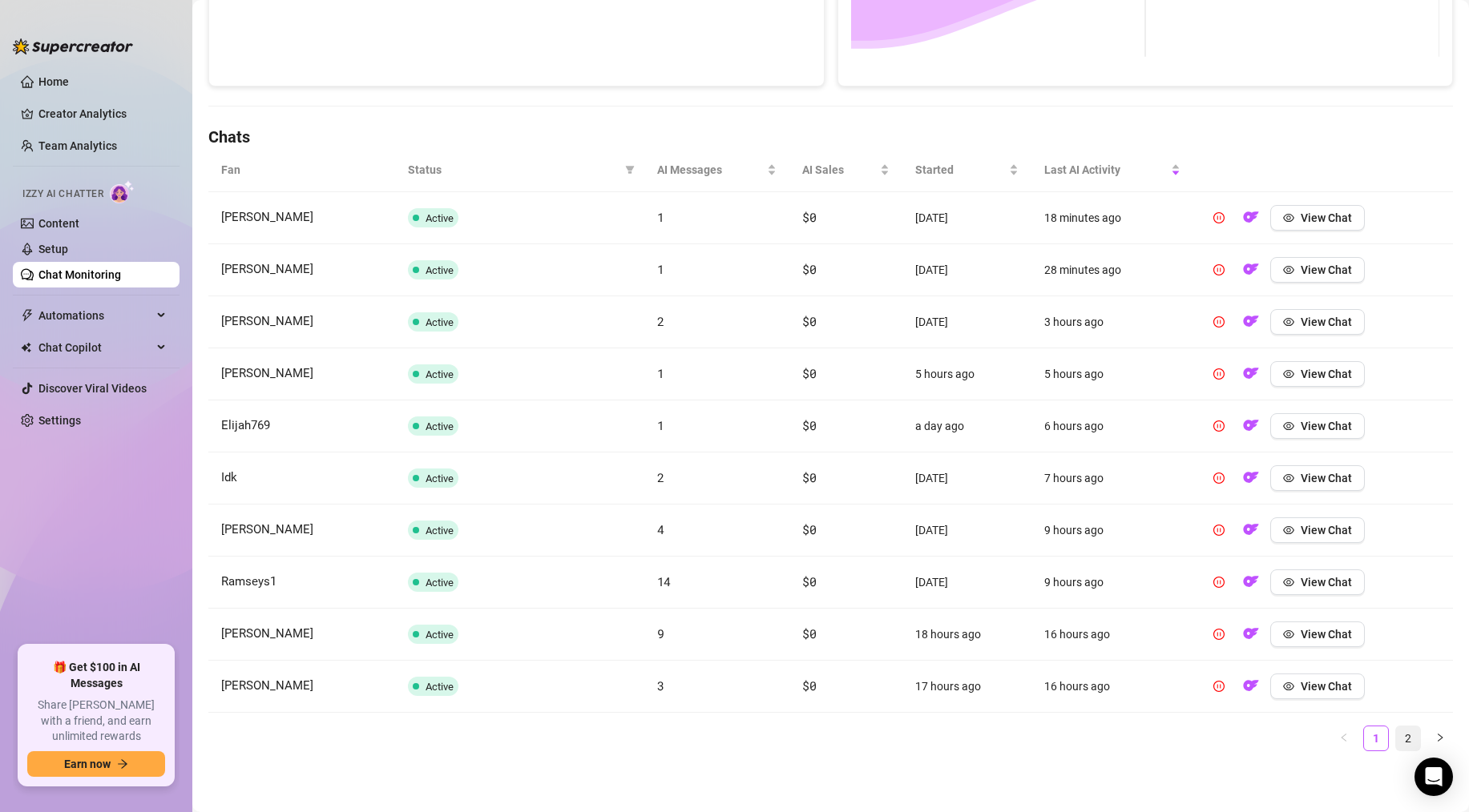
click at [1406, 734] on link "2" at bounding box center [1407, 738] width 24 height 24
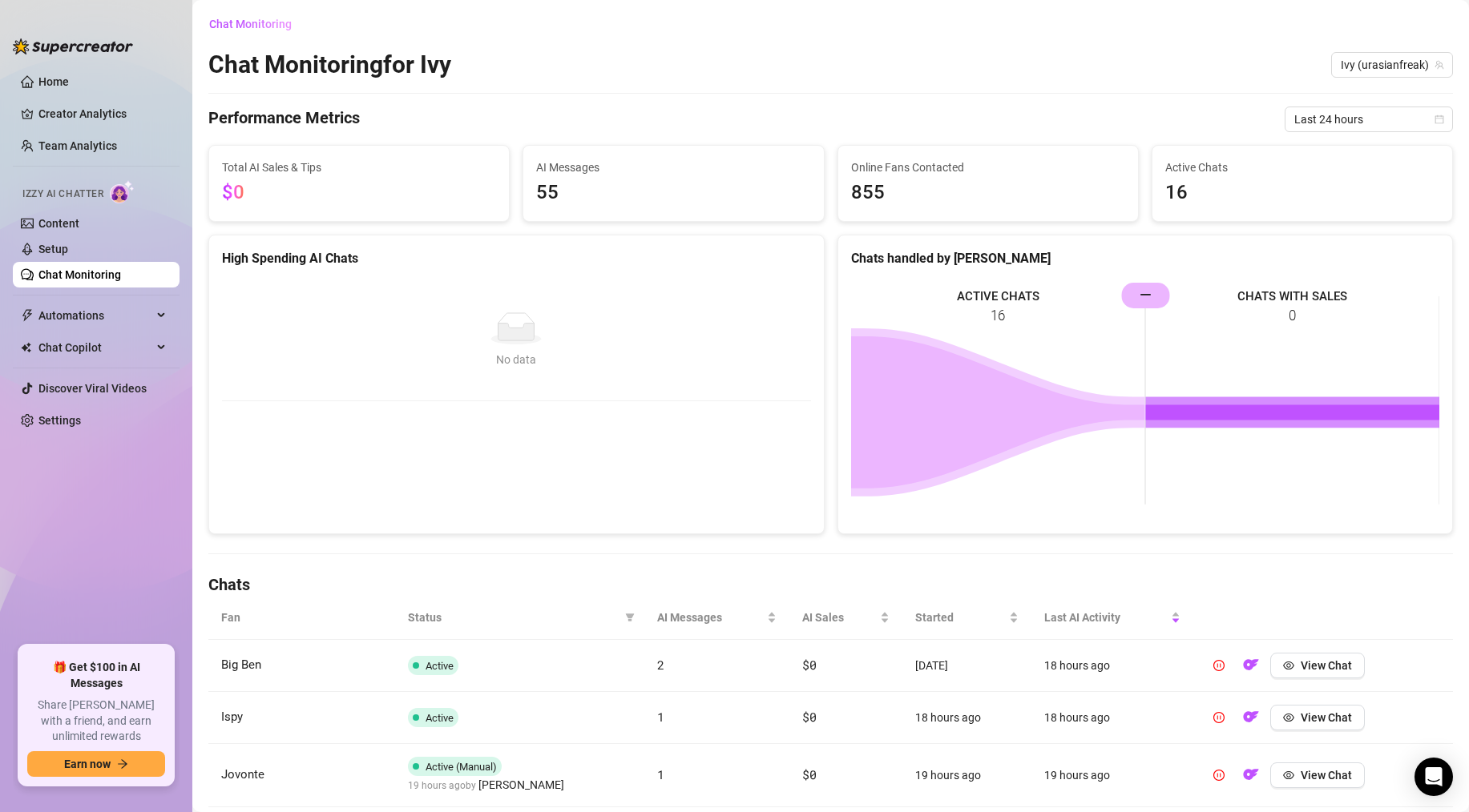
scroll to position [251, 0]
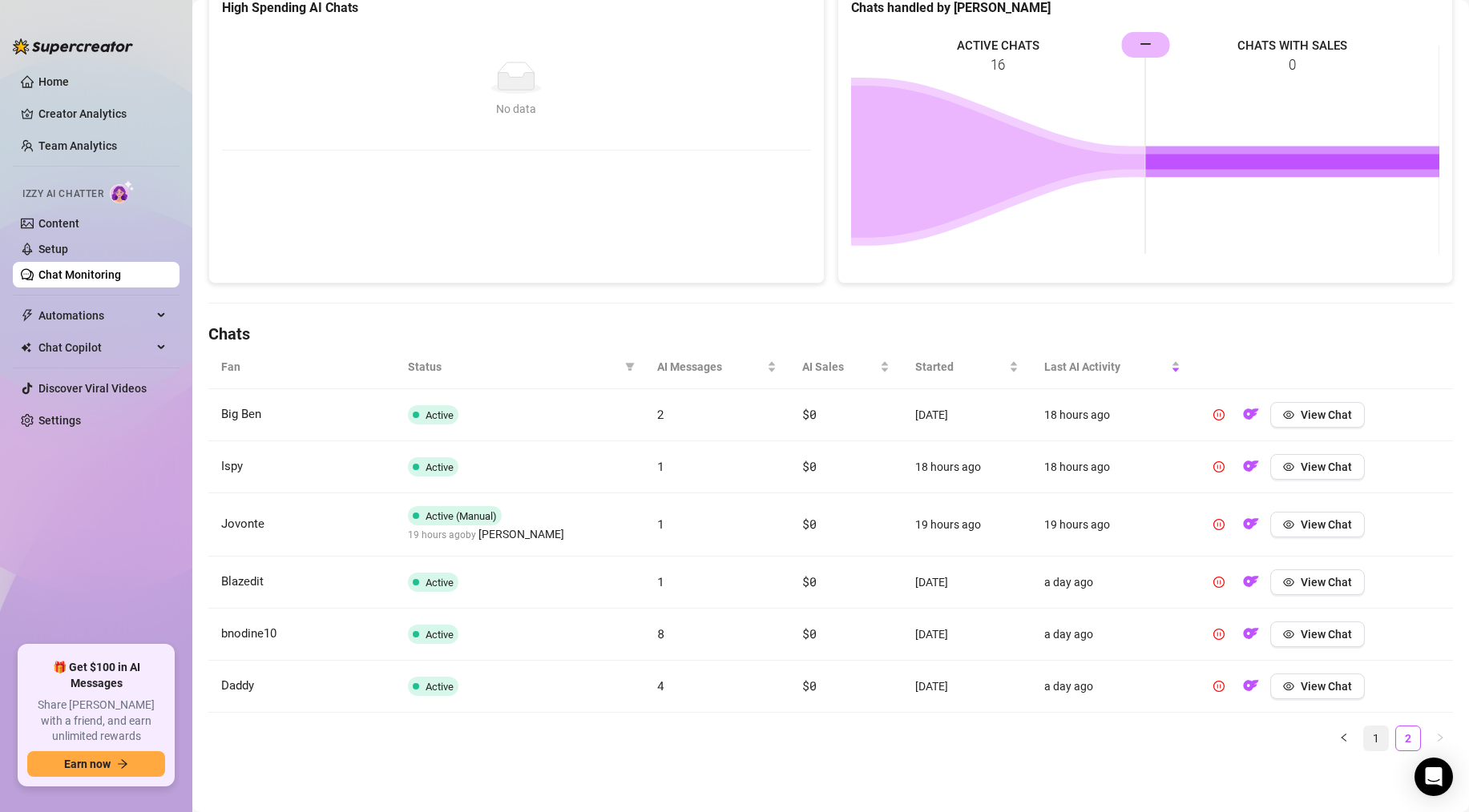
click at [1369, 738] on link "1" at bounding box center [1376, 738] width 24 height 24
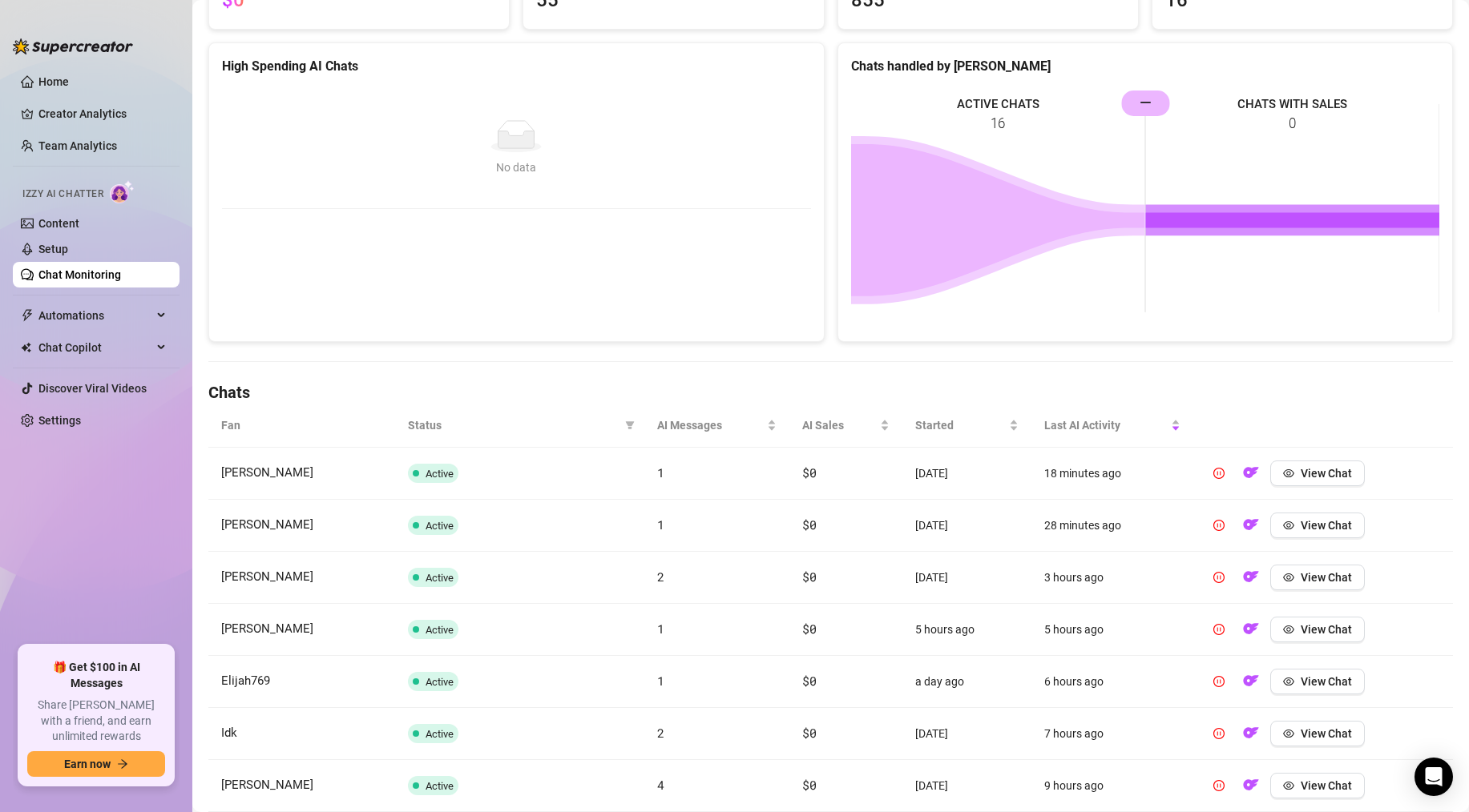
scroll to position [0, 0]
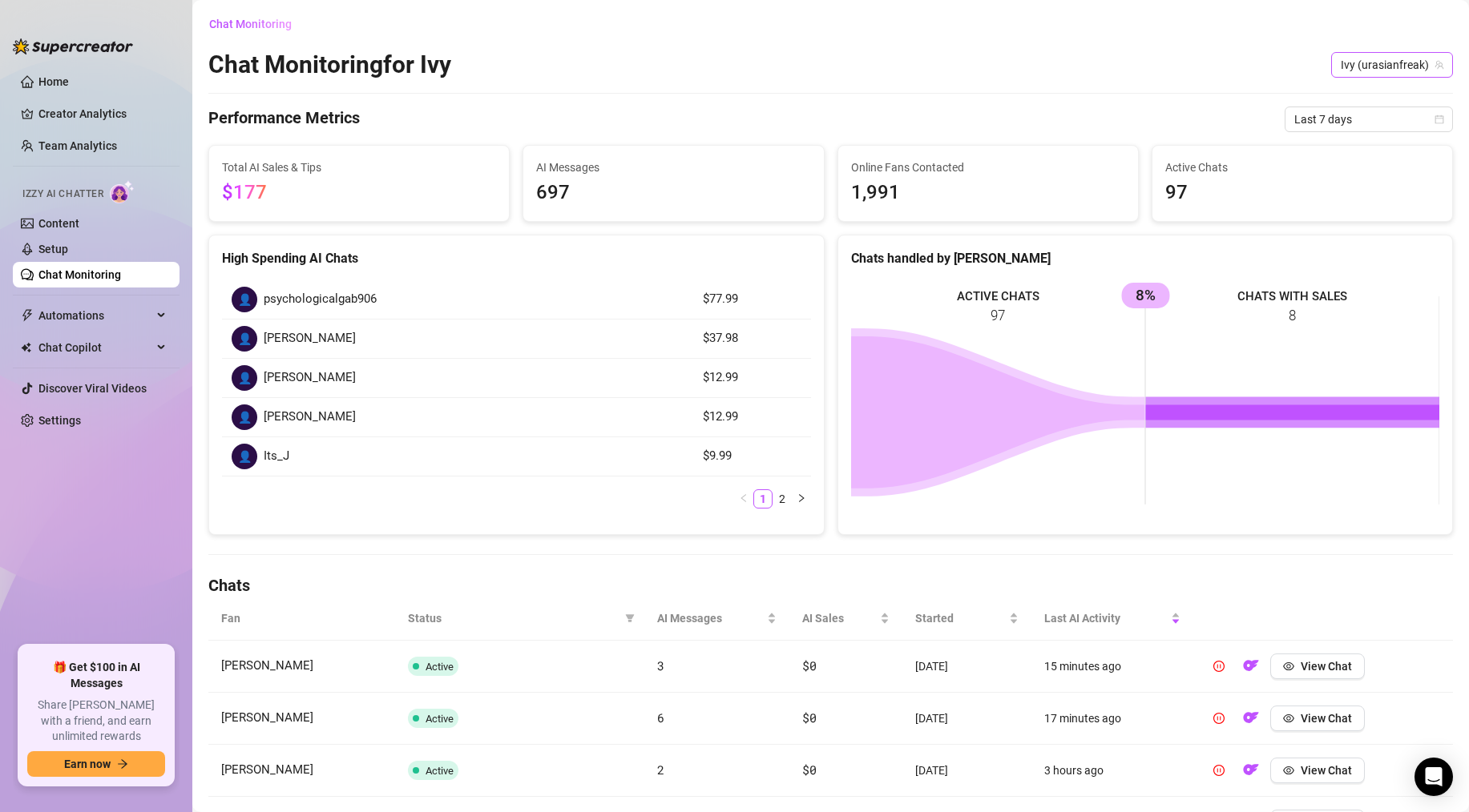
click at [1382, 66] on span "Ivy (urasianfreak)" at bounding box center [1392, 64] width 103 height 24
click at [1347, 127] on span "( lilasianbaex )" at bounding box center [1344, 125] width 66 height 18
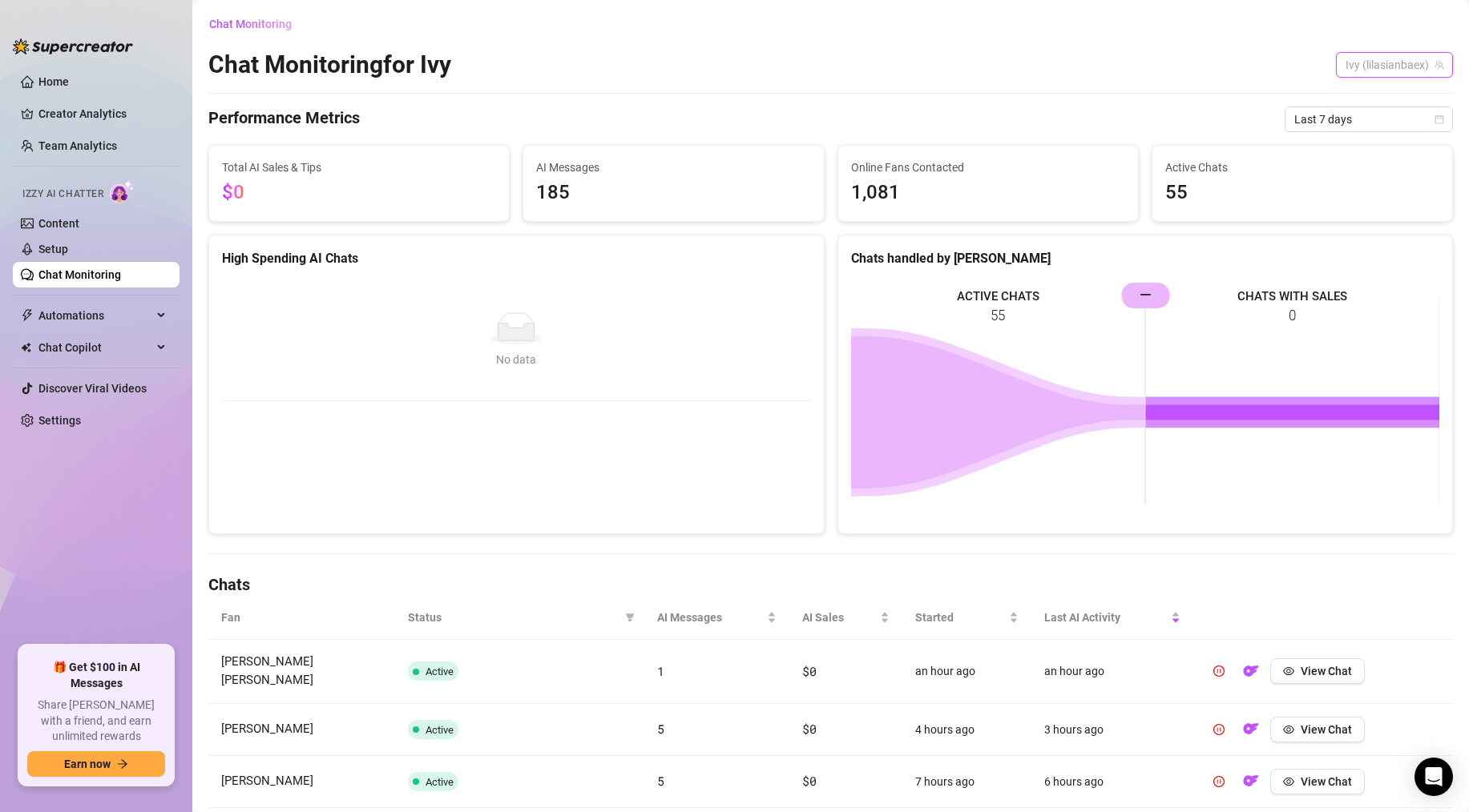
click at [1393, 74] on span "Ivy (lilasianbaex)" at bounding box center [1394, 64] width 98 height 24
click at [1367, 143] on div "WifeNextDoor ( lonleyhotwife )" at bounding box center [1353, 152] width 176 height 19
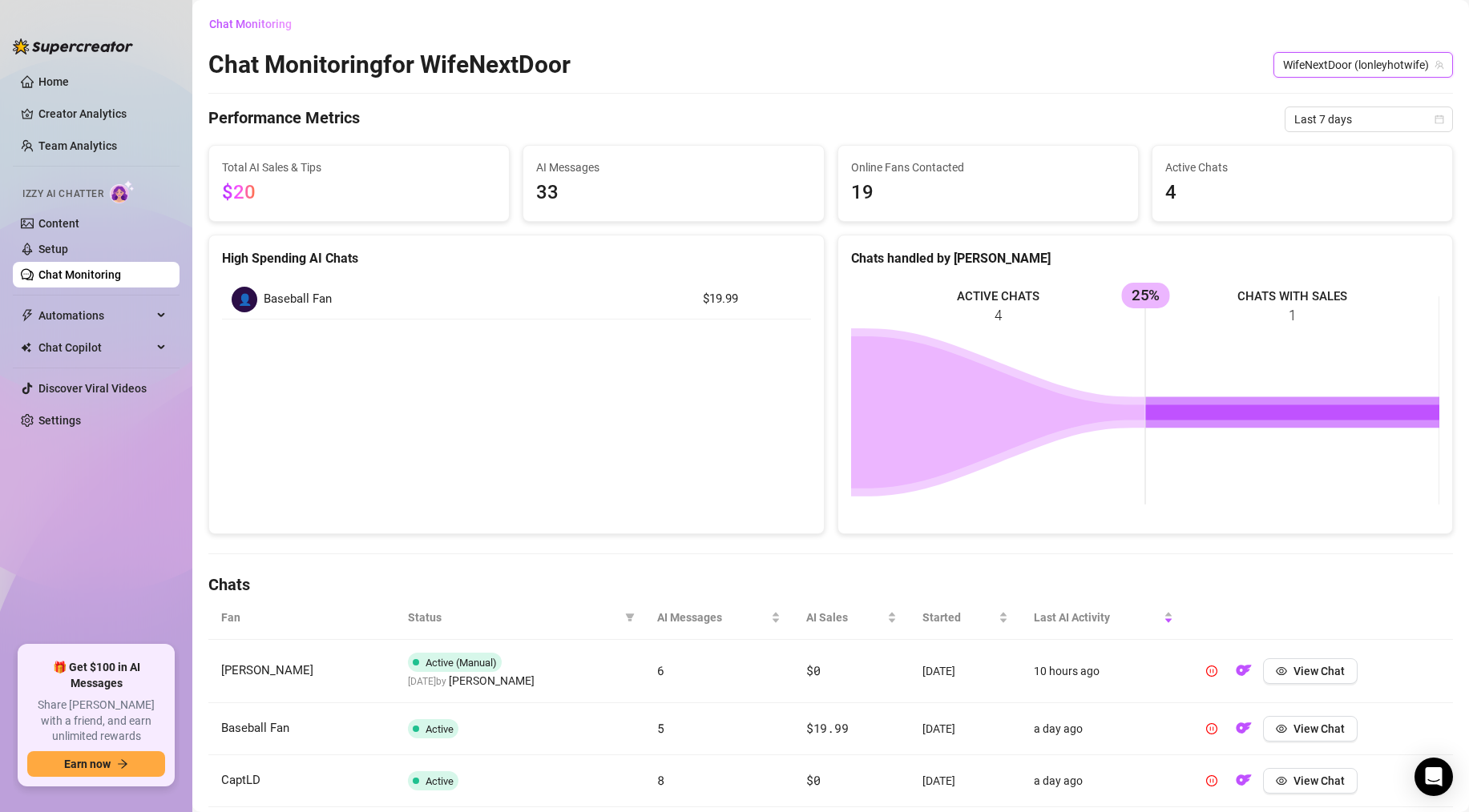
click at [1388, 56] on span "WifeNextDoor (lonleyhotwife)" at bounding box center [1362, 64] width 160 height 24
click at [1376, 98] on span "( urasianfreak )" at bounding box center [1346, 98] width 72 height 18
